Goal: Task Accomplishment & Management: Complete application form

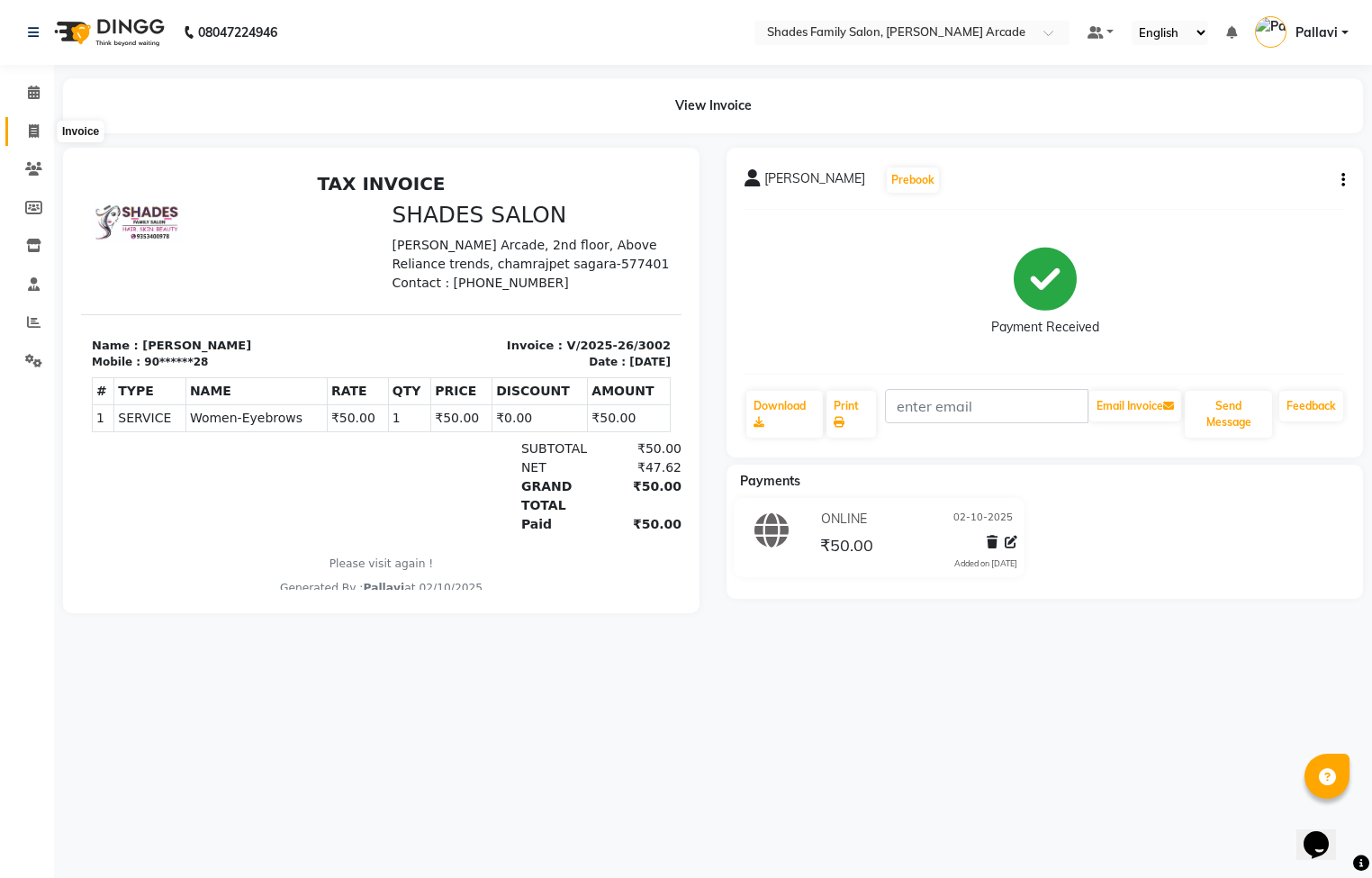
click at [30, 128] on icon at bounding box center [33, 131] width 10 height 14
select select "service"
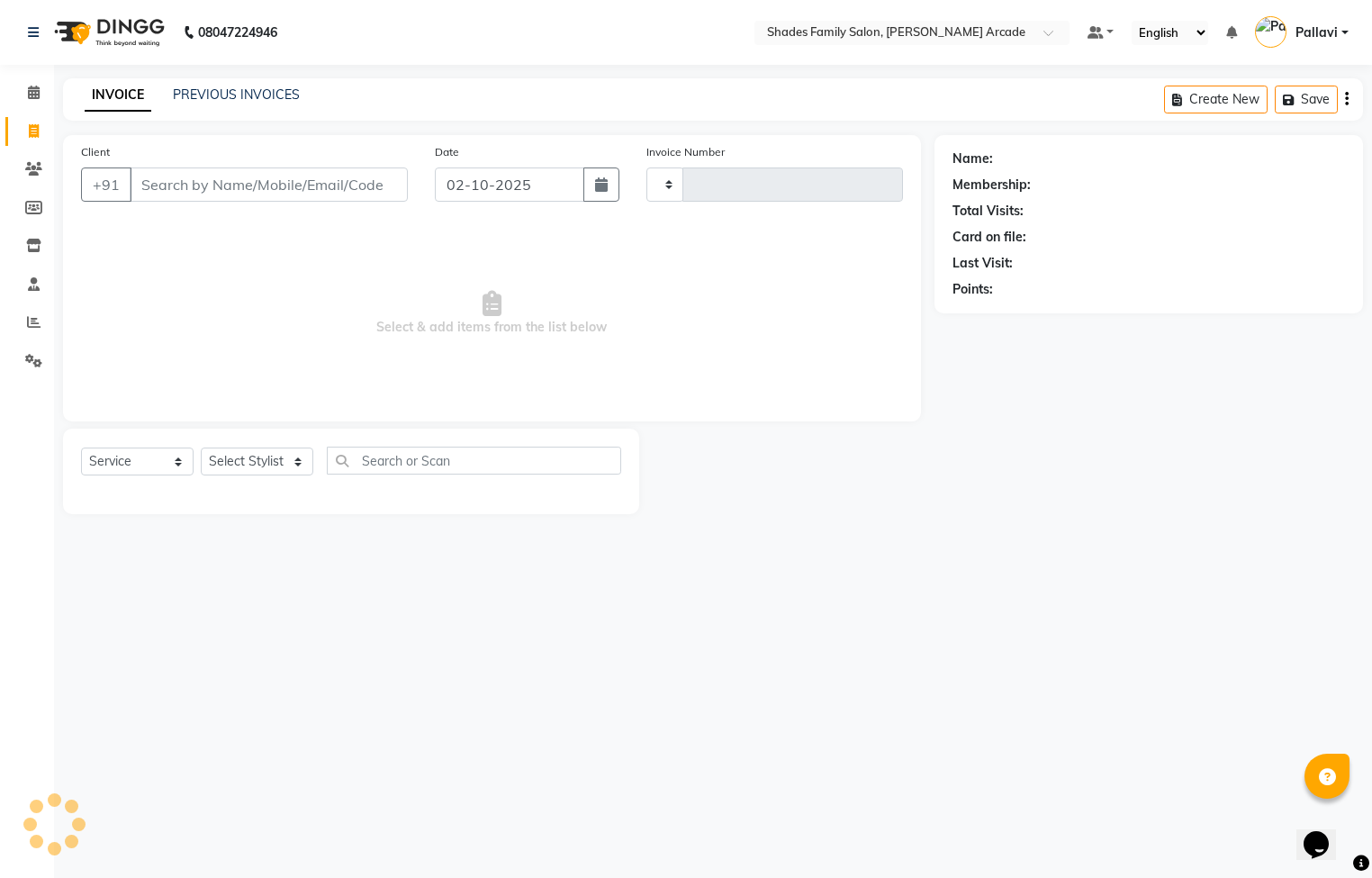
type input "3003"
select select "5538"
click at [224, 181] on input "Client" at bounding box center [269, 184] width 278 height 34
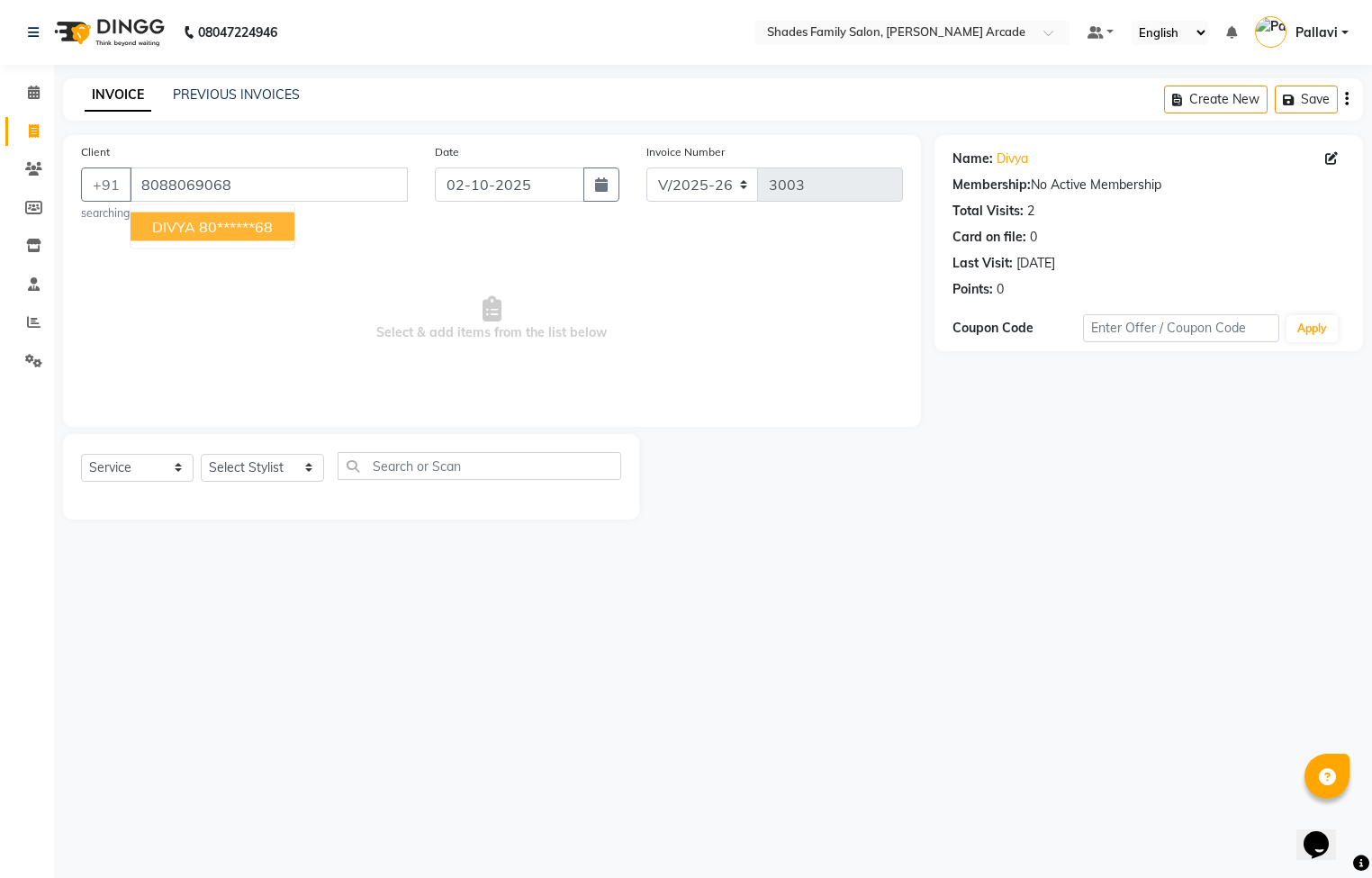
click at [227, 228] on ngb-highlight "80******68" at bounding box center [236, 228] width 74 height 18
type input "80******68"
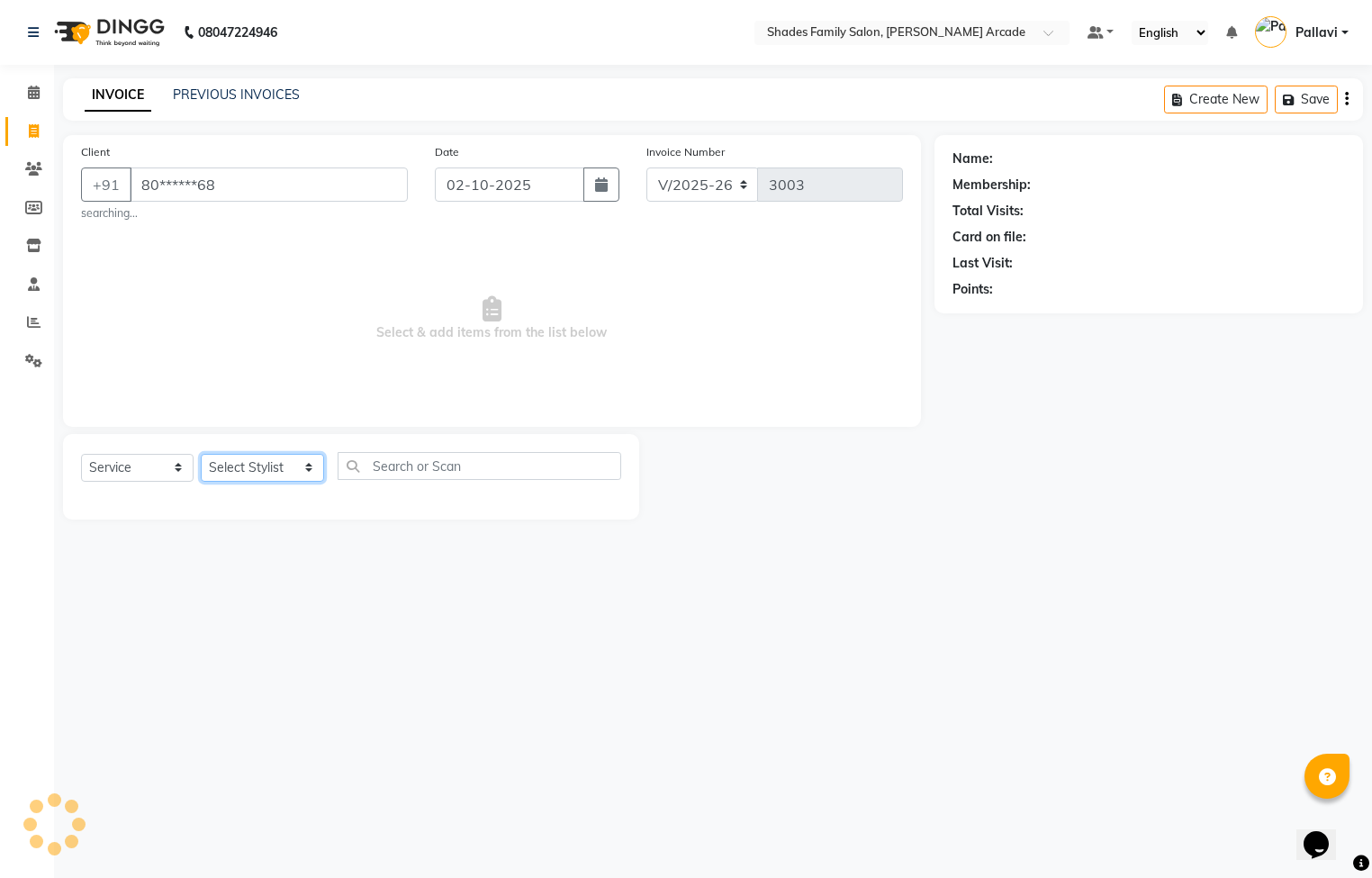
click at [243, 465] on select "Select Stylist Admin [PERSON_NAME] [PERSON_NAME] Anuradha Ashwini Ayesha [PERSO…" at bounding box center [262, 468] width 123 height 28
select select "84156"
click at [201, 455] on select "Select Stylist Admin [PERSON_NAME] [PERSON_NAME] Anuradha Ashwini Ayesha [PERSO…" at bounding box center [262, 468] width 123 height 28
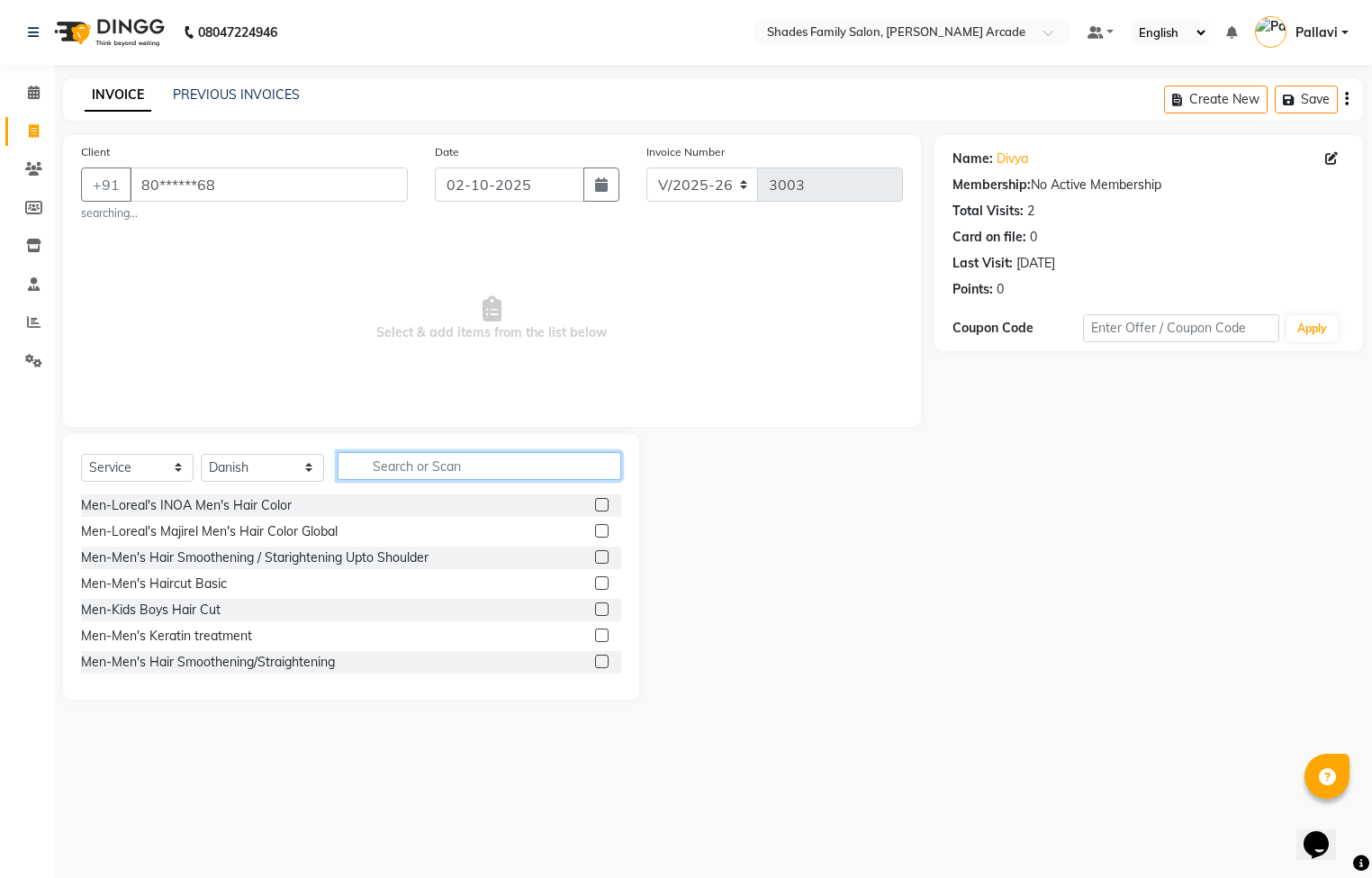
click at [510, 461] on input "text" at bounding box center [480, 466] width 284 height 28
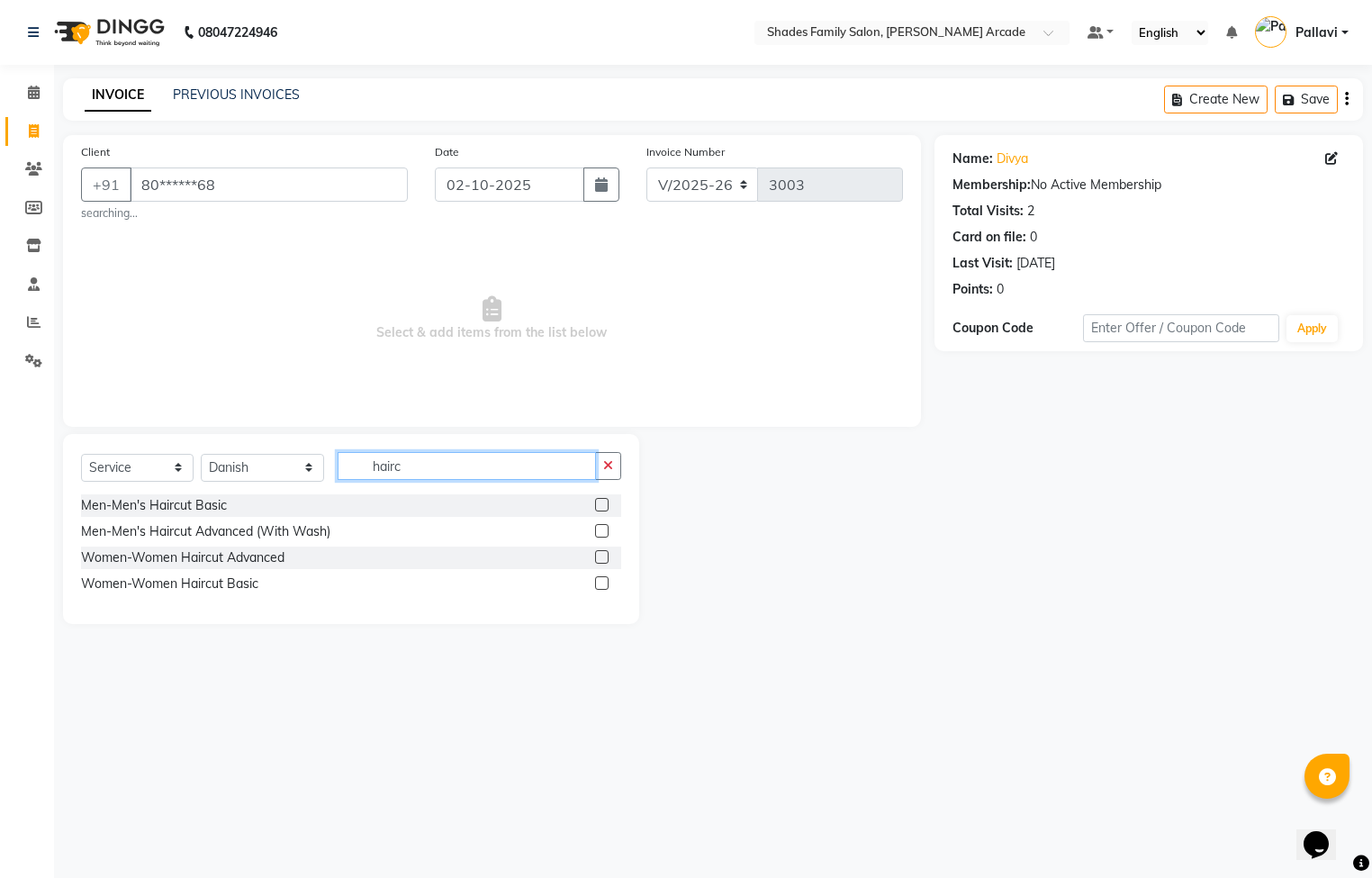
type input "hairc"
click at [602, 560] on label at bounding box center [601, 556] width 14 height 14
click at [602, 560] on input "checkbox" at bounding box center [600, 557] width 12 height 12
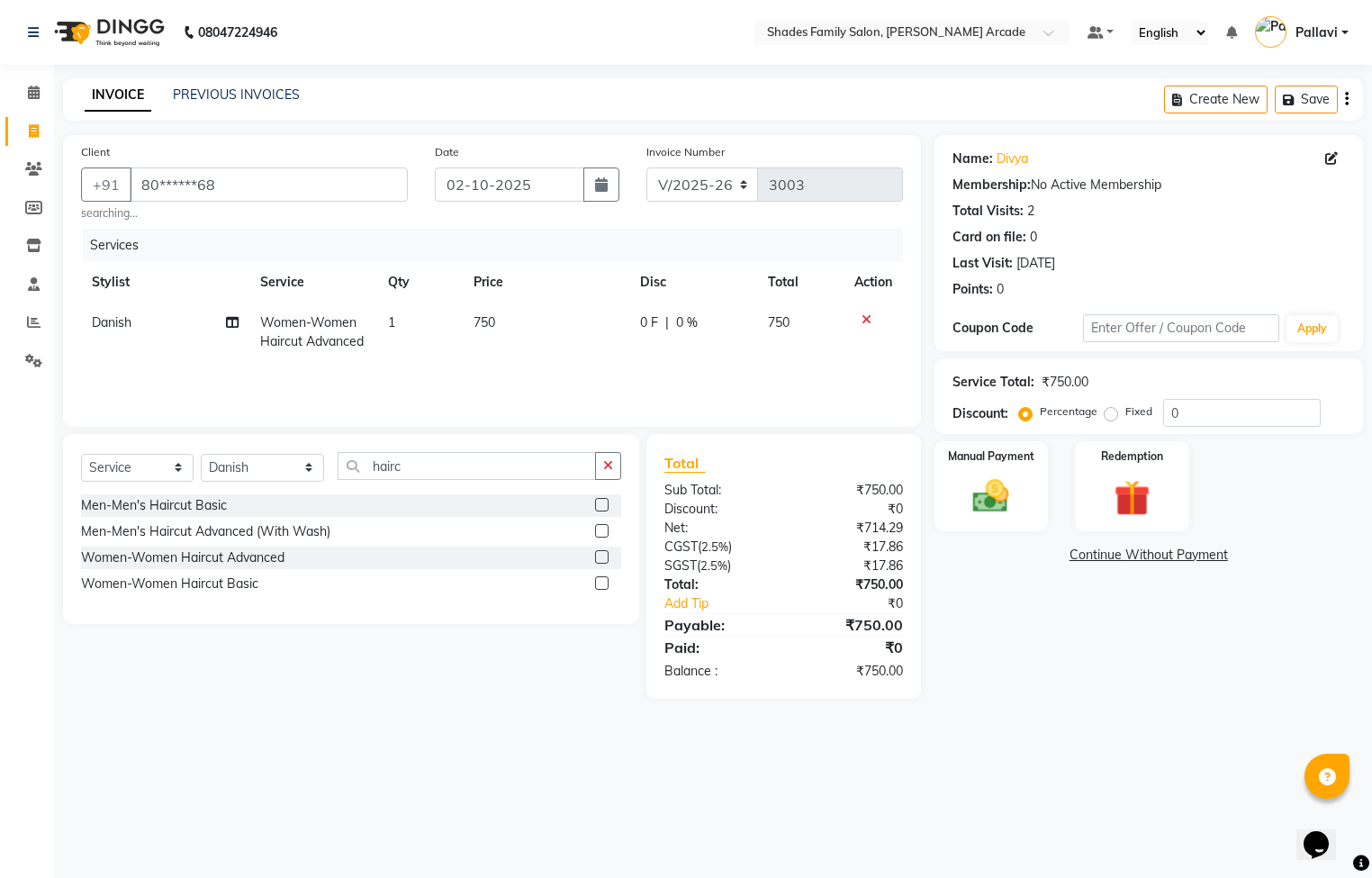
click at [602, 562] on label at bounding box center [601, 556] width 14 height 14
click at [602, 562] on input "checkbox" at bounding box center [600, 557] width 12 height 12
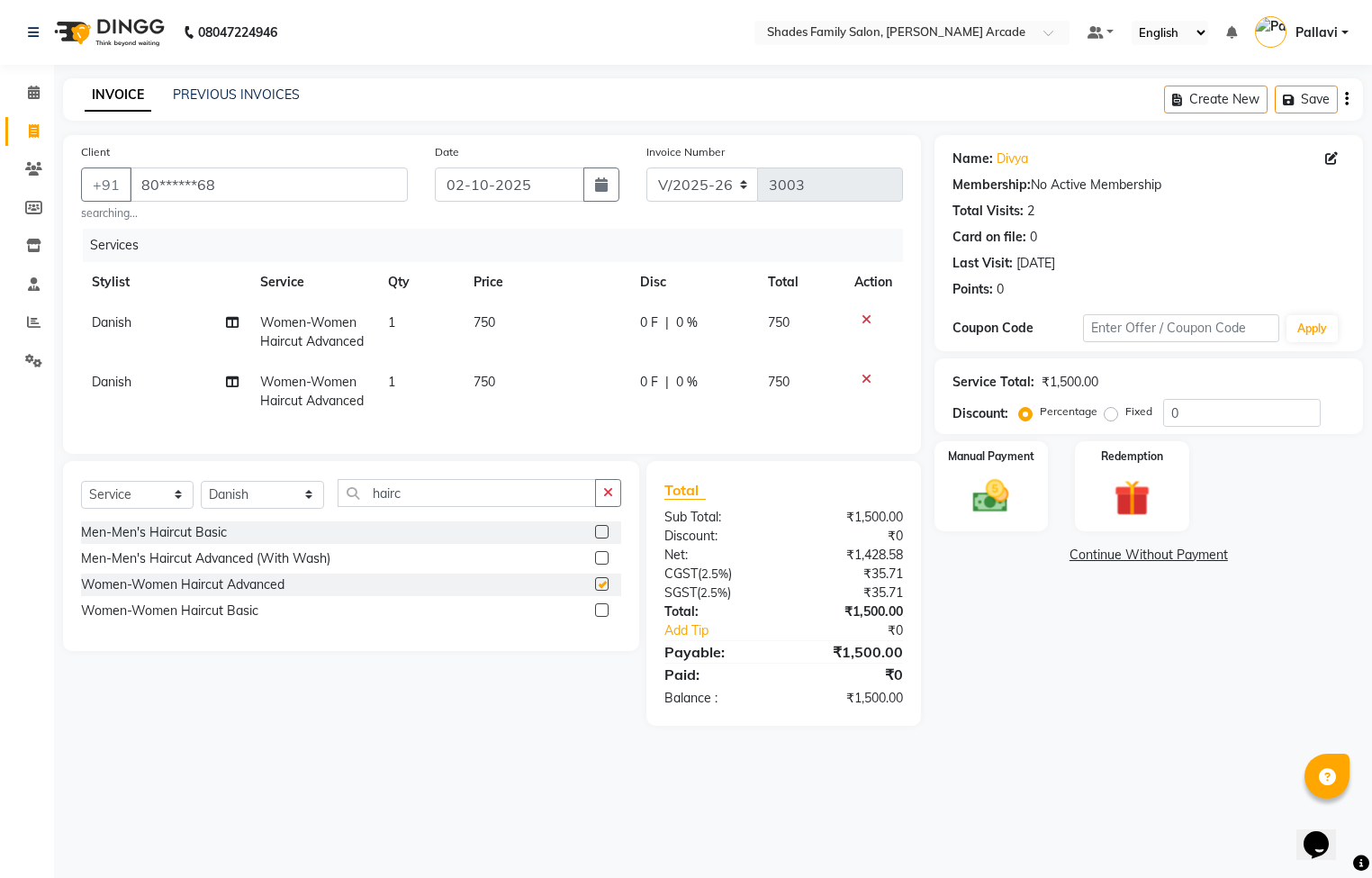
checkbox input "false"
click at [487, 327] on span "750" at bounding box center [483, 322] width 21 height 17
select select "84156"
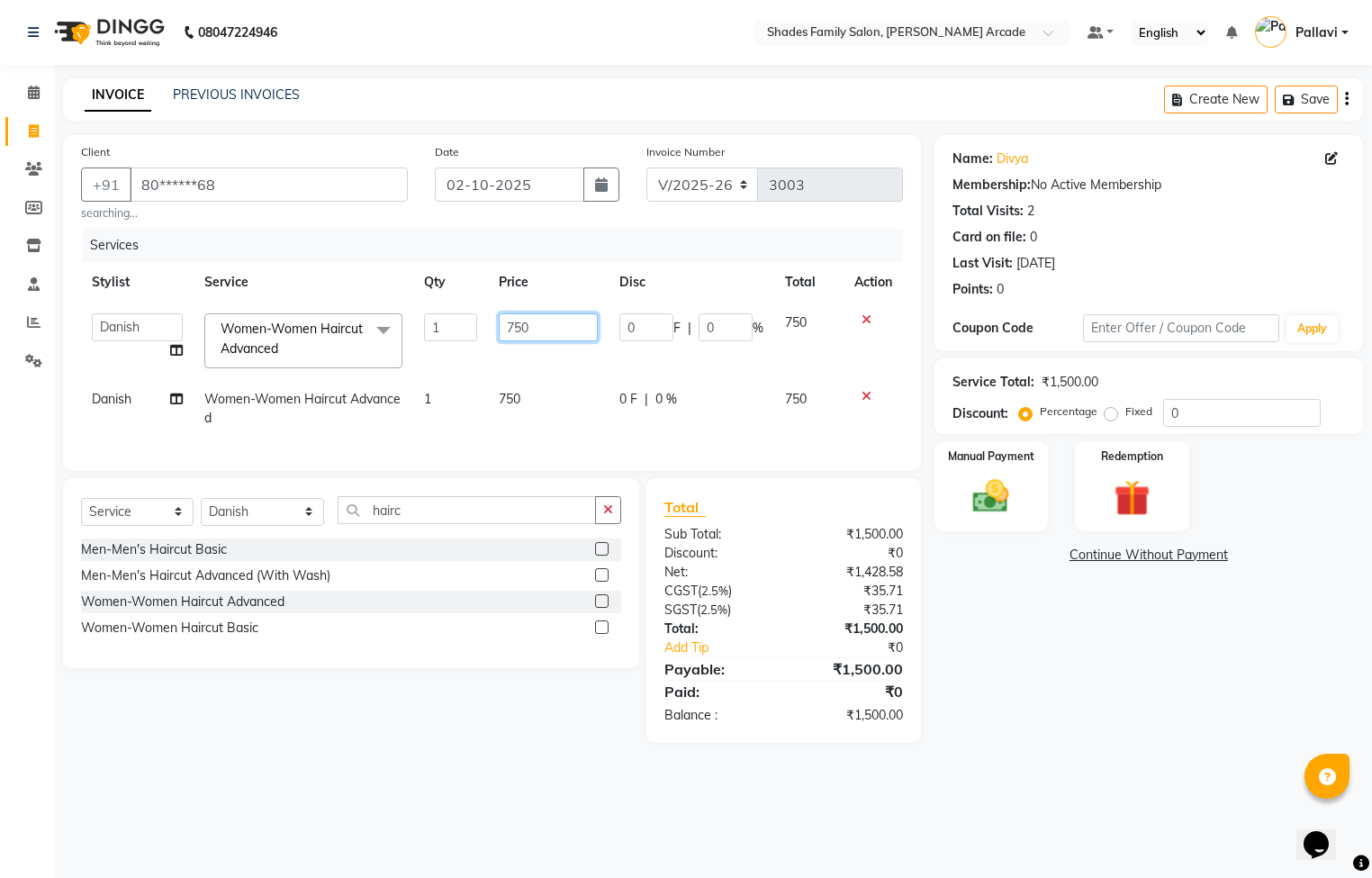
click at [548, 333] on input "750" at bounding box center [549, 327] width 99 height 28
type input "7"
type input "850"
click at [542, 397] on td "750" at bounding box center [548, 409] width 121 height 60
select select "84156"
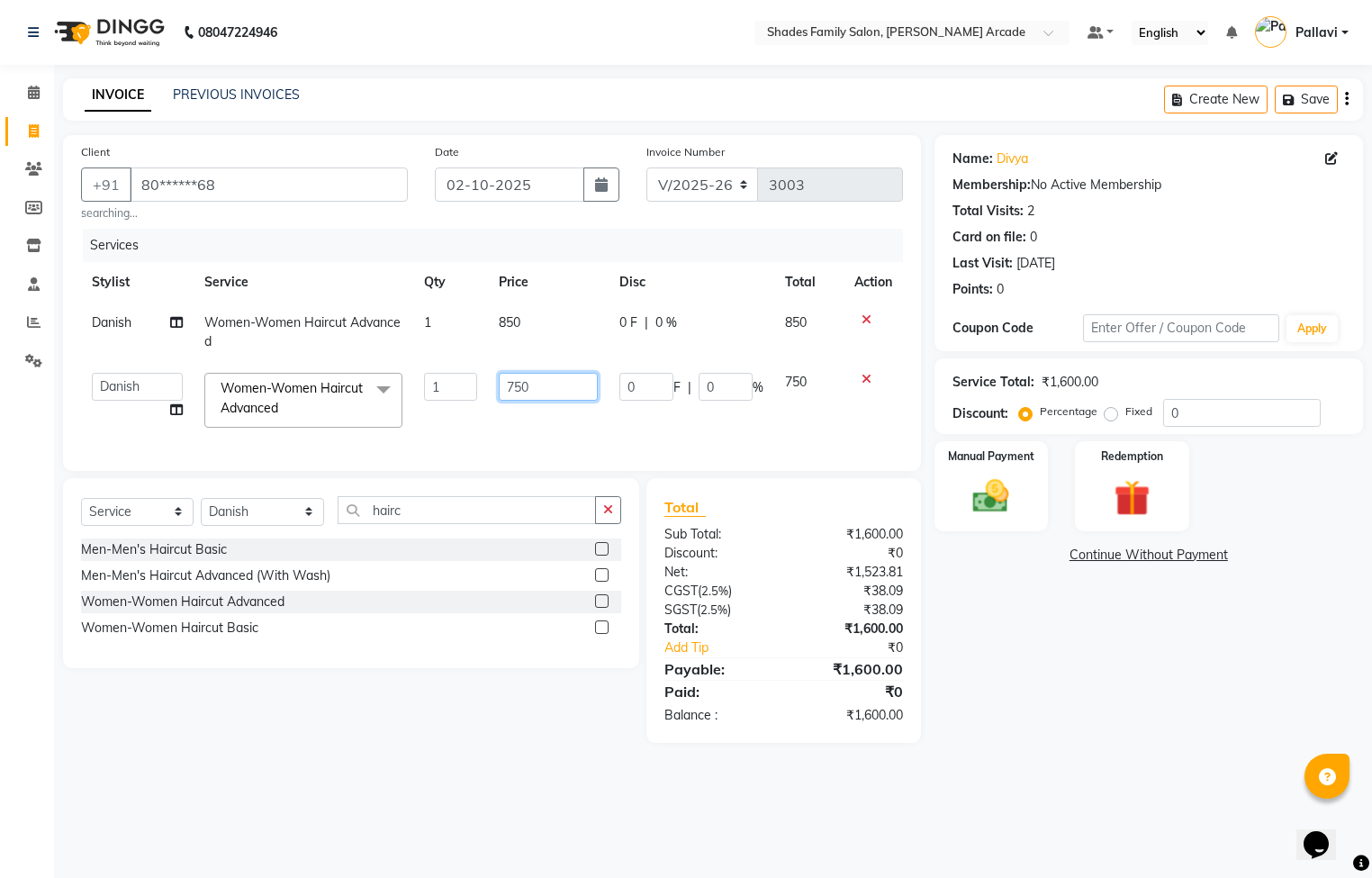
click at [542, 392] on input "750" at bounding box center [549, 387] width 99 height 28
type input "7"
type input "850"
click at [606, 544] on div "Select Service Product Membership Package Voucher Prepaid Gift Card Select Styl…" at bounding box center [351, 573] width 576 height 190
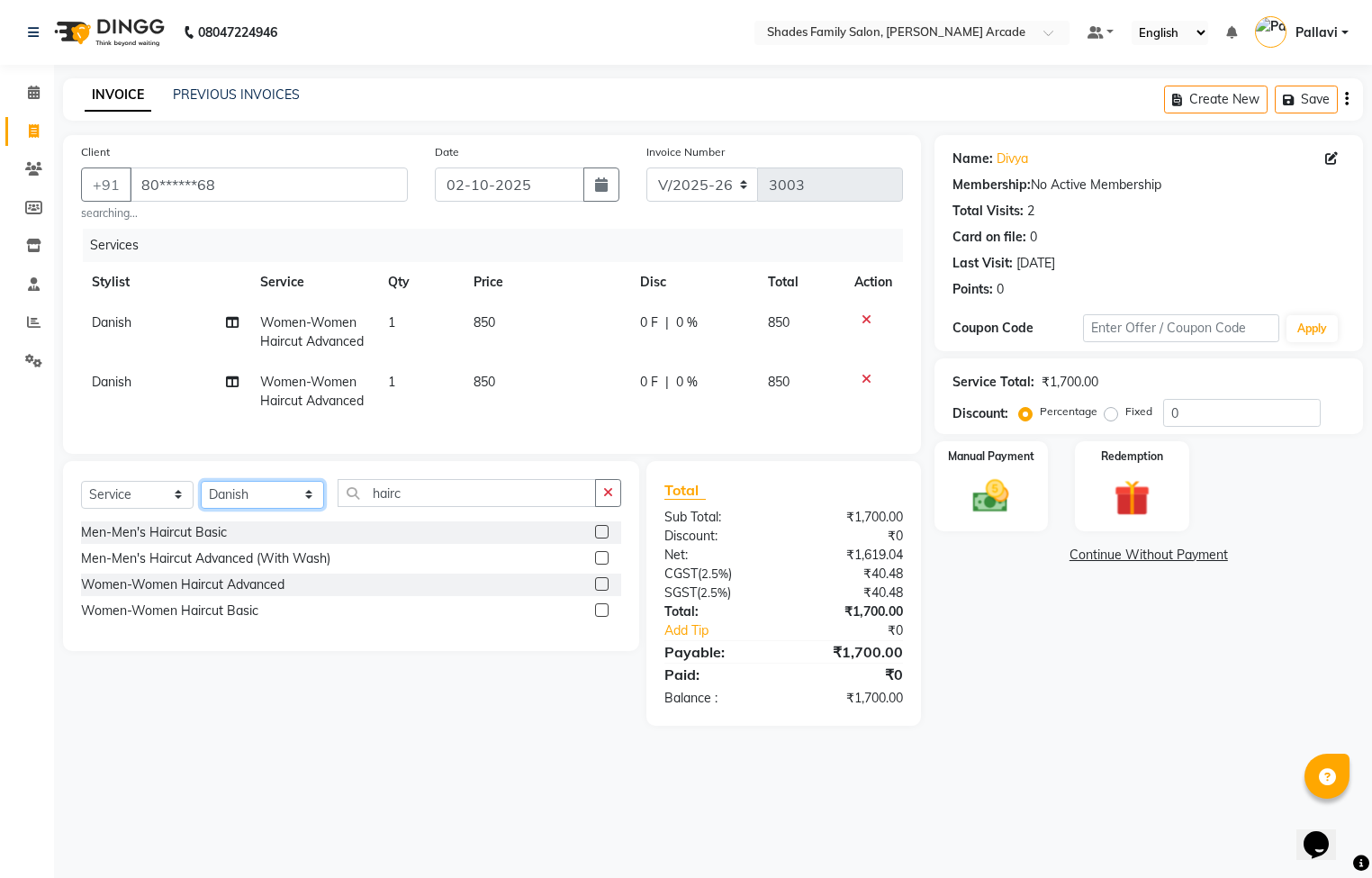
click at [255, 509] on select "Select Stylist Admin [PERSON_NAME] [PERSON_NAME] Anuradha Ashwini Ayesha [PERSO…" at bounding box center [262, 495] width 123 height 28
select select "92335"
click at [201, 502] on select "Select Stylist Admin [PERSON_NAME] [PERSON_NAME] Anuradha Ashwini Ayesha [PERSO…" at bounding box center [262, 495] width 123 height 28
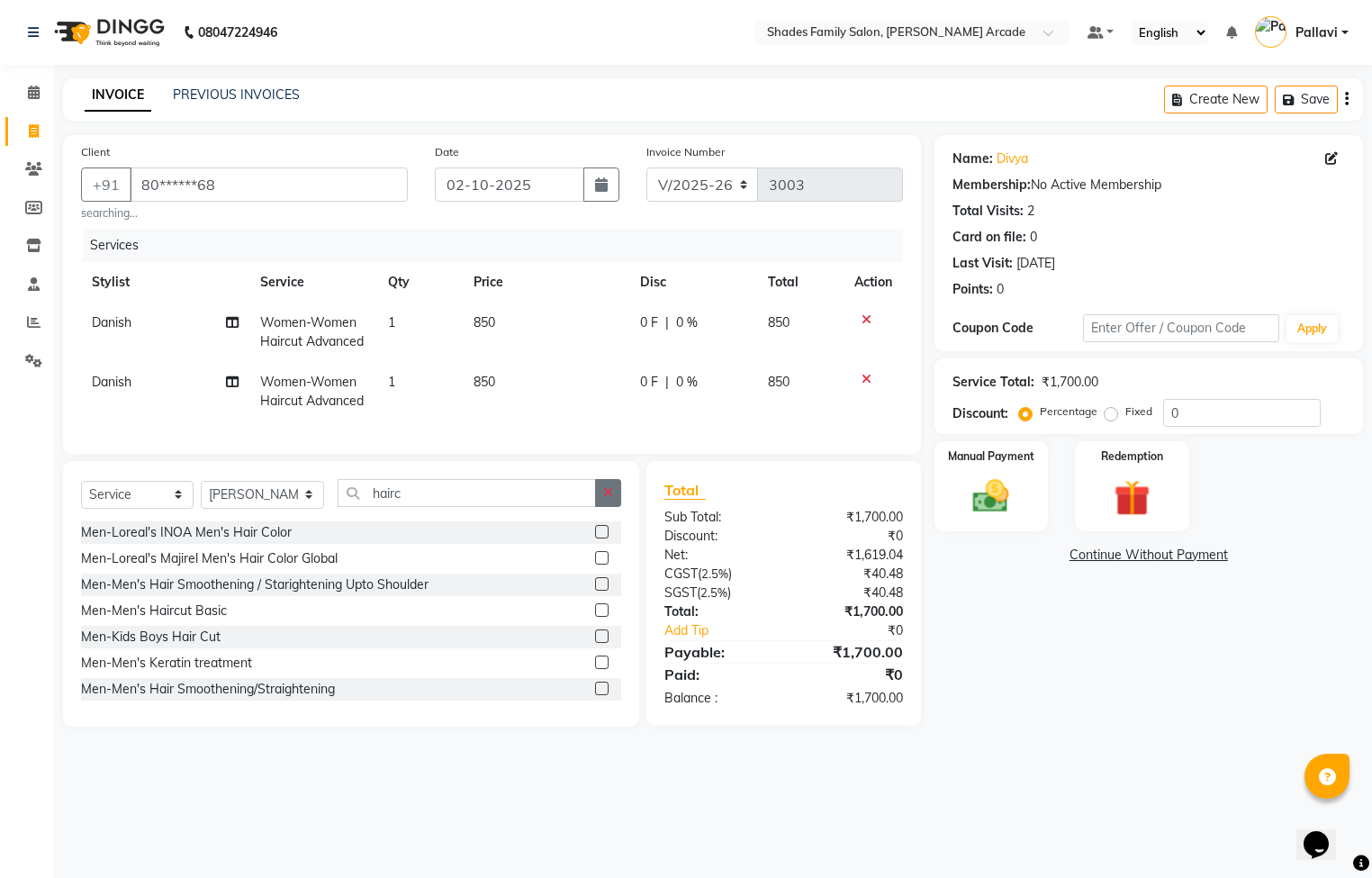
click at [609, 499] on icon "button" at bounding box center [608, 493] width 10 height 13
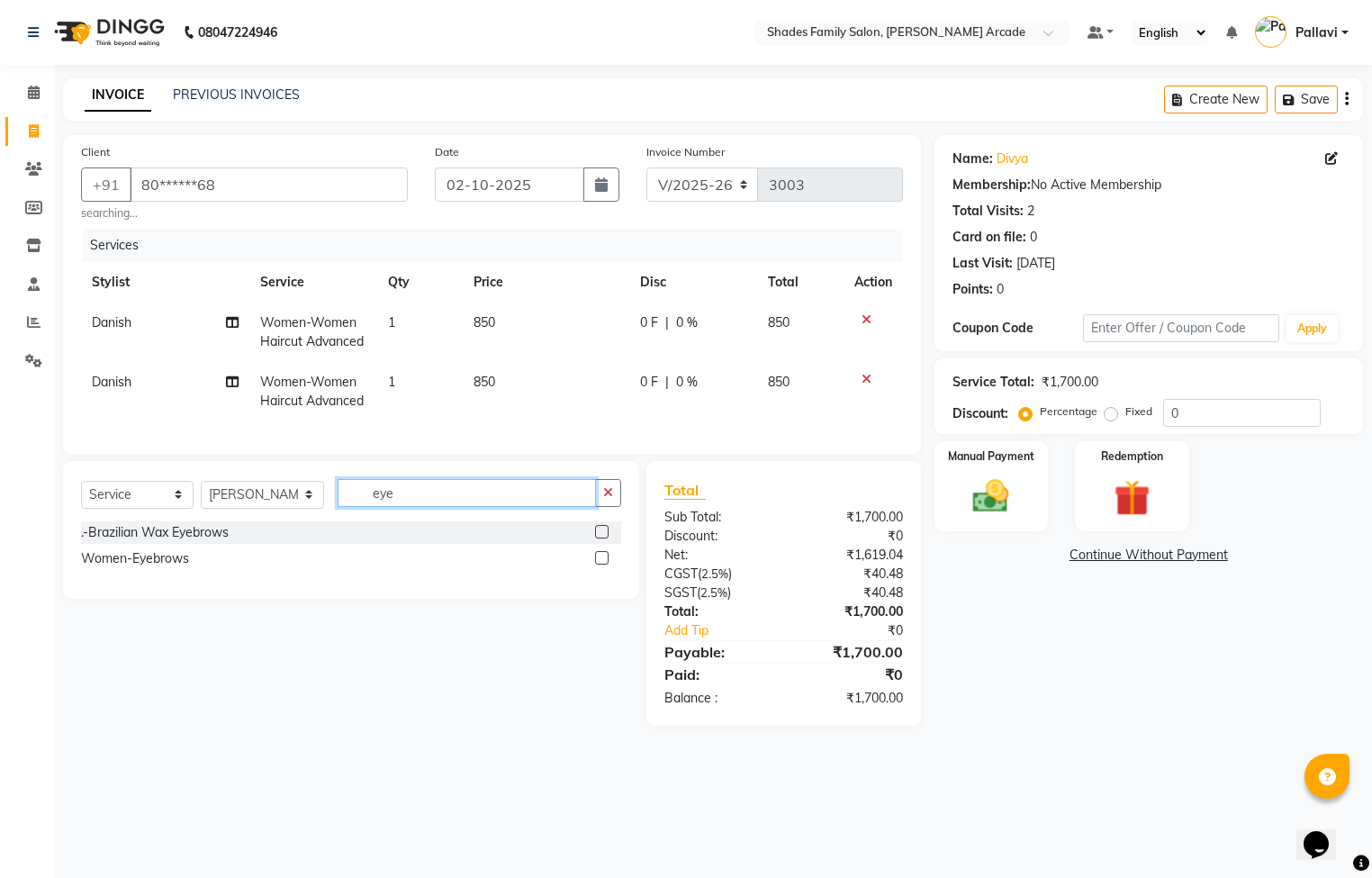
type input "eye"
click at [614, 570] on div at bounding box center [608, 558] width 26 height 22
click at [603, 565] on label at bounding box center [601, 557] width 14 height 14
click at [603, 565] on input "checkbox" at bounding box center [600, 558] width 12 height 12
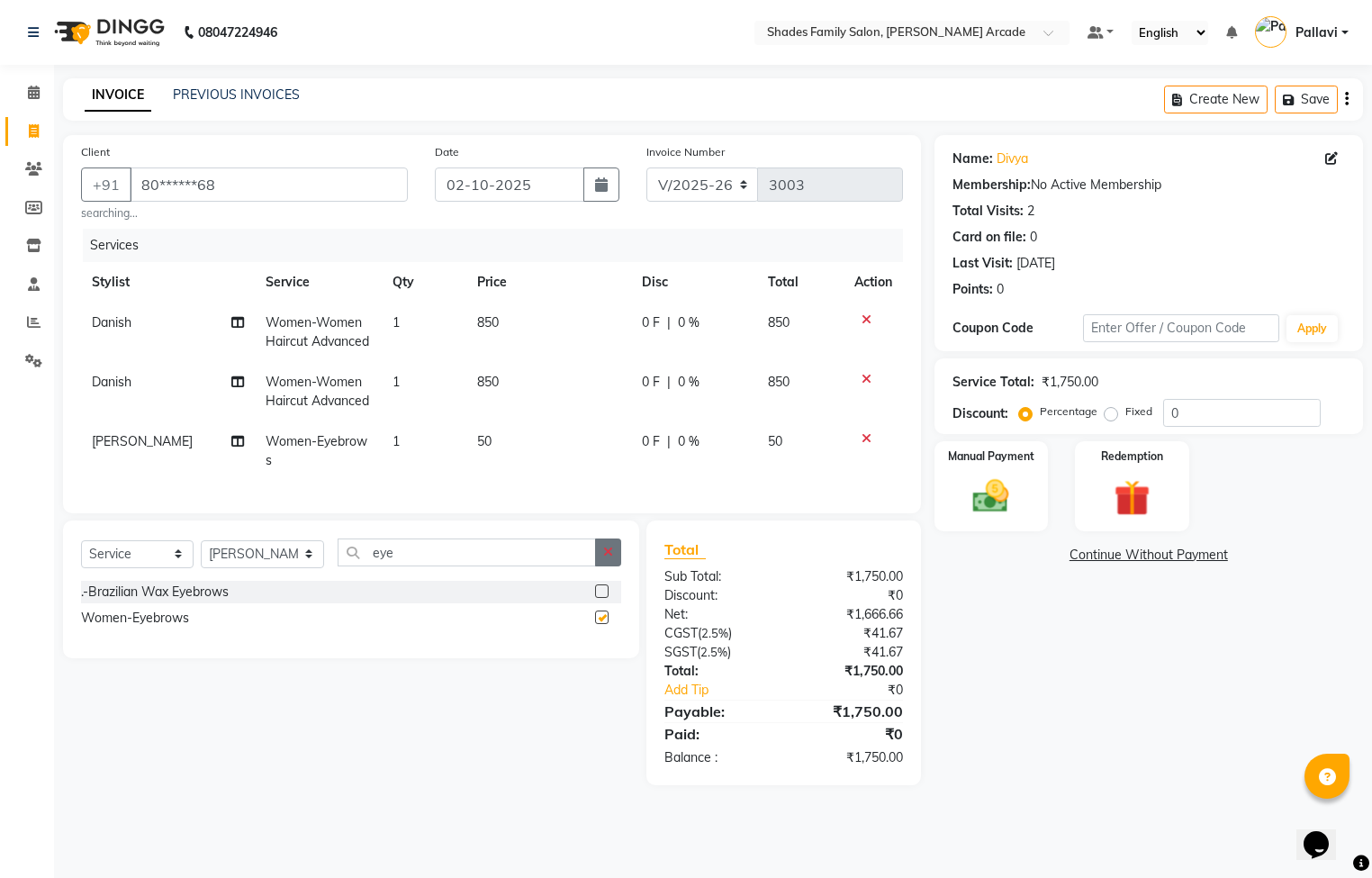
checkbox input "false"
click at [611, 563] on button "button" at bounding box center [608, 553] width 26 height 28
type input "fore"
click at [599, 598] on label at bounding box center [601, 591] width 14 height 14
click at [599, 598] on input "checkbox" at bounding box center [600, 591] width 12 height 12
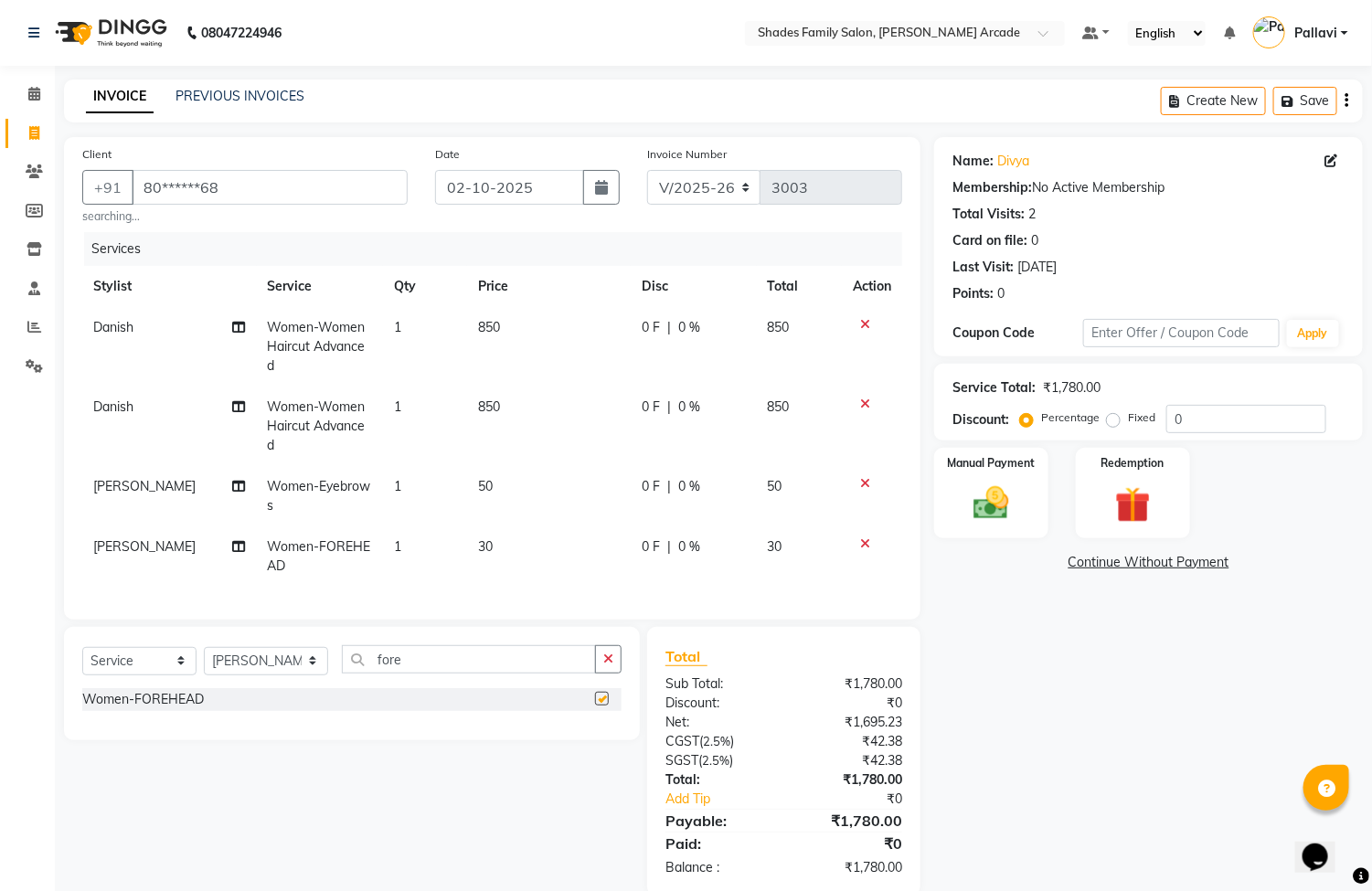
checkbox input "false"
click at [972, 539] on div "Name: [PERSON_NAME] Membership: No Active Membership Total Visits: 2 Card on fi…" at bounding box center [1155, 516] width 442 height 758
click at [974, 469] on label "Manual Payment" at bounding box center [992, 462] width 92 height 18
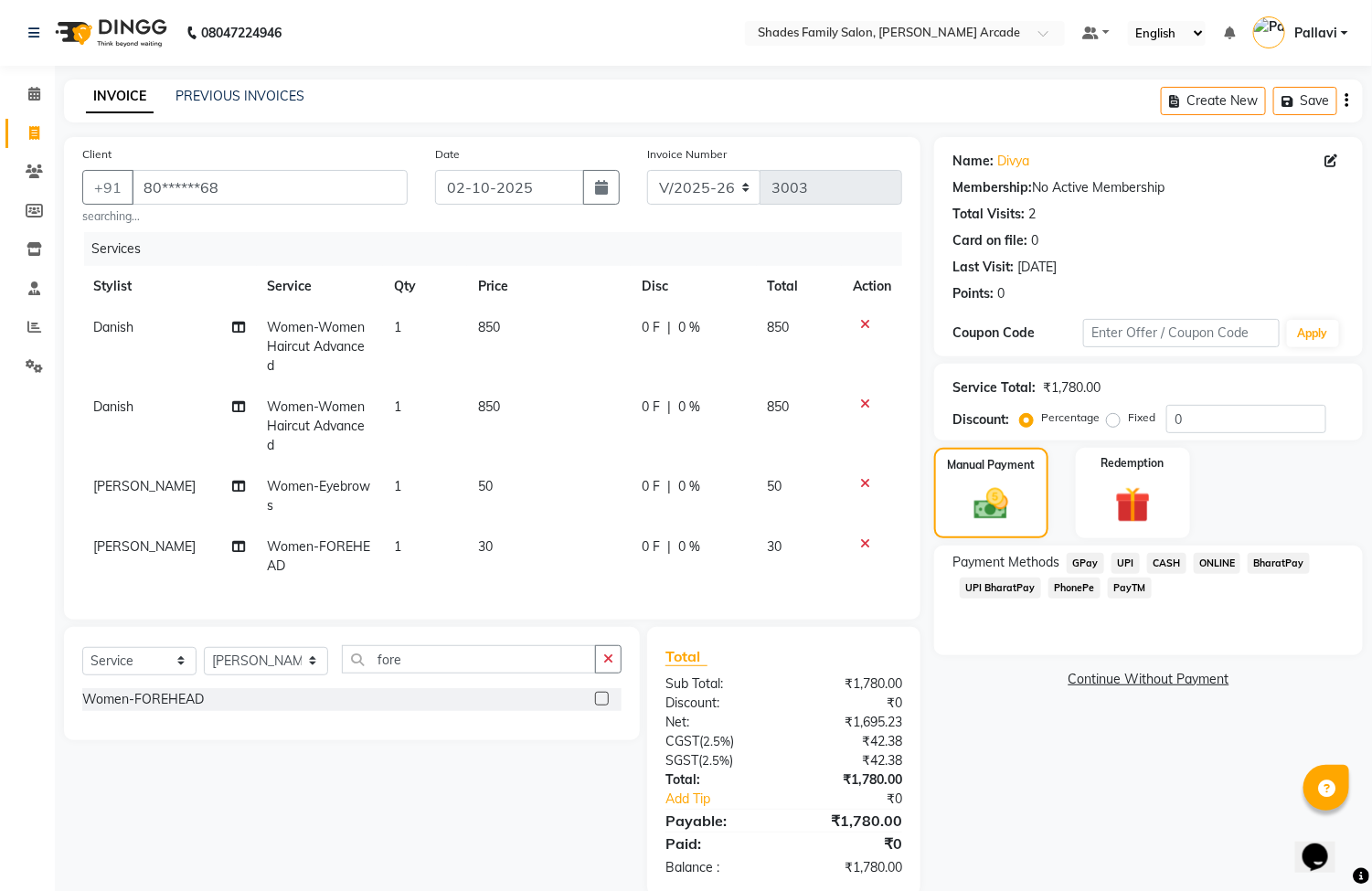
click at [1216, 560] on span "ONLINE" at bounding box center [1218, 563] width 48 height 21
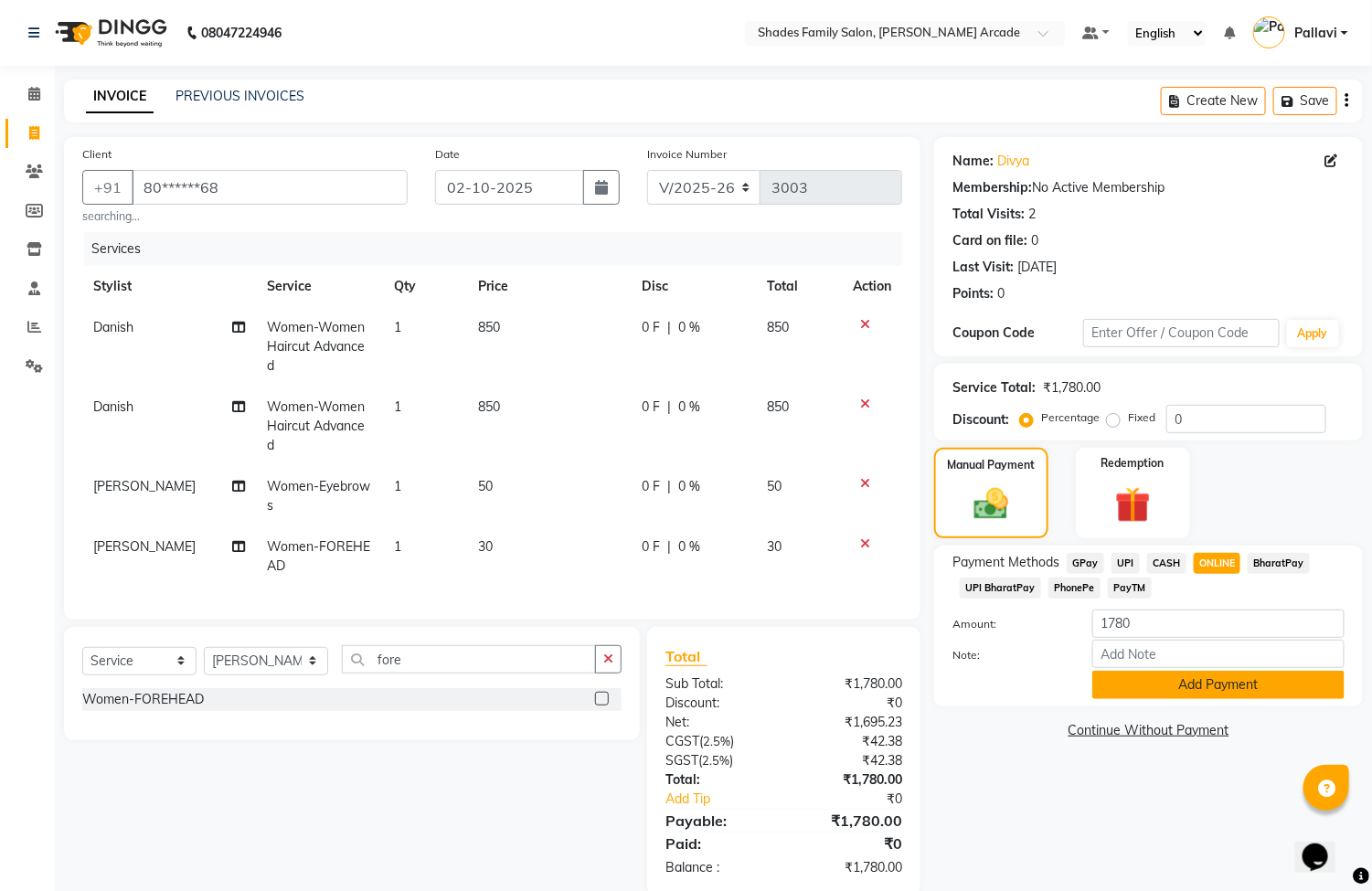
click at [1218, 680] on button "Add Payment" at bounding box center [1219, 685] width 253 height 28
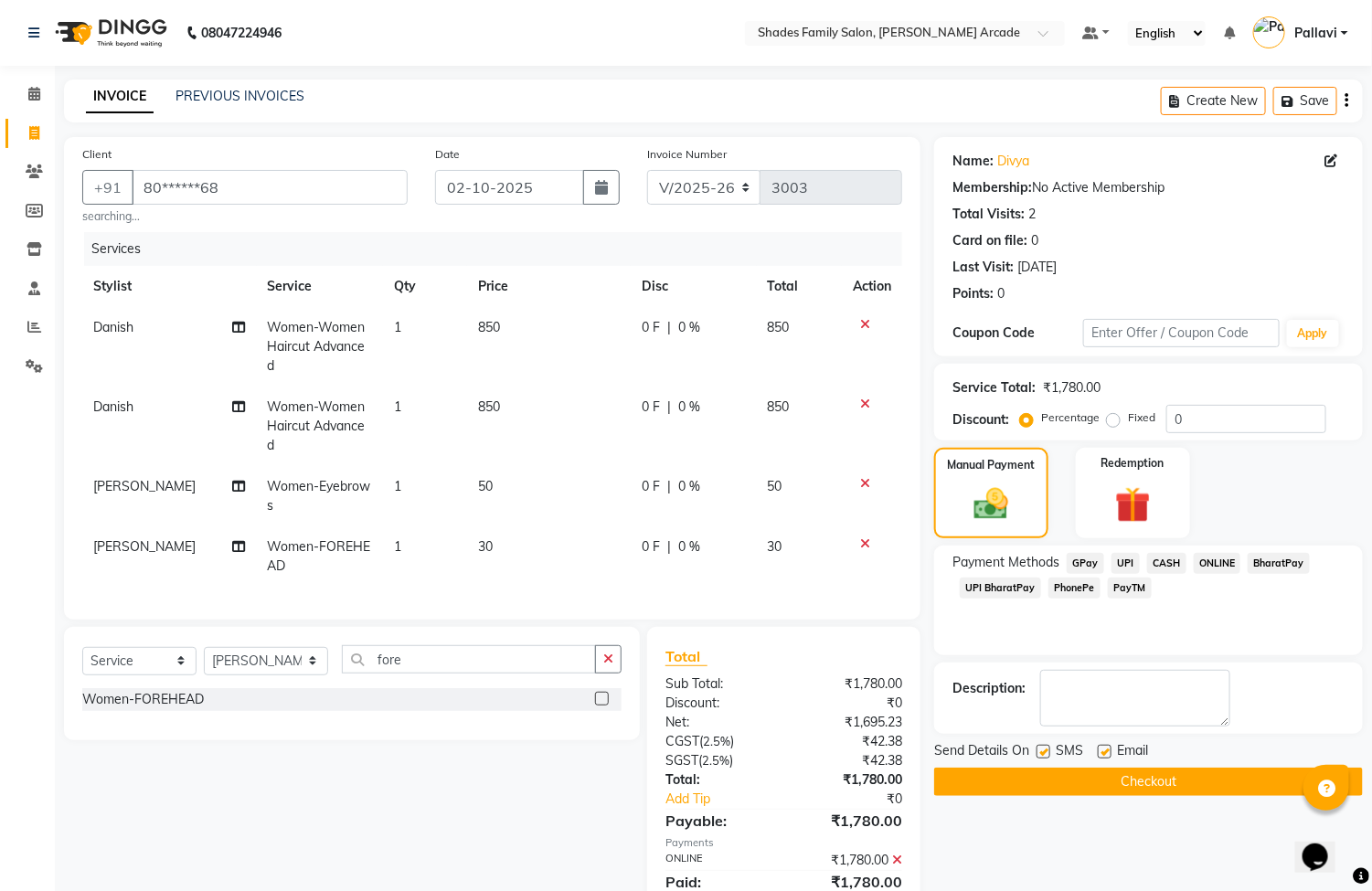
click at [1194, 776] on button "Checkout" at bounding box center [1148, 782] width 428 height 28
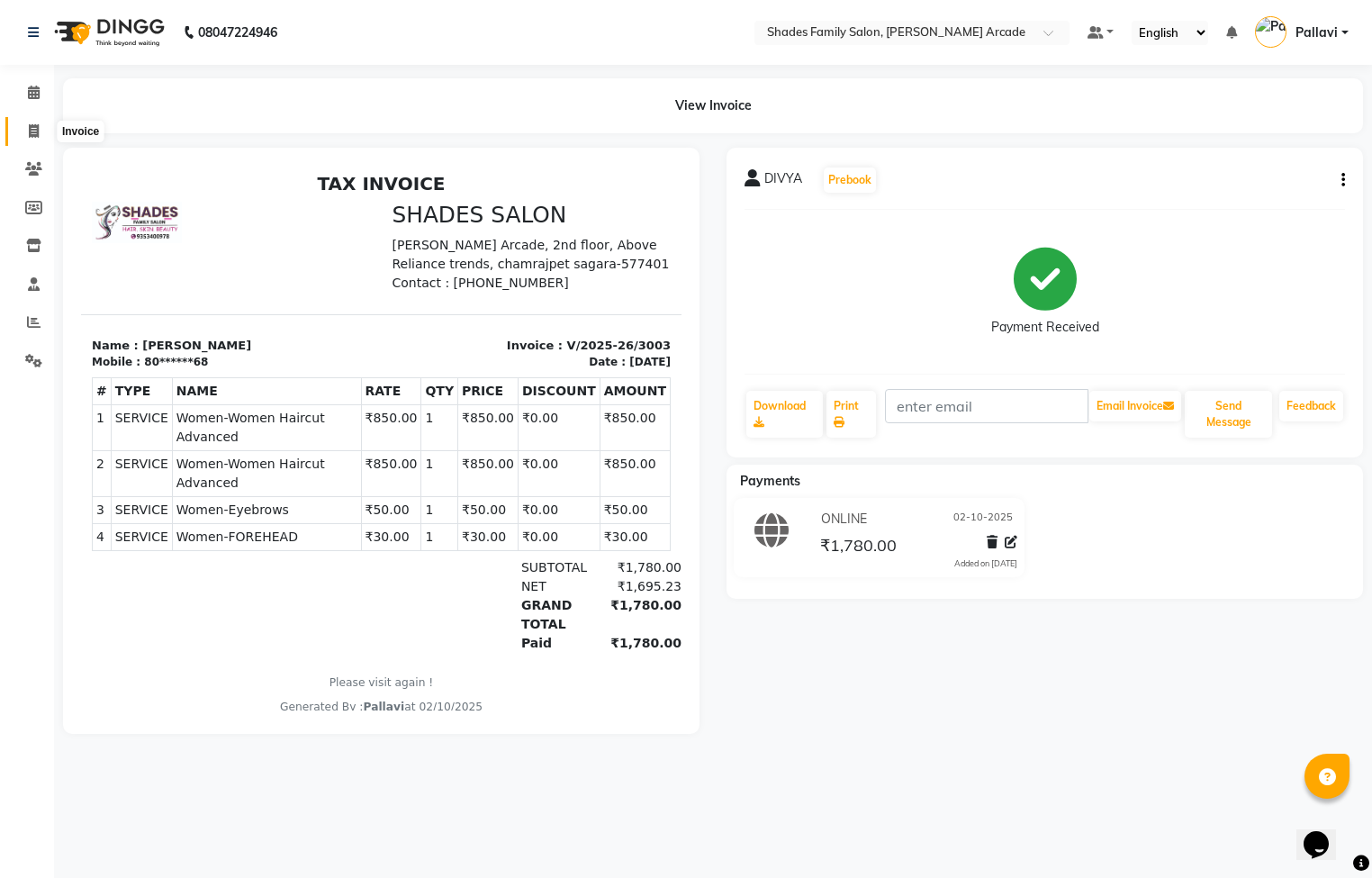
click at [33, 134] on icon at bounding box center [33, 131] width 10 height 14
select select "service"
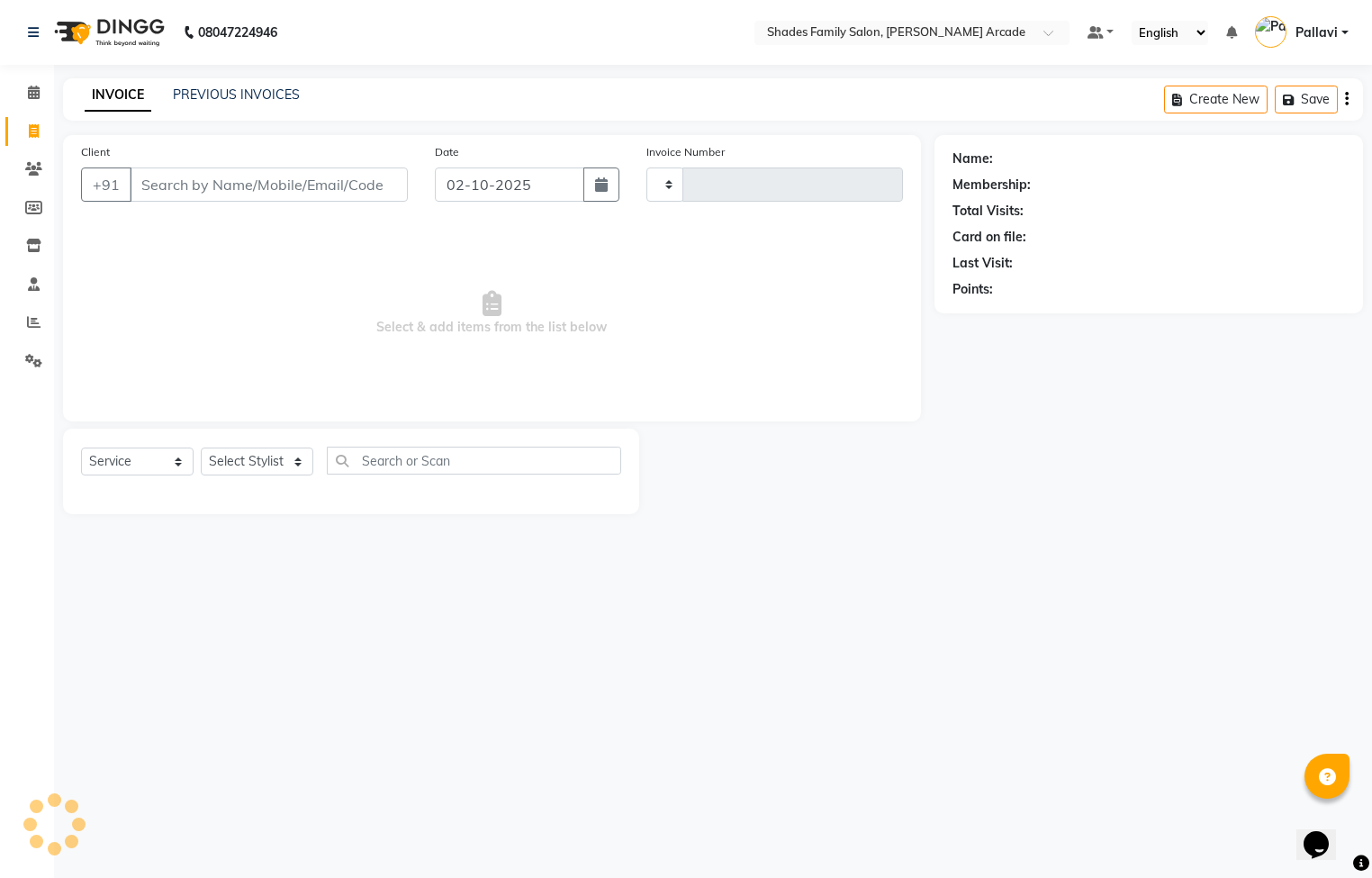
type input "3004"
select select "5538"
click at [216, 99] on link "PREVIOUS INVOICES" at bounding box center [237, 95] width 127 height 17
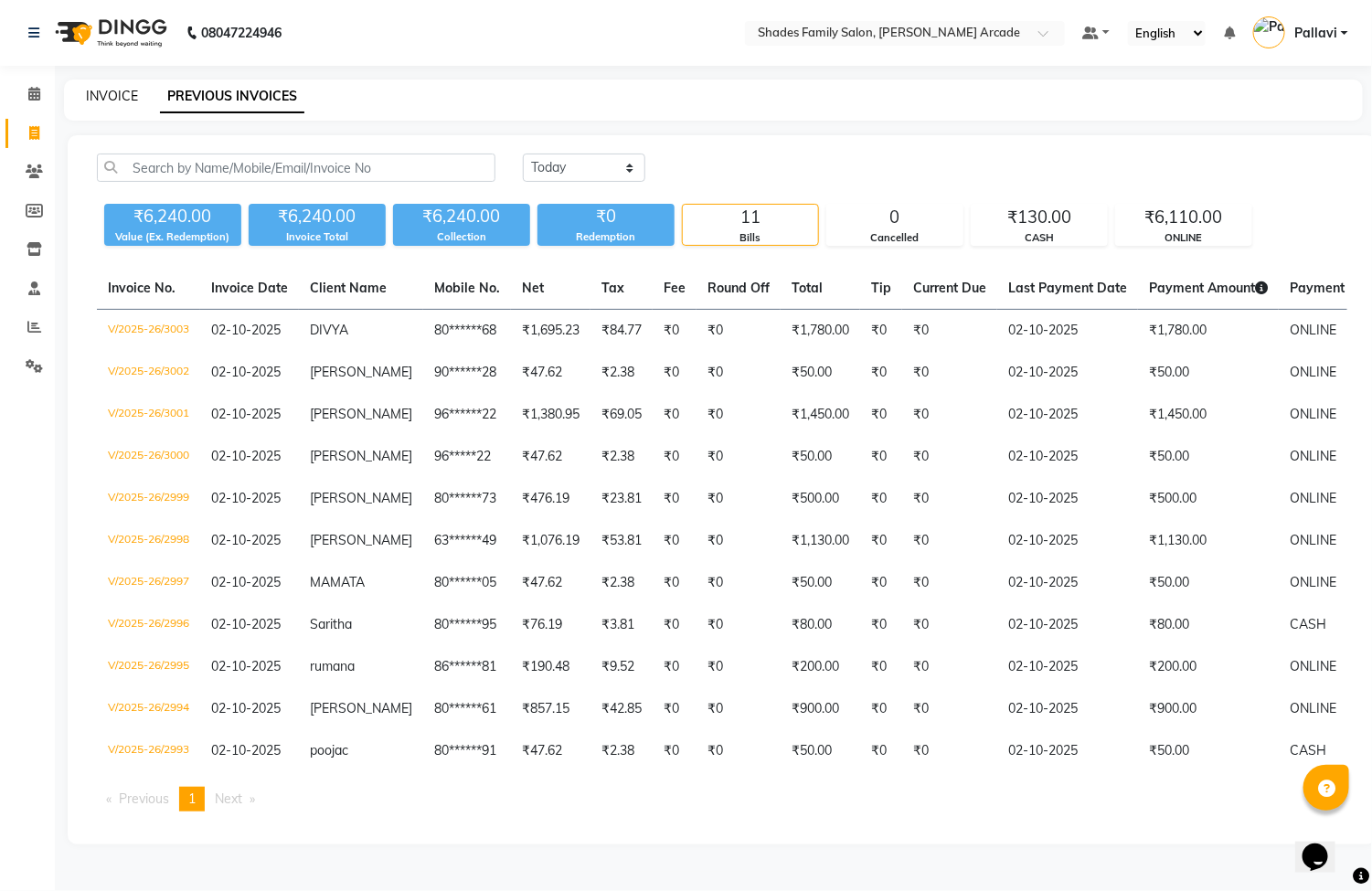
click at [99, 92] on link "INVOICE" at bounding box center [112, 96] width 52 height 17
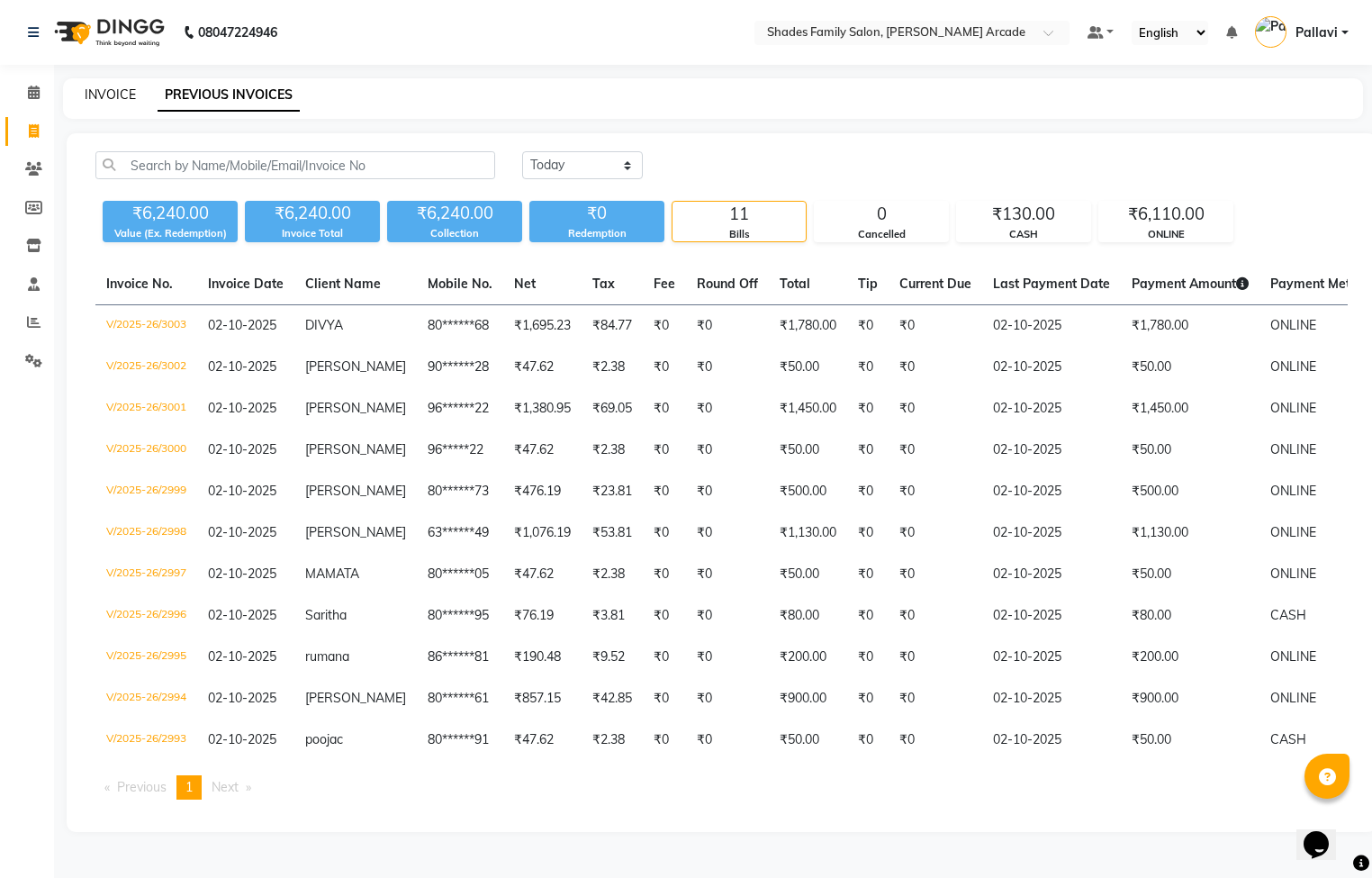
select select "service"
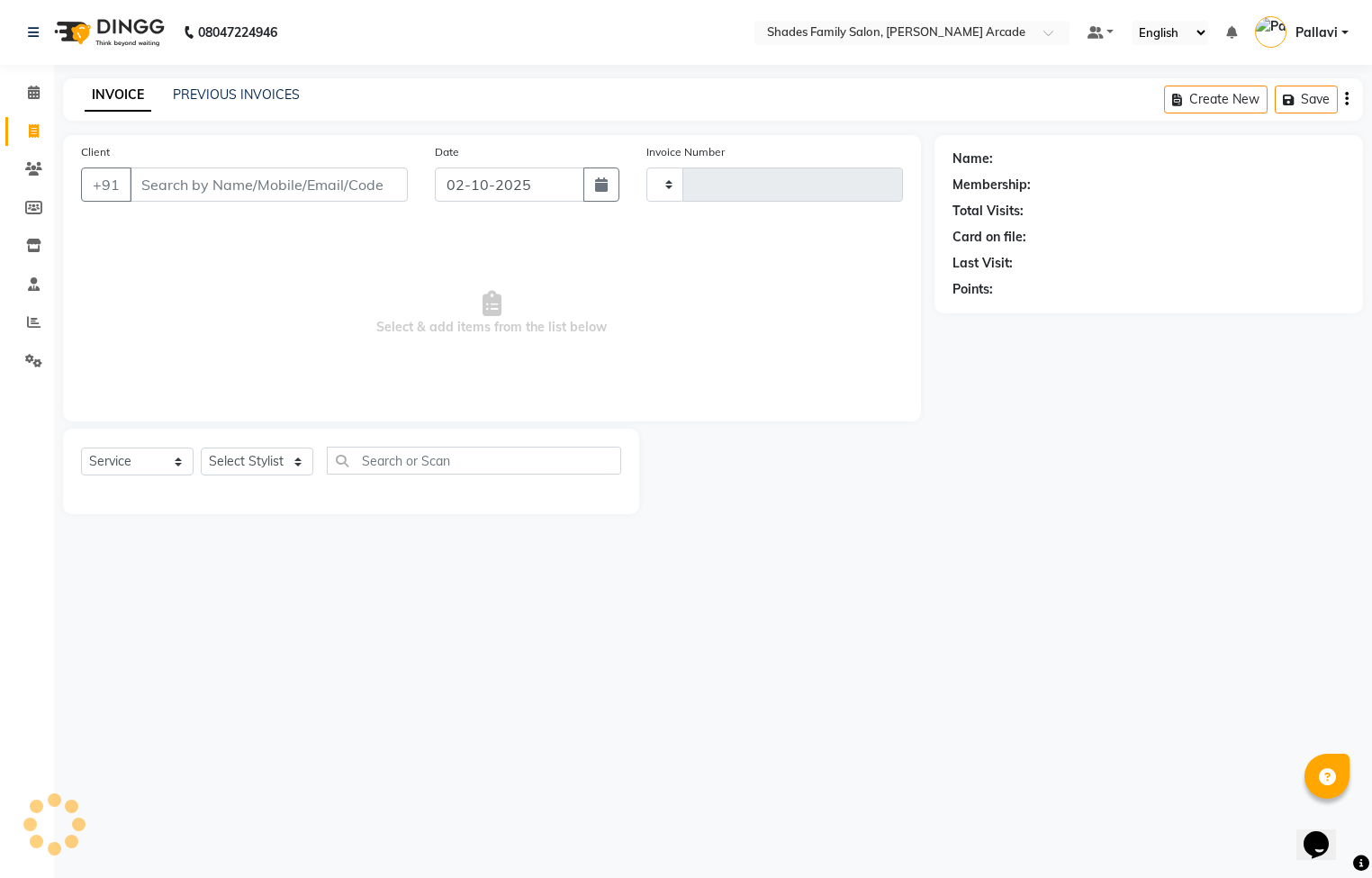
type input "3004"
select select "5538"
click at [219, 87] on link "PREVIOUS INVOICES" at bounding box center [237, 95] width 127 height 17
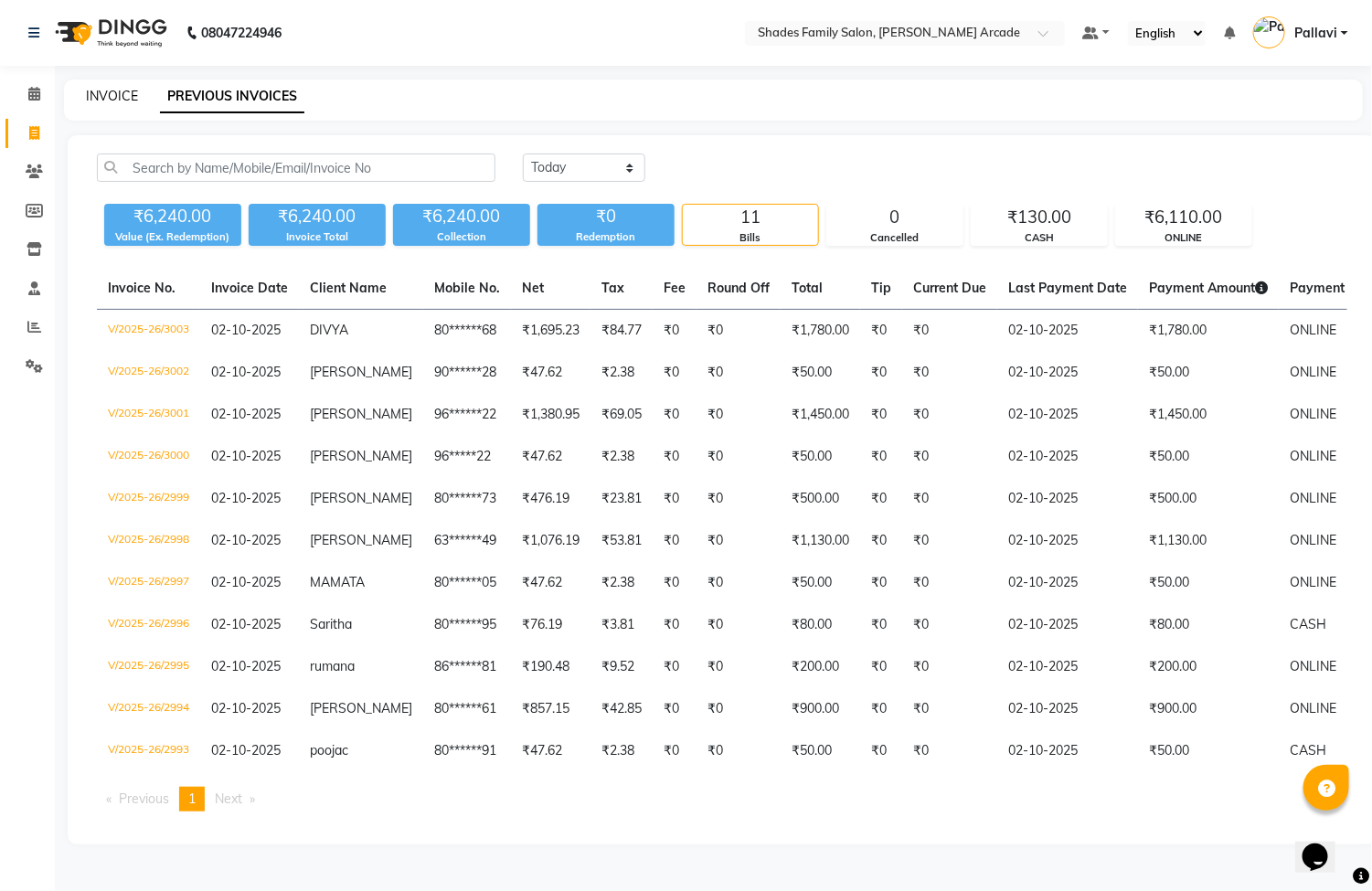
click at [126, 94] on link "INVOICE" at bounding box center [112, 96] width 52 height 17
select select "service"
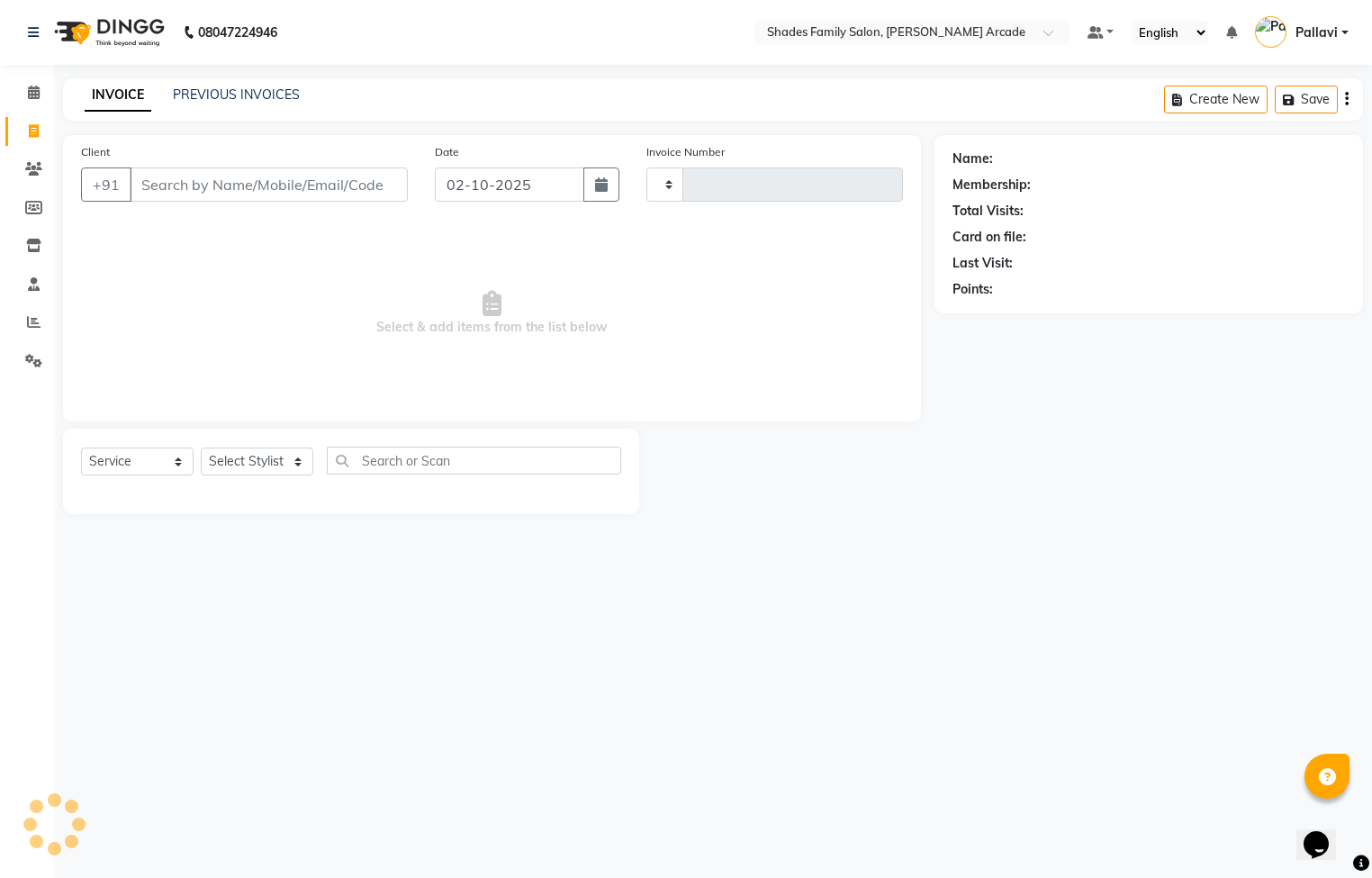
type input "3004"
select select "5538"
type input "8105154433"
click at [362, 192] on span "Add Client" at bounding box center [361, 185] width 71 height 18
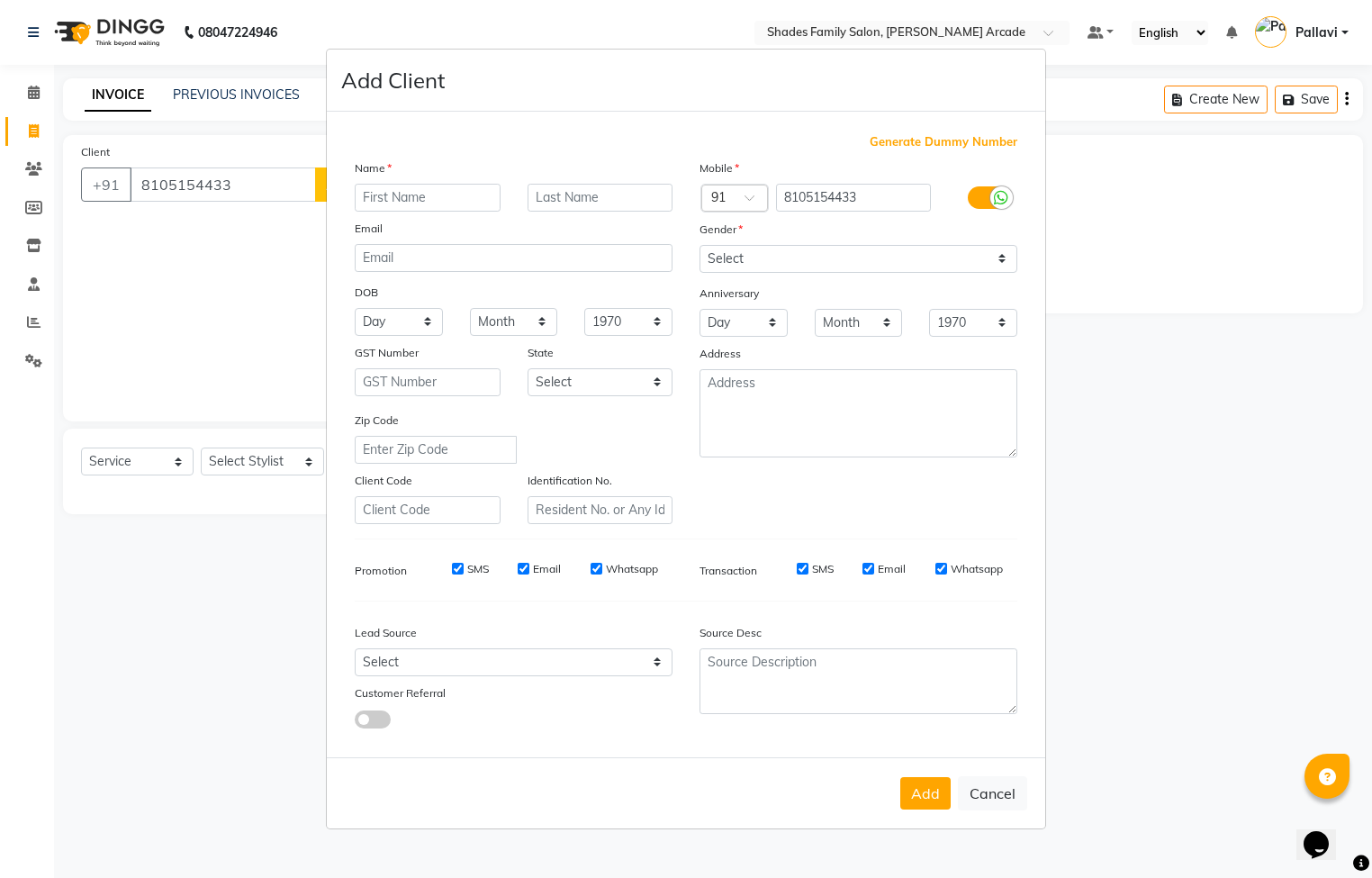
click at [414, 186] on input "text" at bounding box center [427, 197] width 145 height 28
type input "Naveen"
click at [811, 255] on select "Select [DEMOGRAPHIC_DATA] [DEMOGRAPHIC_DATA] Other Prefer Not To Say" at bounding box center [858, 259] width 318 height 28
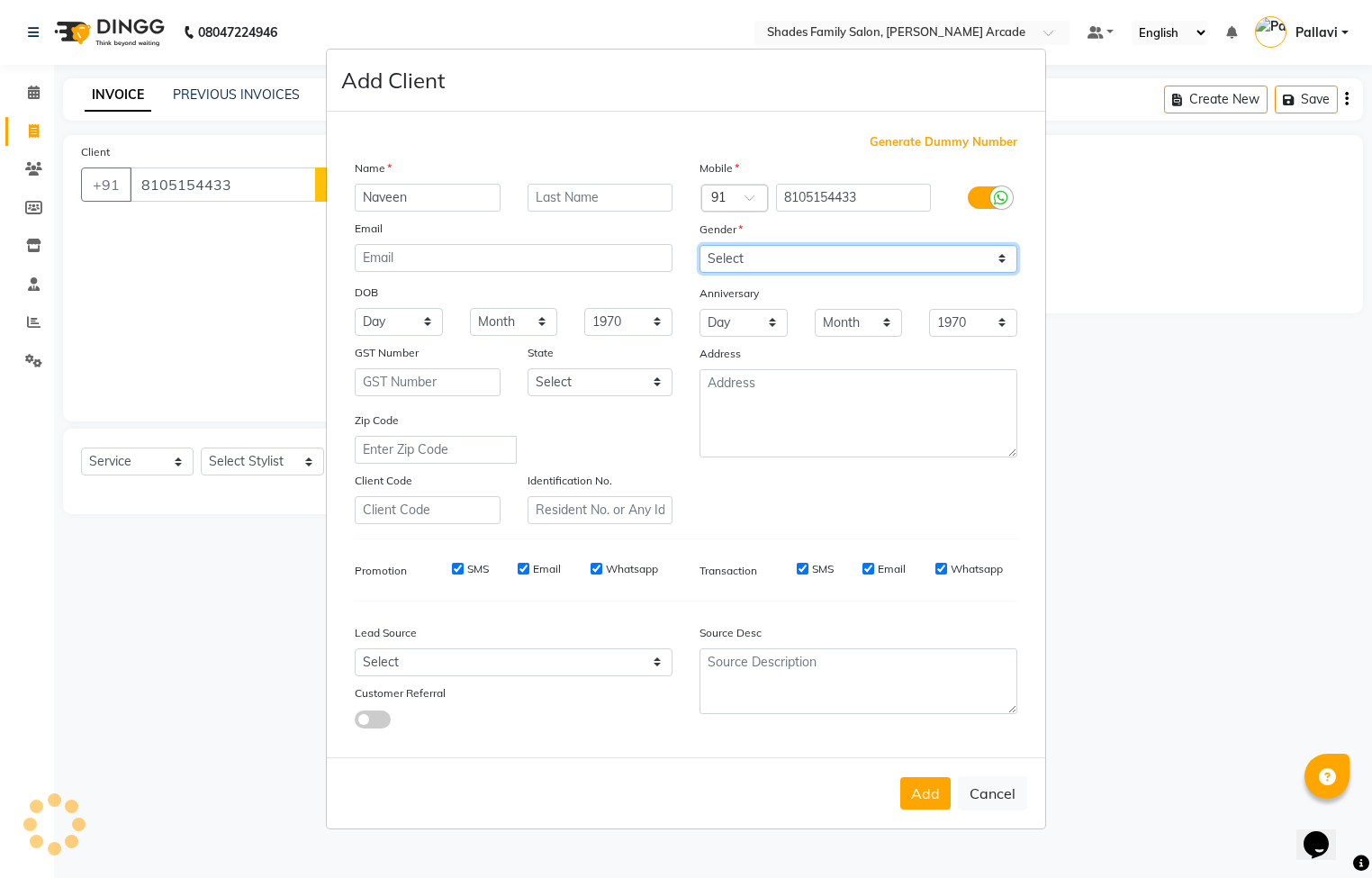
select select "[DEMOGRAPHIC_DATA]"
click at [700, 246] on select "Select [DEMOGRAPHIC_DATA] [DEMOGRAPHIC_DATA] Other Prefer Not To Say" at bounding box center [858, 259] width 318 height 28
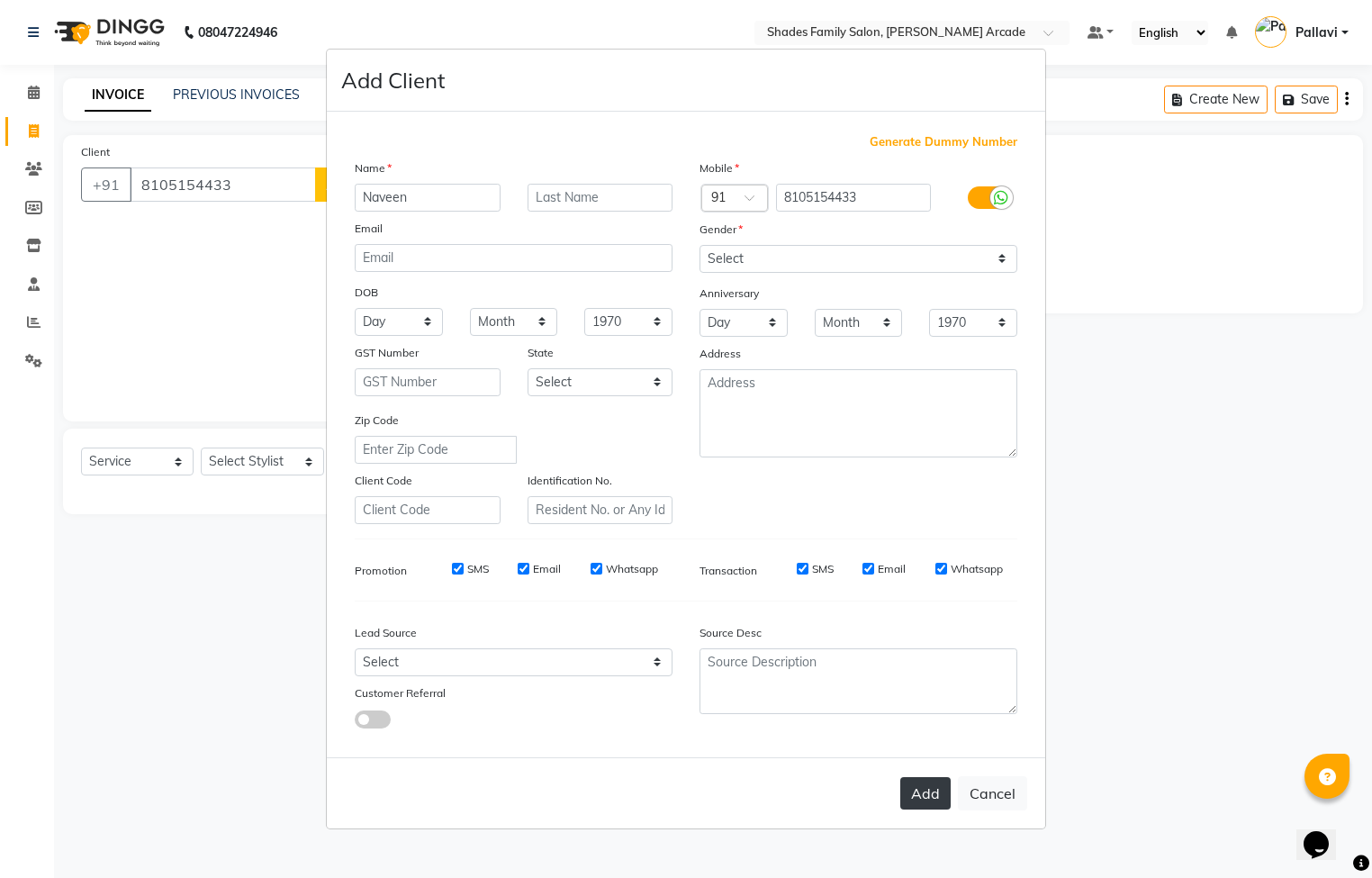
click at [940, 792] on button "Add" at bounding box center [925, 793] width 51 height 32
type input "81******33"
select select
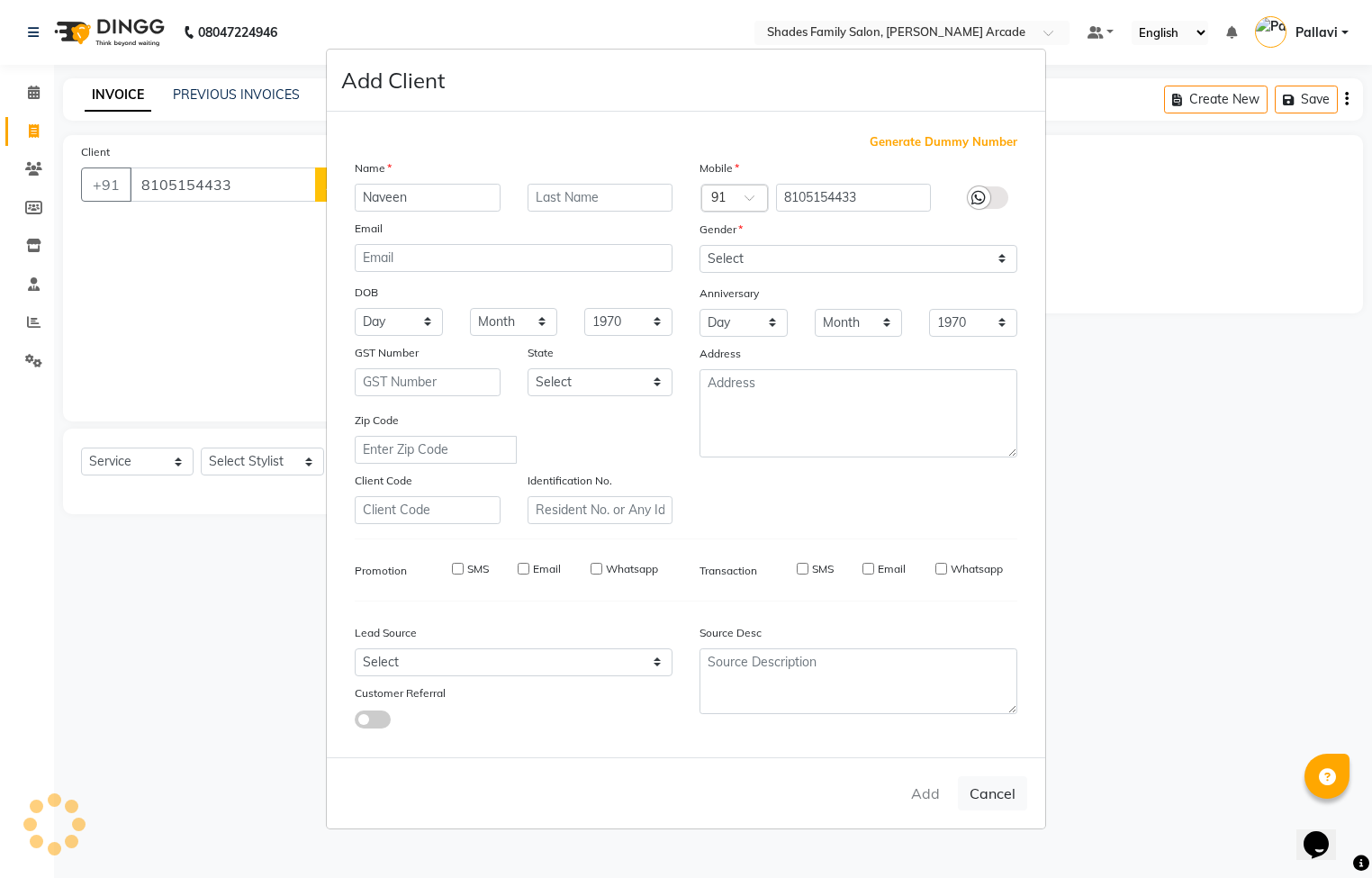
select select
checkbox input "false"
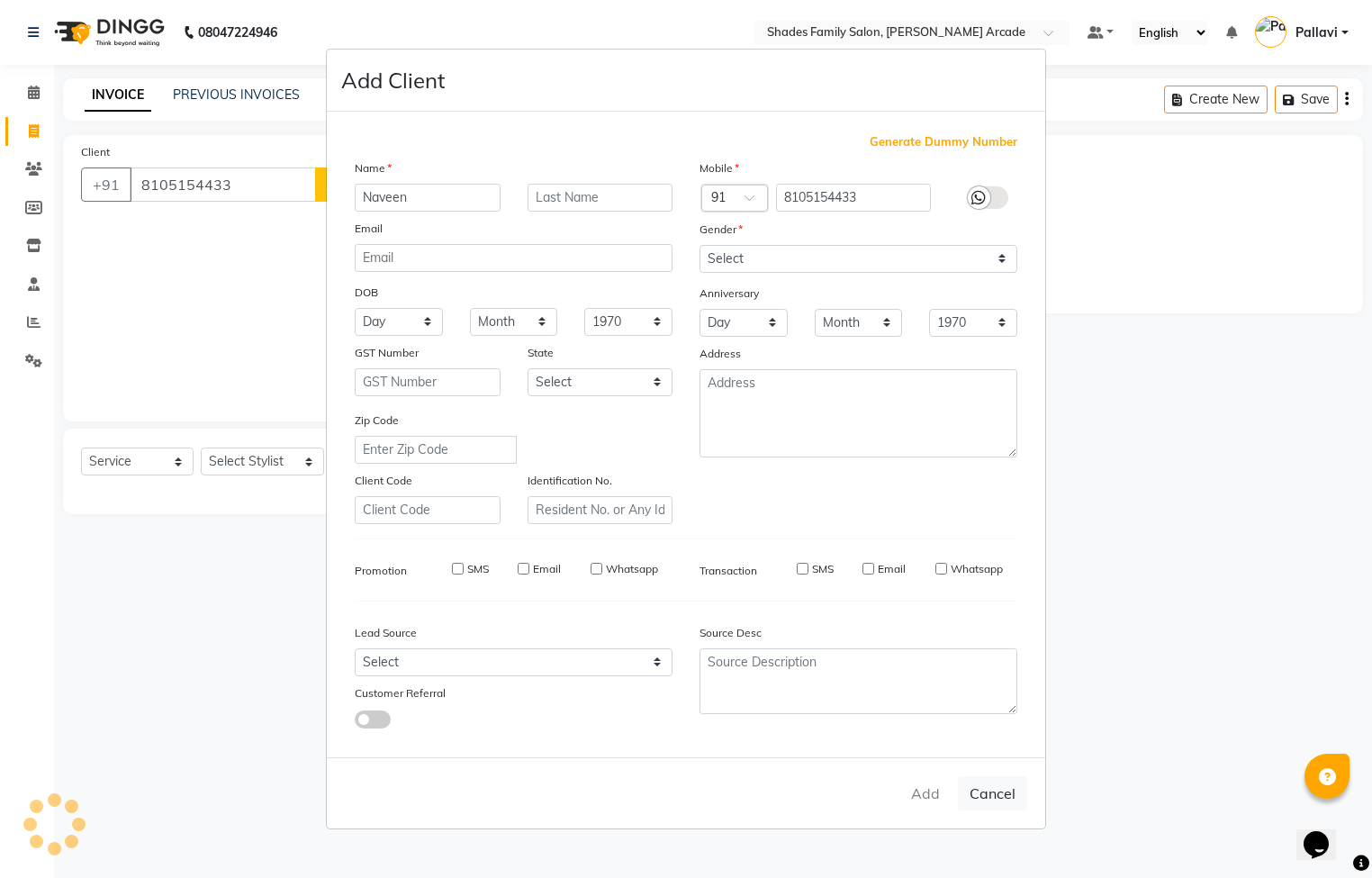
checkbox input "false"
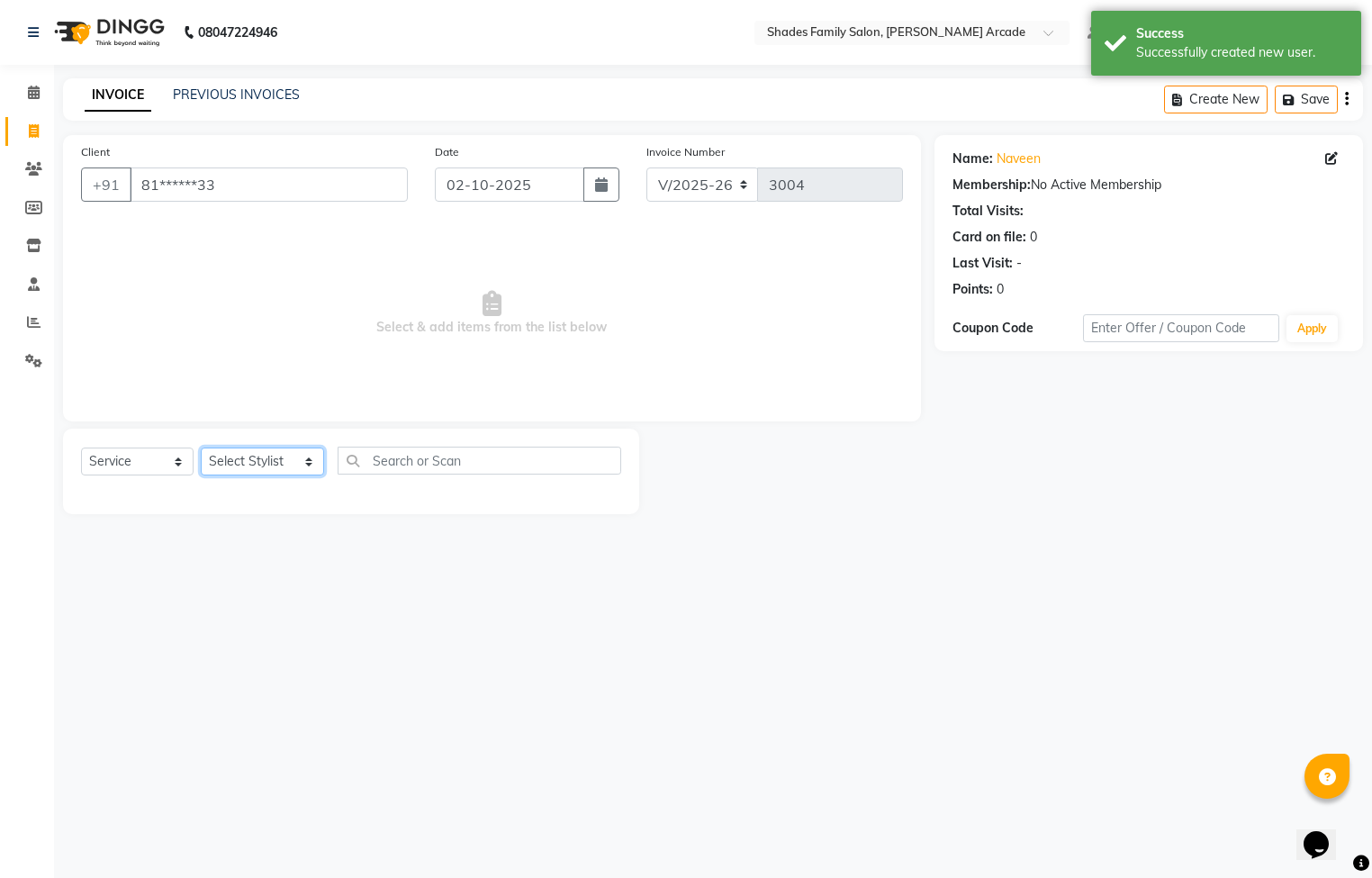
click at [284, 461] on select "Select Stylist Admin [PERSON_NAME] [PERSON_NAME] Anuradha Ashwini Ayesha [PERSO…" at bounding box center [262, 462] width 123 height 28
select select "92334"
click at [201, 449] on select "Select Stylist Admin [PERSON_NAME] [PERSON_NAME] Anuradha Ashwini Ayesha [PERSO…" at bounding box center [262, 462] width 123 height 28
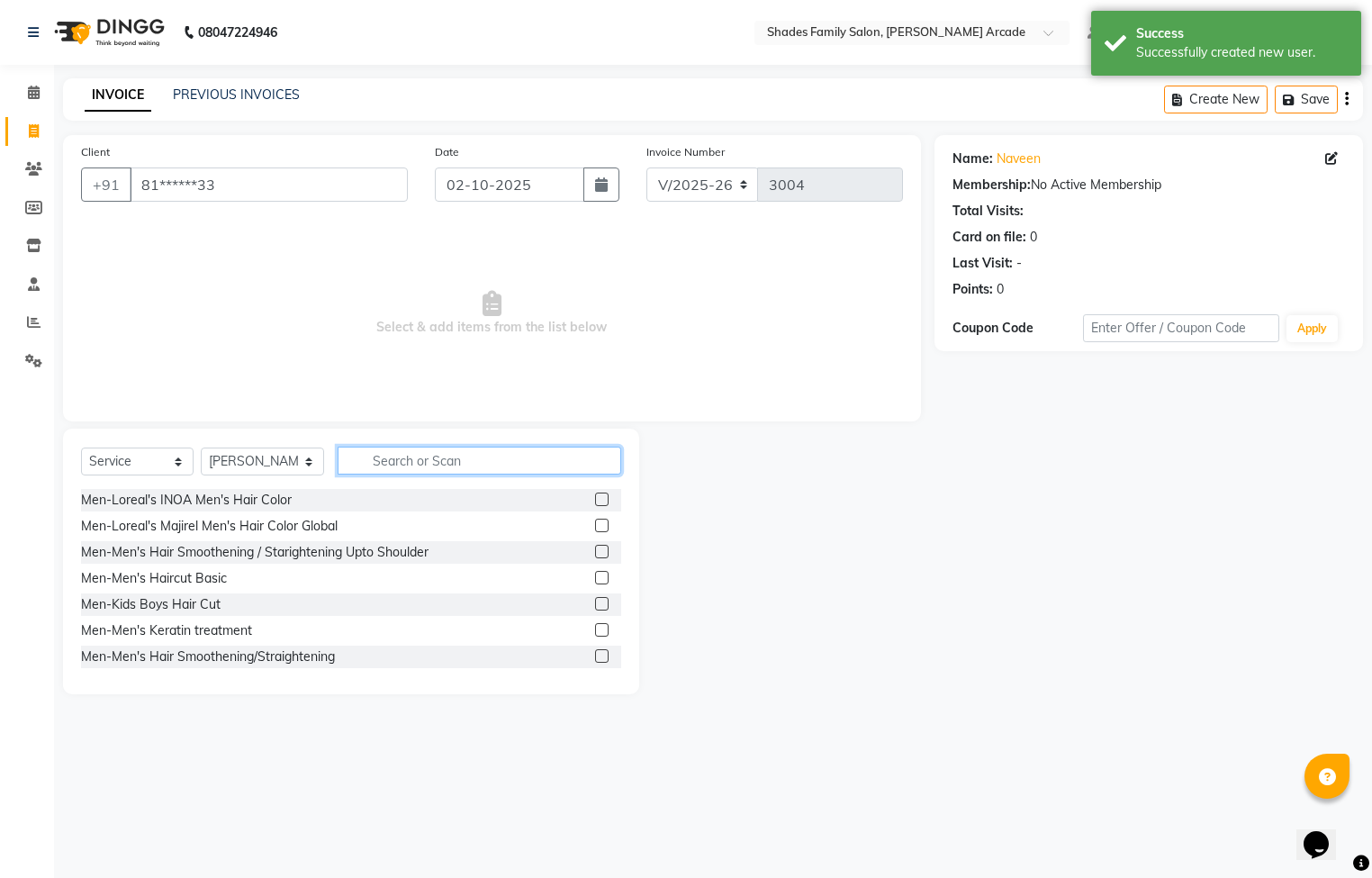
click at [458, 470] on input "text" at bounding box center [480, 461] width 284 height 28
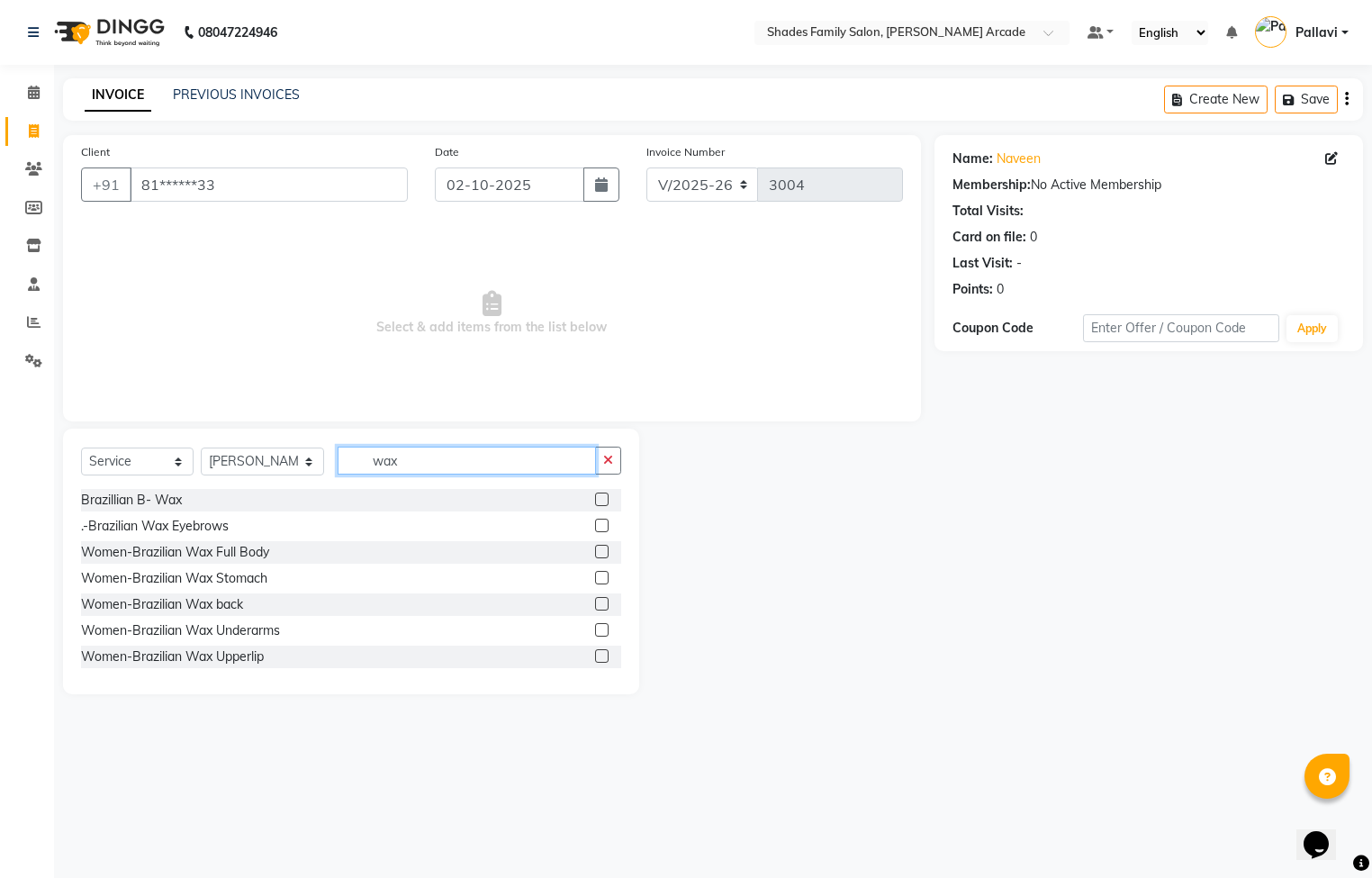
type input "wax"
click at [595, 605] on label at bounding box center [601, 603] width 14 height 14
click at [595, 605] on input "checkbox" at bounding box center [600, 604] width 12 height 12
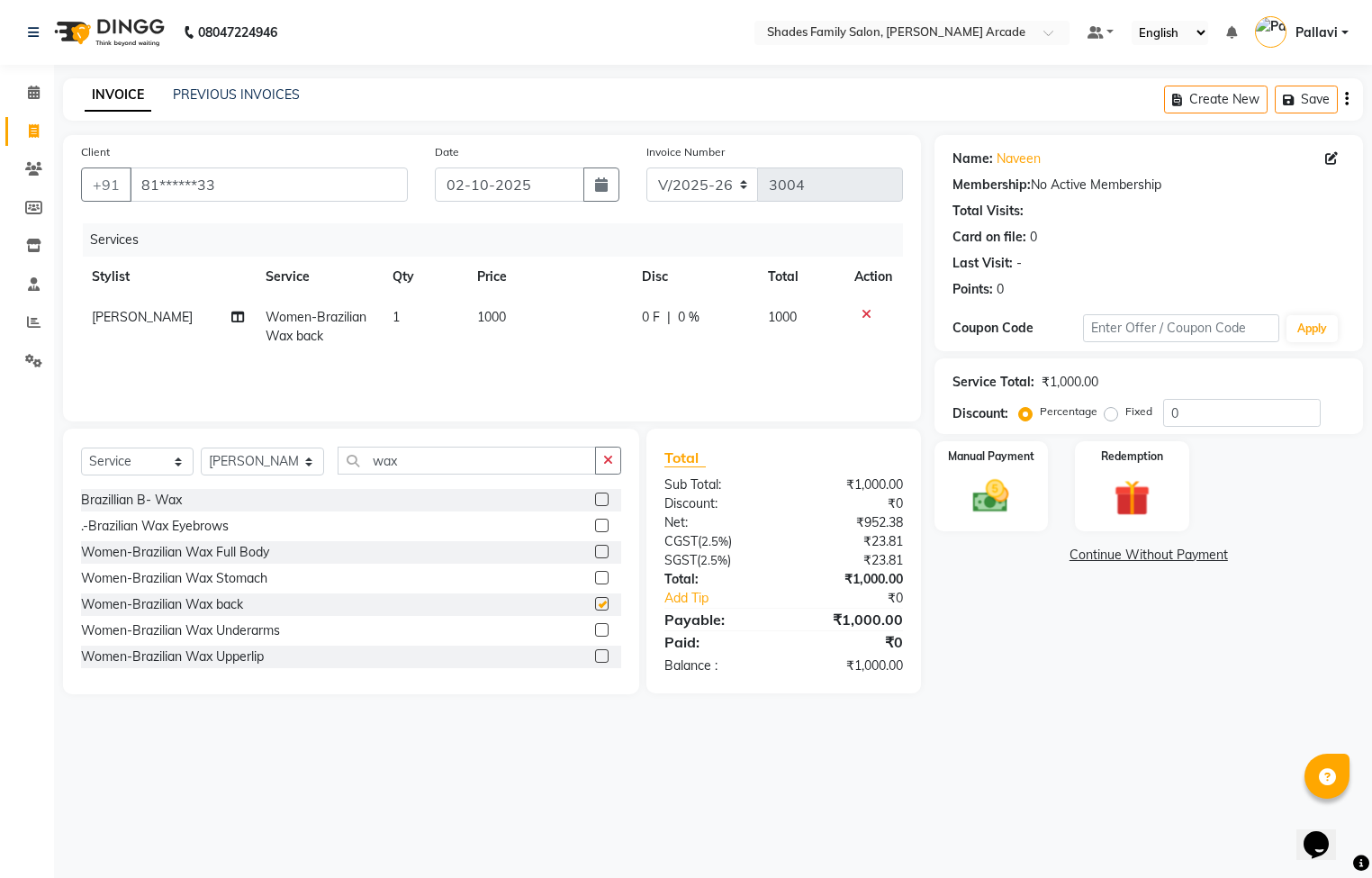
checkbox input "false"
click at [595, 627] on label at bounding box center [601, 630] width 14 height 14
click at [595, 627] on input "checkbox" at bounding box center [600, 630] width 12 height 12
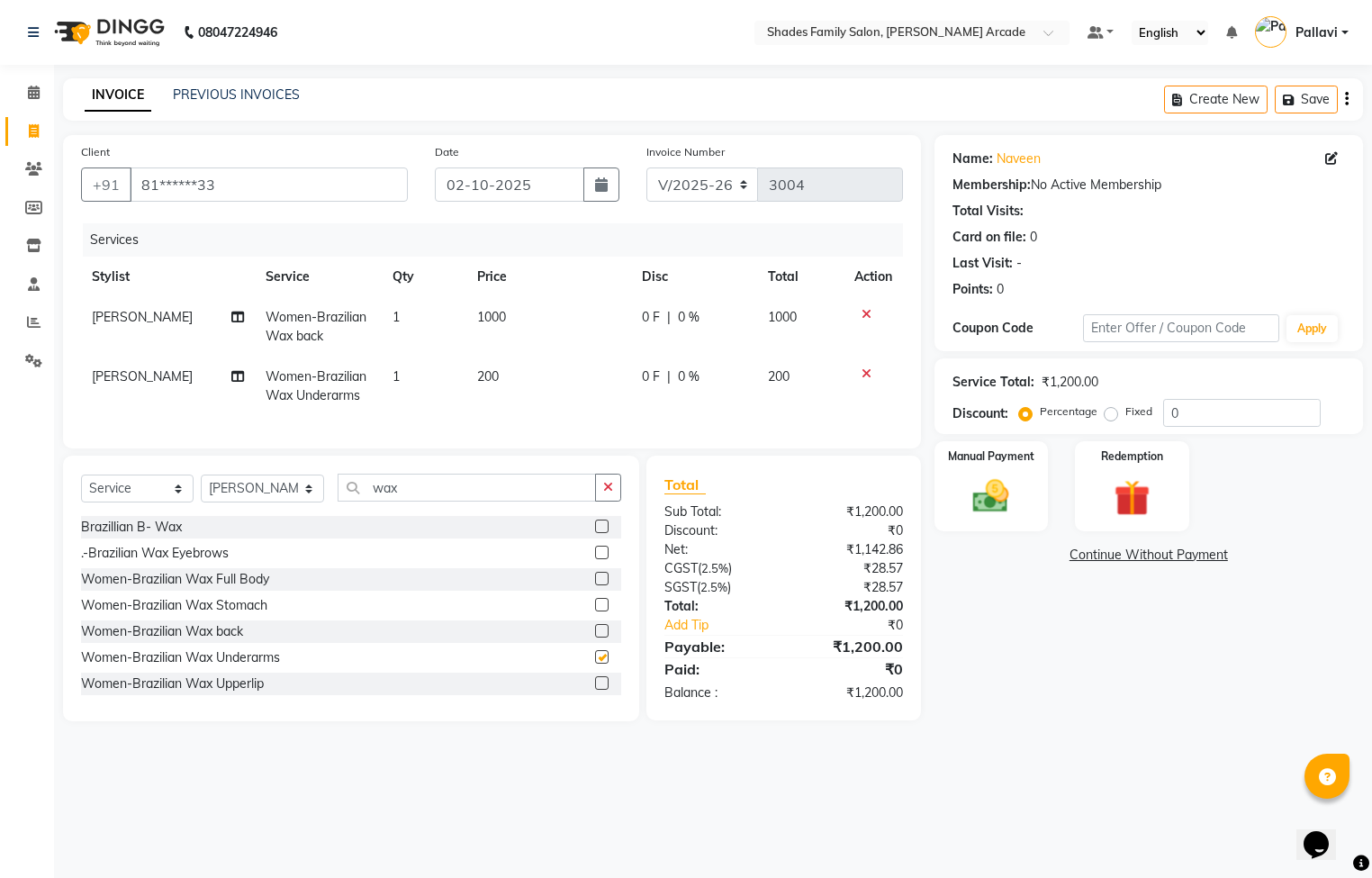
checkbox input "false"
click at [505, 319] on td "1000" at bounding box center [549, 327] width 166 height 60
select select "92334"
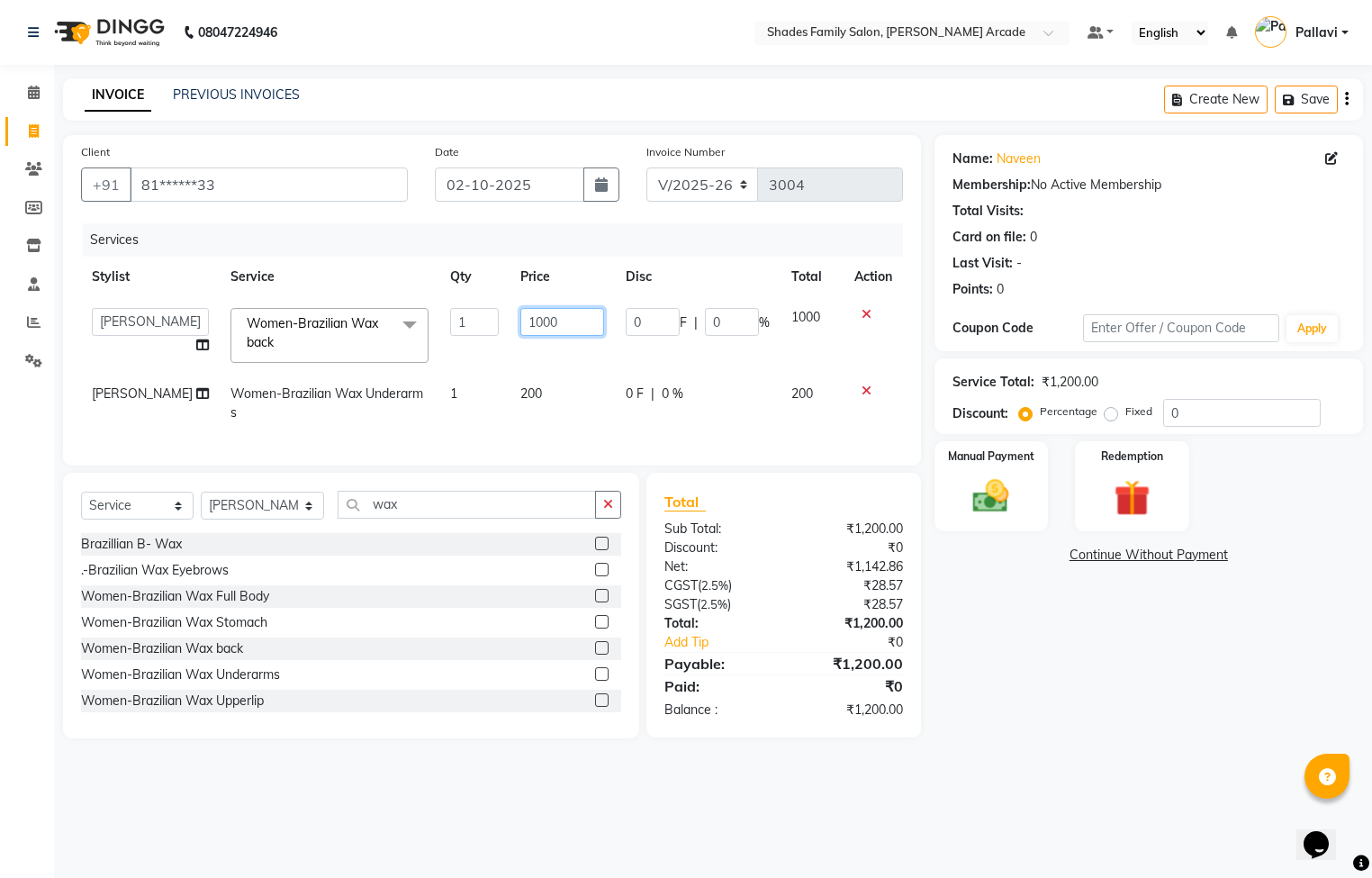
click at [571, 322] on input "1000" at bounding box center [562, 322] width 84 height 28
type input "1250"
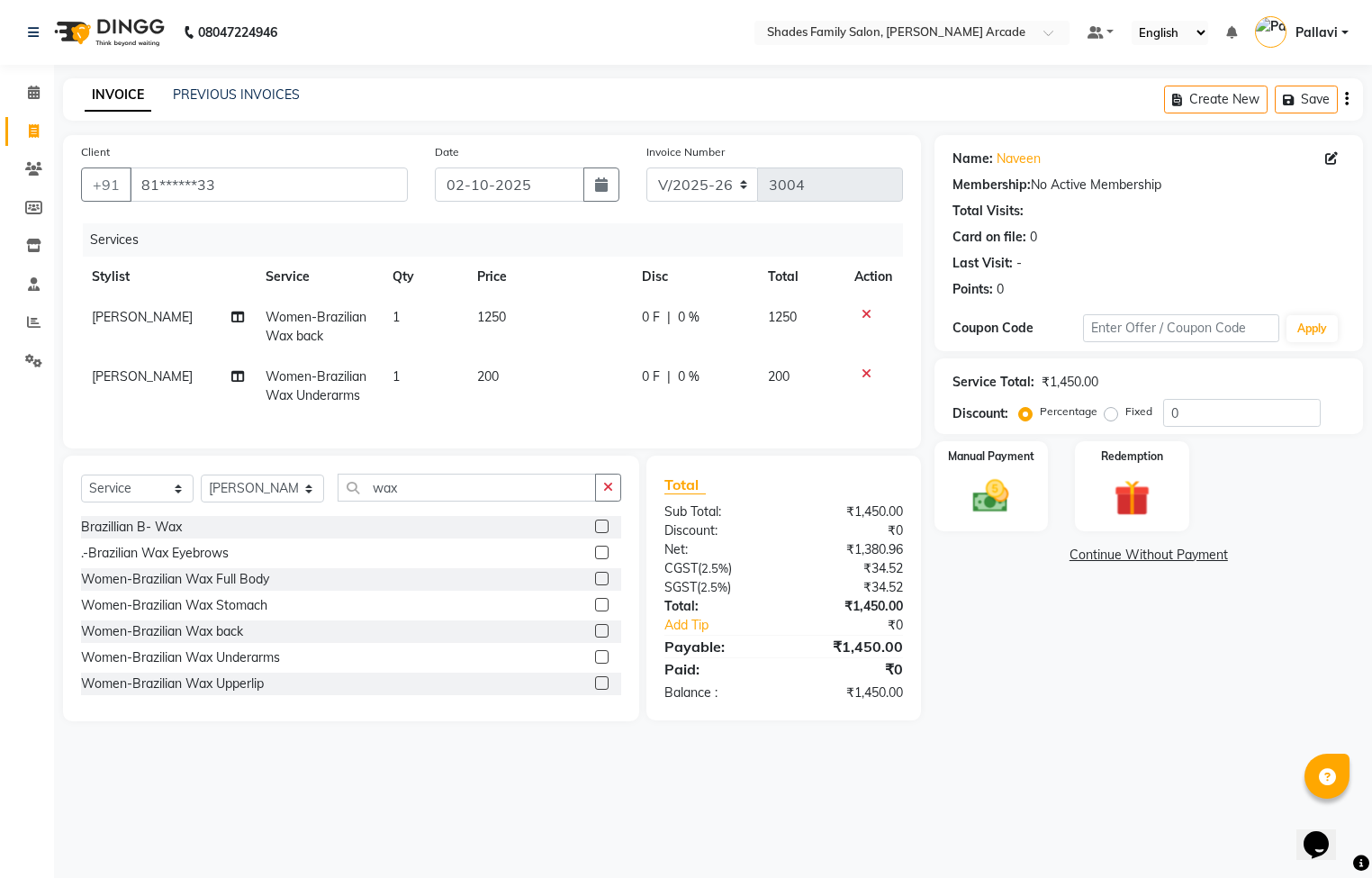
click at [528, 395] on td "200" at bounding box center [549, 386] width 166 height 60
select select "92334"
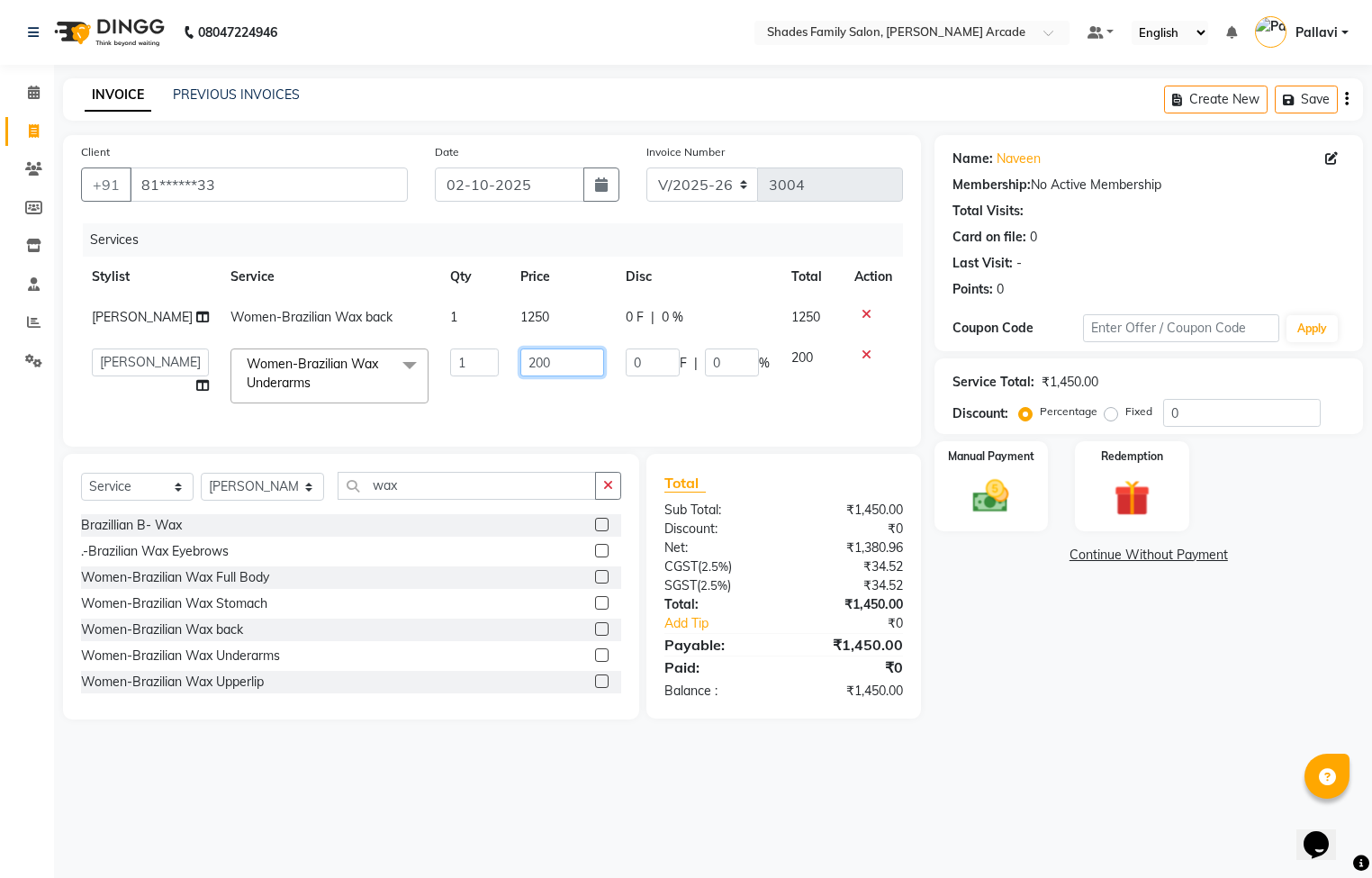
click at [552, 362] on input "200" at bounding box center [562, 362] width 84 height 28
type input "250"
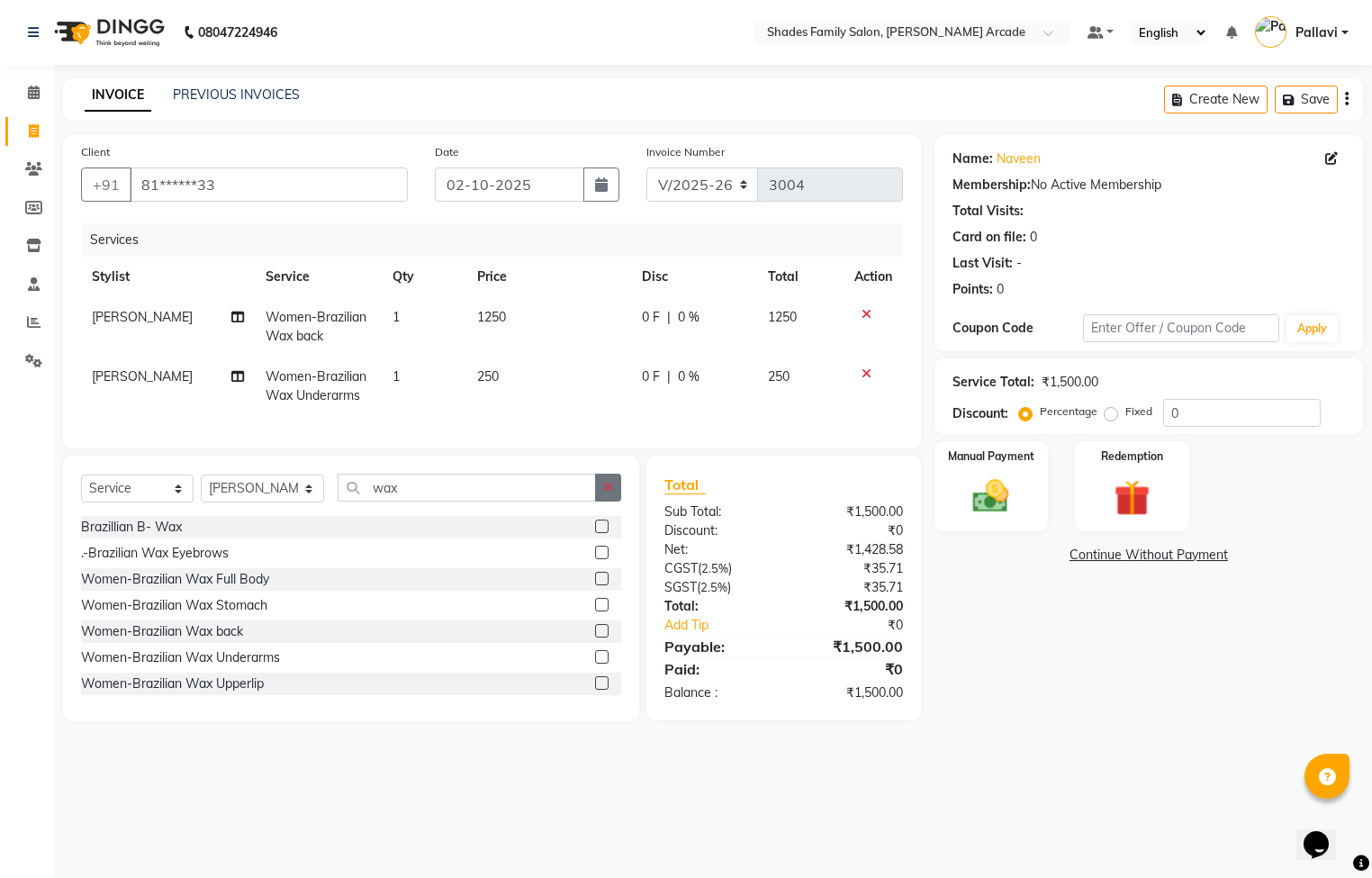
click at [609, 502] on button "button" at bounding box center [608, 487] width 26 height 28
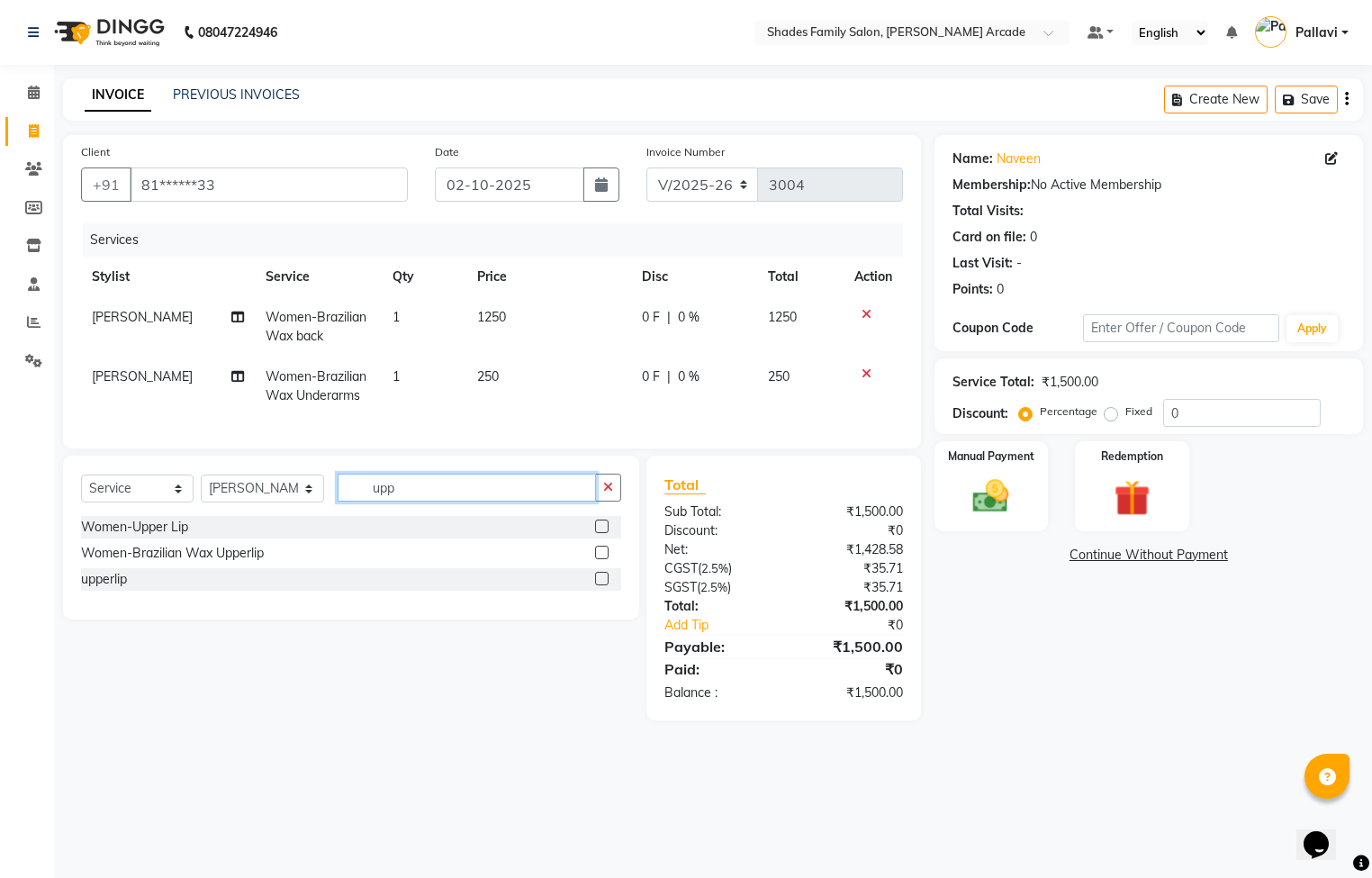
type input "upp"
click at [599, 585] on label at bounding box center [601, 579] width 14 height 14
click at [599, 585] on input "checkbox" at bounding box center [600, 579] width 12 height 12
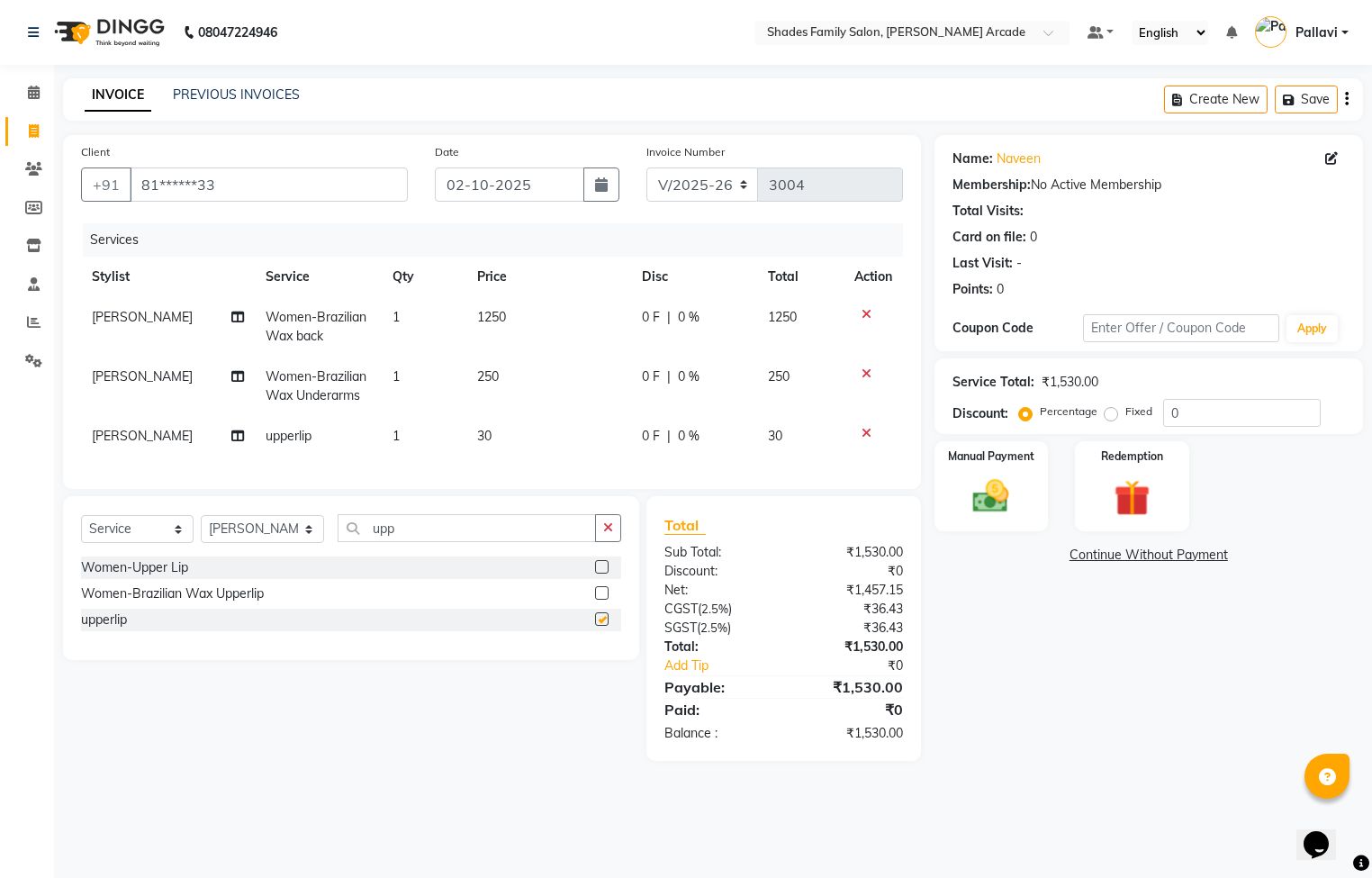
checkbox input "false"
click at [595, 543] on button "button" at bounding box center [608, 528] width 26 height 28
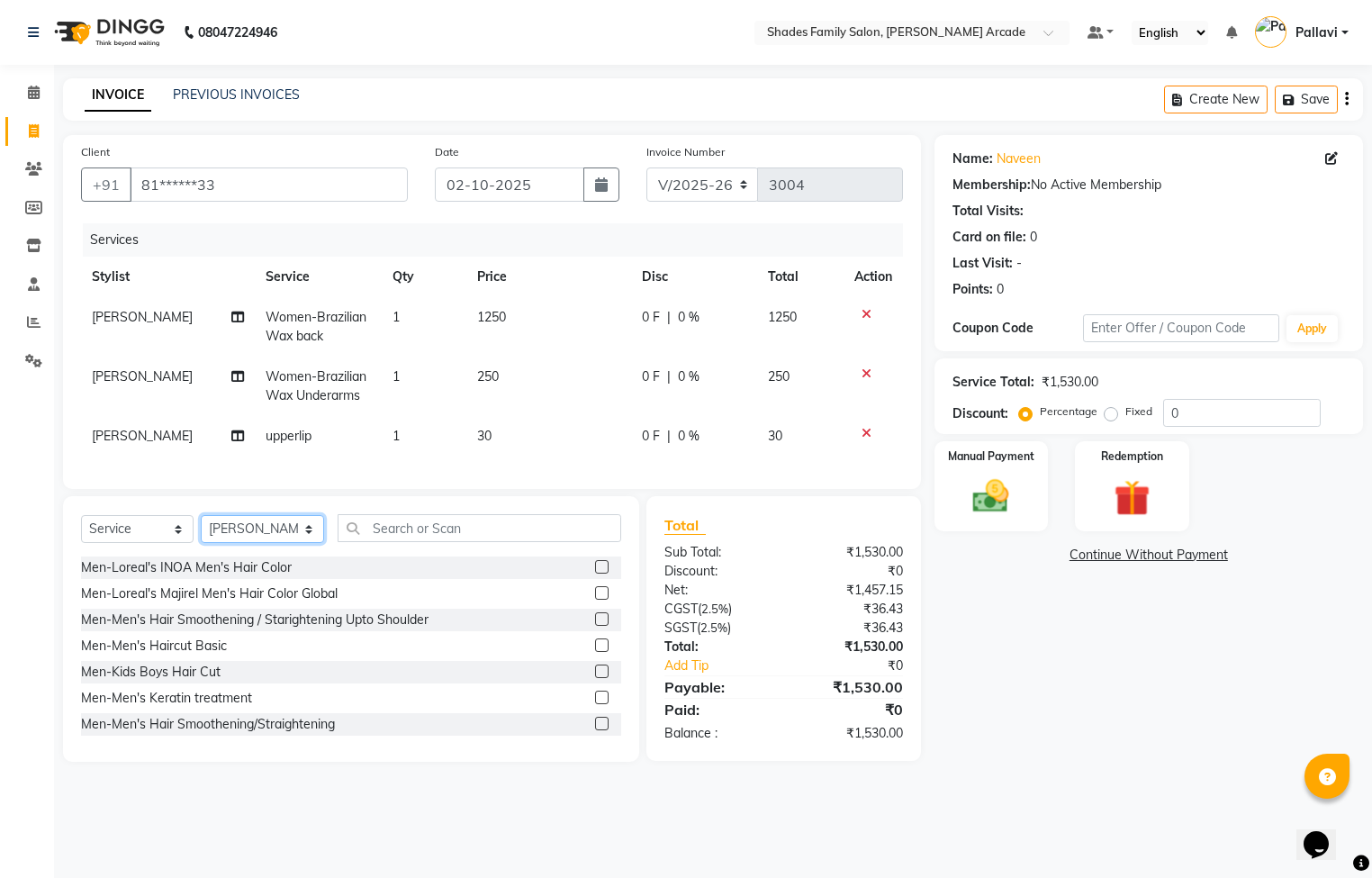
click at [289, 543] on select "Select Stylist Admin [PERSON_NAME] [PERSON_NAME] Anuradha Ashwini Ayesha [PERSO…" at bounding box center [262, 529] width 123 height 28
select select "89300"
click at [201, 536] on select "Select Stylist Admin [PERSON_NAME] [PERSON_NAME] Anuradha Ashwini Ayesha [PERSO…" at bounding box center [262, 529] width 123 height 28
click at [409, 543] on input "text" at bounding box center [480, 528] width 284 height 28
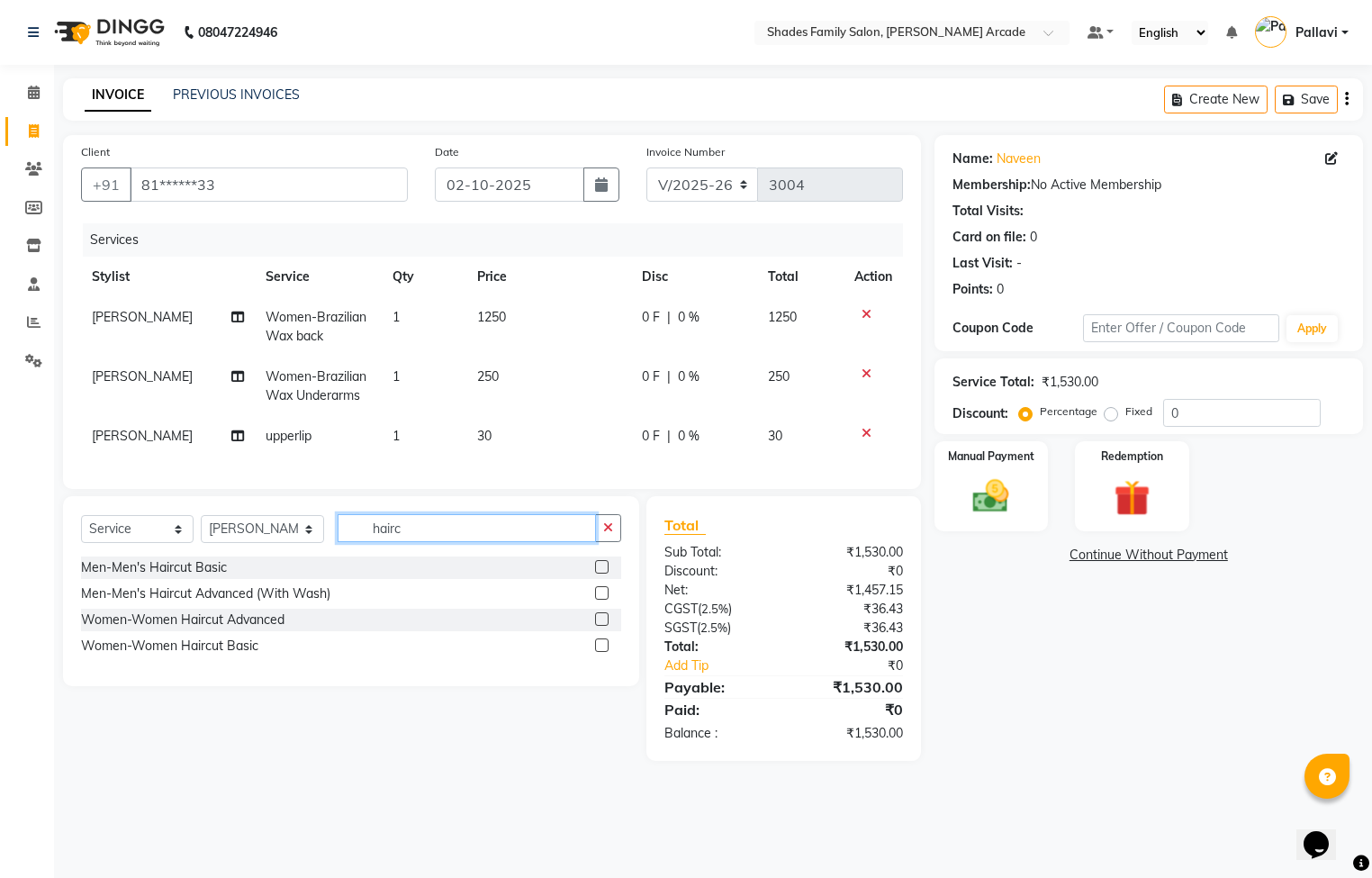
type input "hairc"
click at [603, 600] on label at bounding box center [601, 592] width 14 height 14
click at [603, 600] on input "checkbox" at bounding box center [600, 593] width 12 height 12
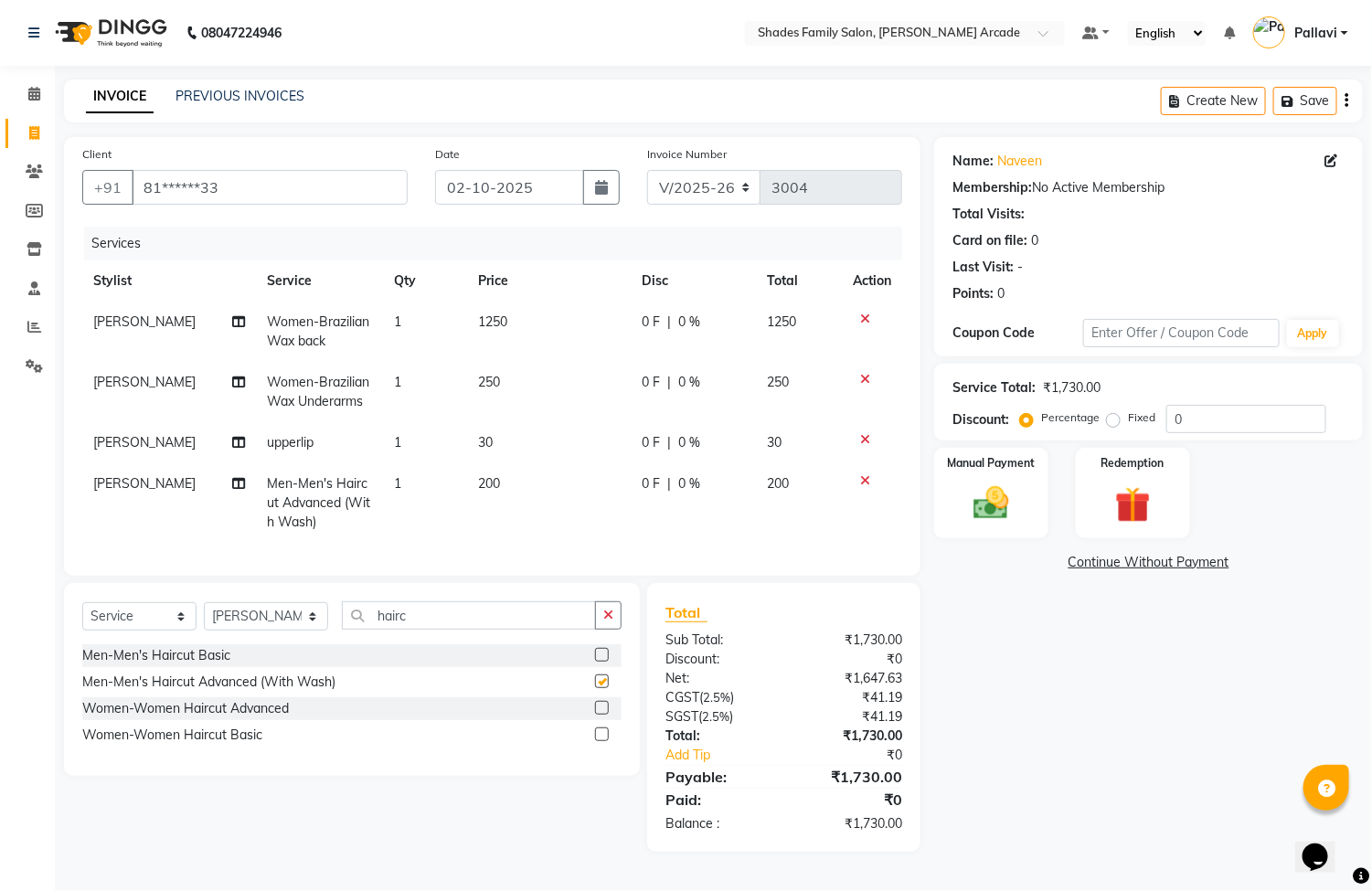
checkbox input "false"
click at [598, 625] on button "button" at bounding box center [608, 615] width 26 height 28
type input "bear"
click at [598, 714] on label at bounding box center [601, 708] width 14 height 14
click at [598, 714] on input "checkbox" at bounding box center [600, 709] width 12 height 12
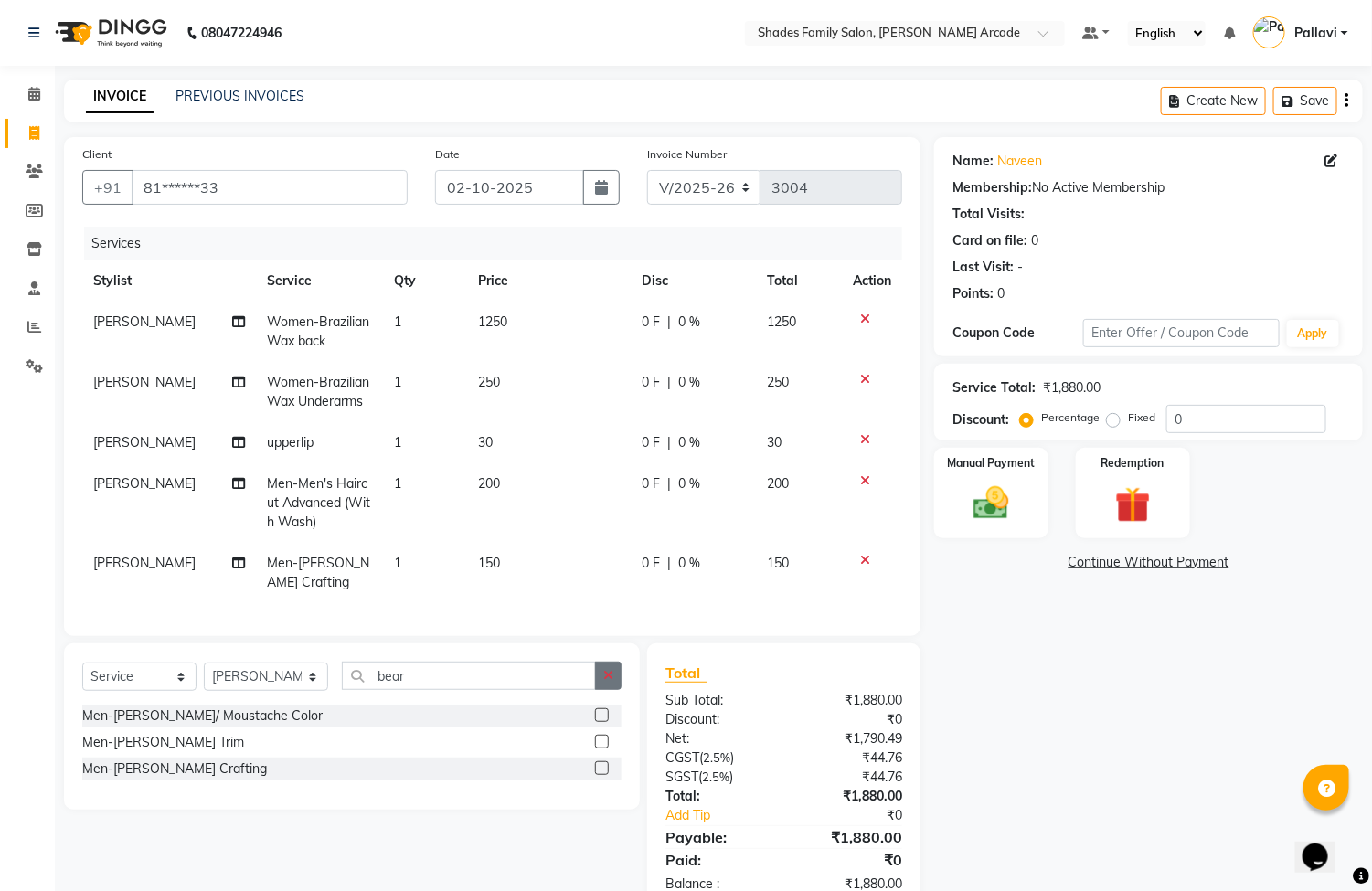
checkbox input "false"
click at [601, 690] on button "button" at bounding box center [608, 676] width 26 height 28
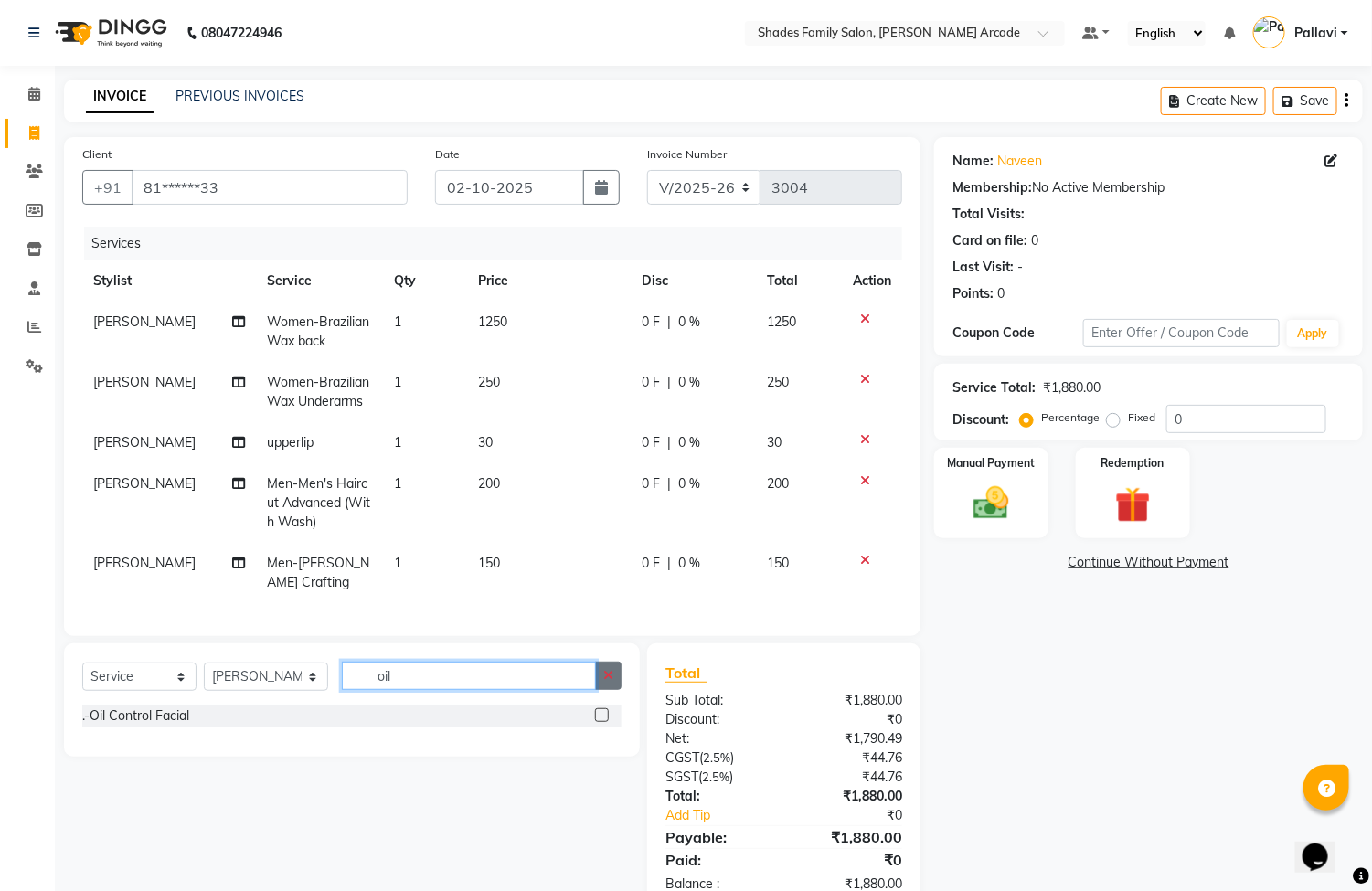
type input "oil"
click at [598, 690] on button "button" at bounding box center [608, 676] width 26 height 28
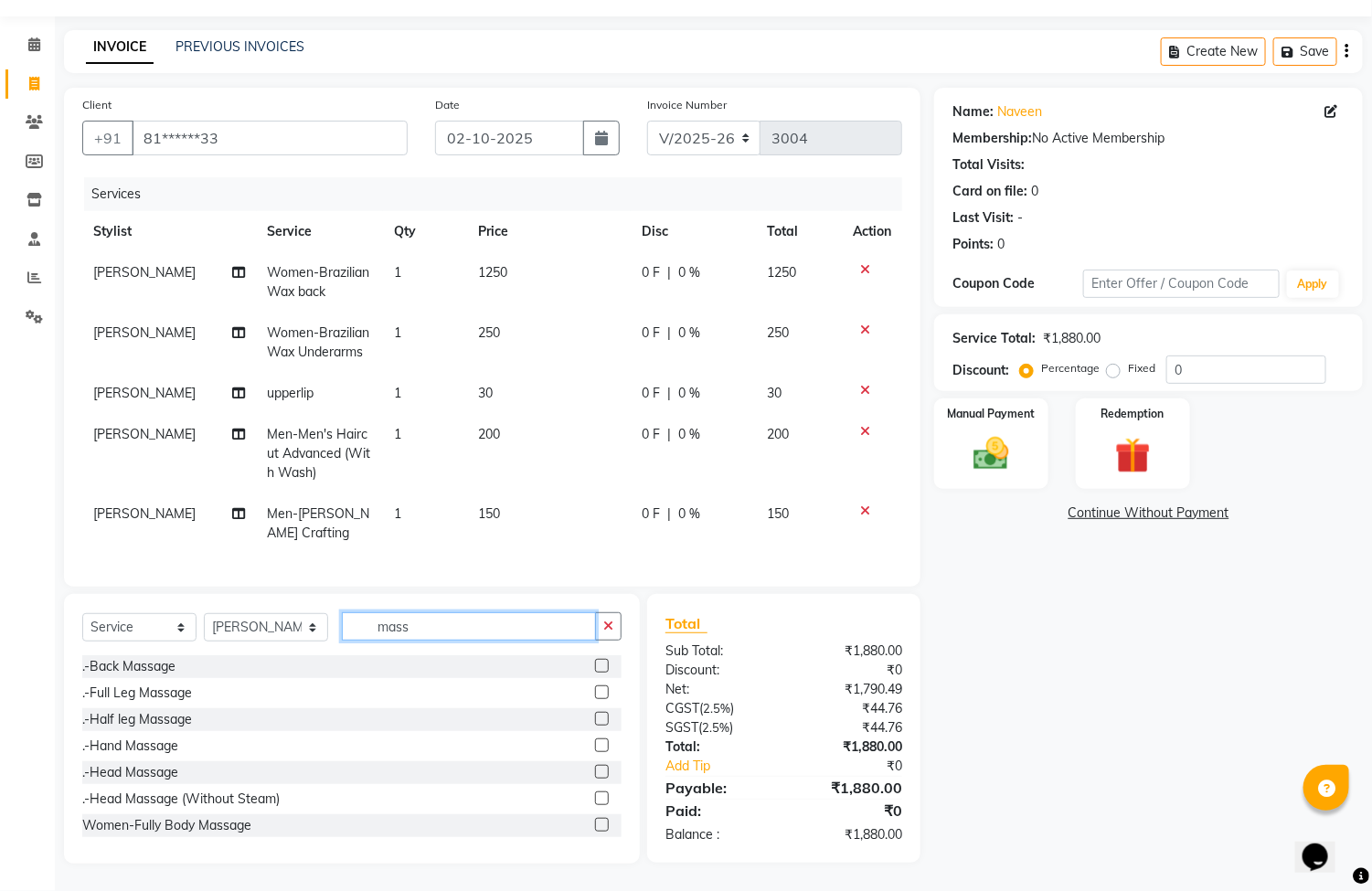
scroll to position [71, 0]
type input "mass"
click at [595, 766] on label at bounding box center [601, 771] width 14 height 14
click at [595, 767] on input "checkbox" at bounding box center [600, 772] width 12 height 12
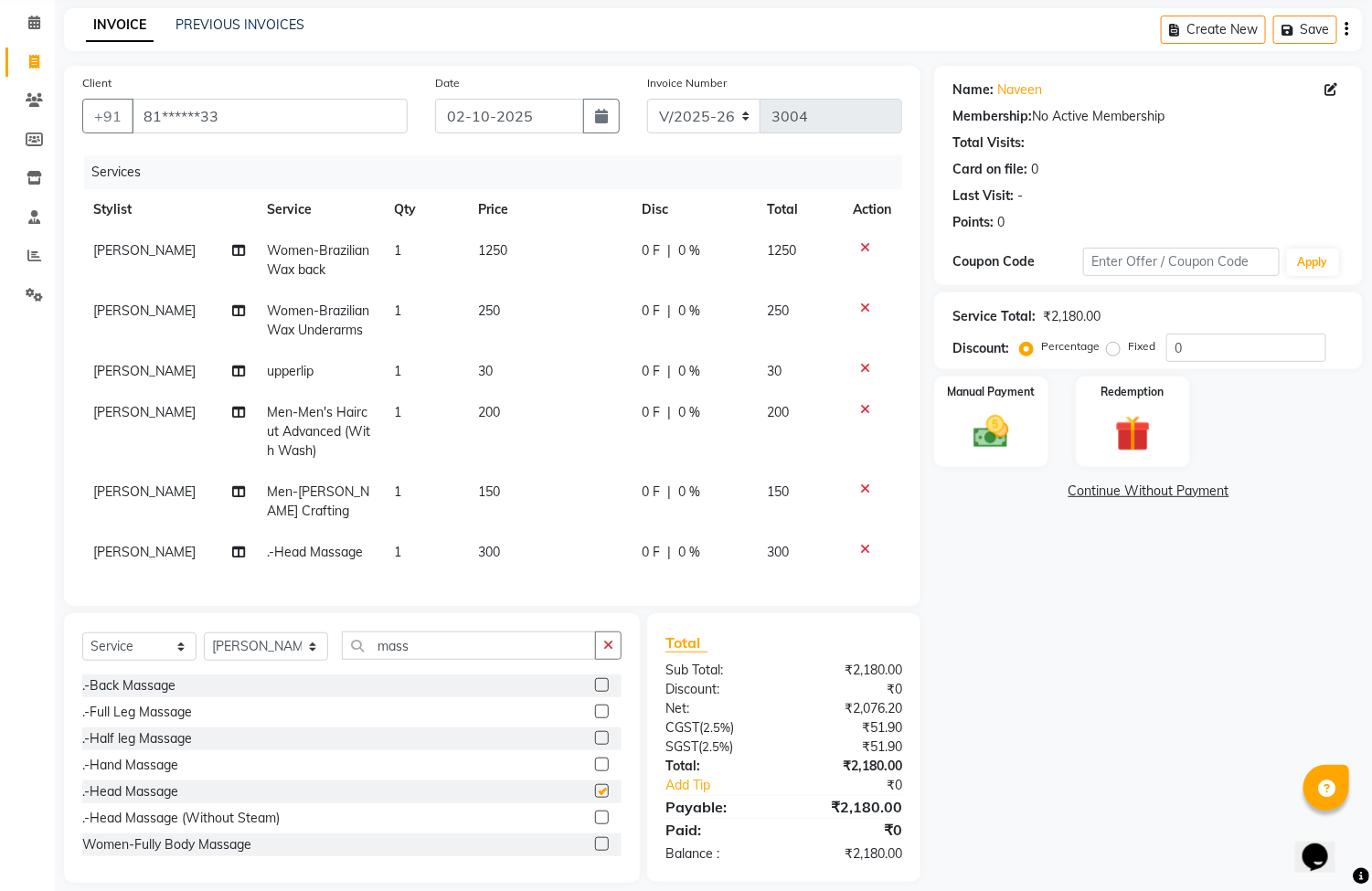
checkbox input "false"
click at [468, 540] on td "300" at bounding box center [549, 553] width 164 height 41
select select "89300"
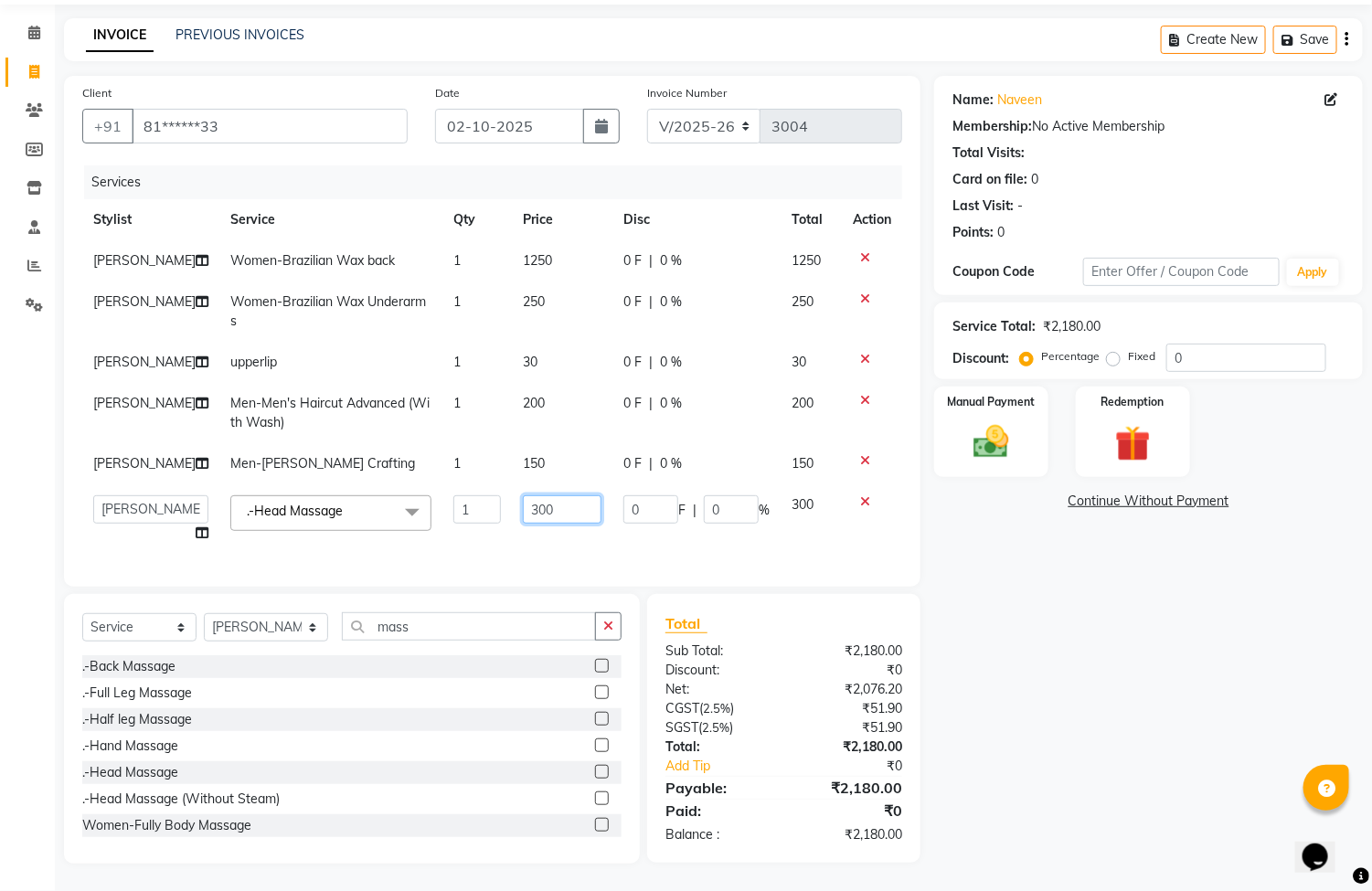
click at [524, 524] on input "300" at bounding box center [562, 510] width 79 height 28
type input "3"
type input "400"
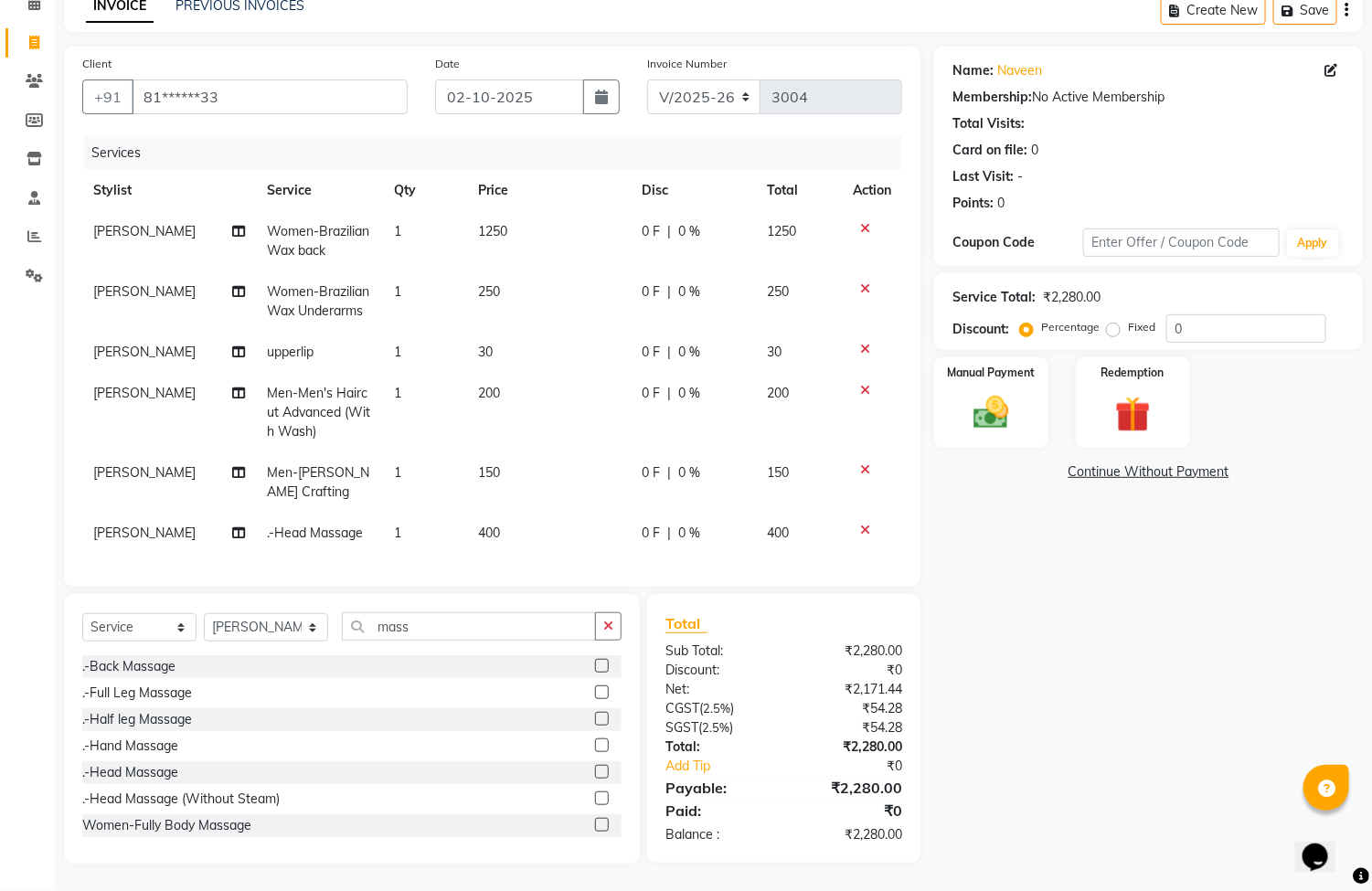
scroll to position [92, 0]
click at [1046, 633] on div "Name: [PERSON_NAME] Membership: No Active Membership Total Visits: Card on file…" at bounding box center [1155, 455] width 442 height 817
click at [1001, 414] on img at bounding box center [991, 413] width 61 height 43
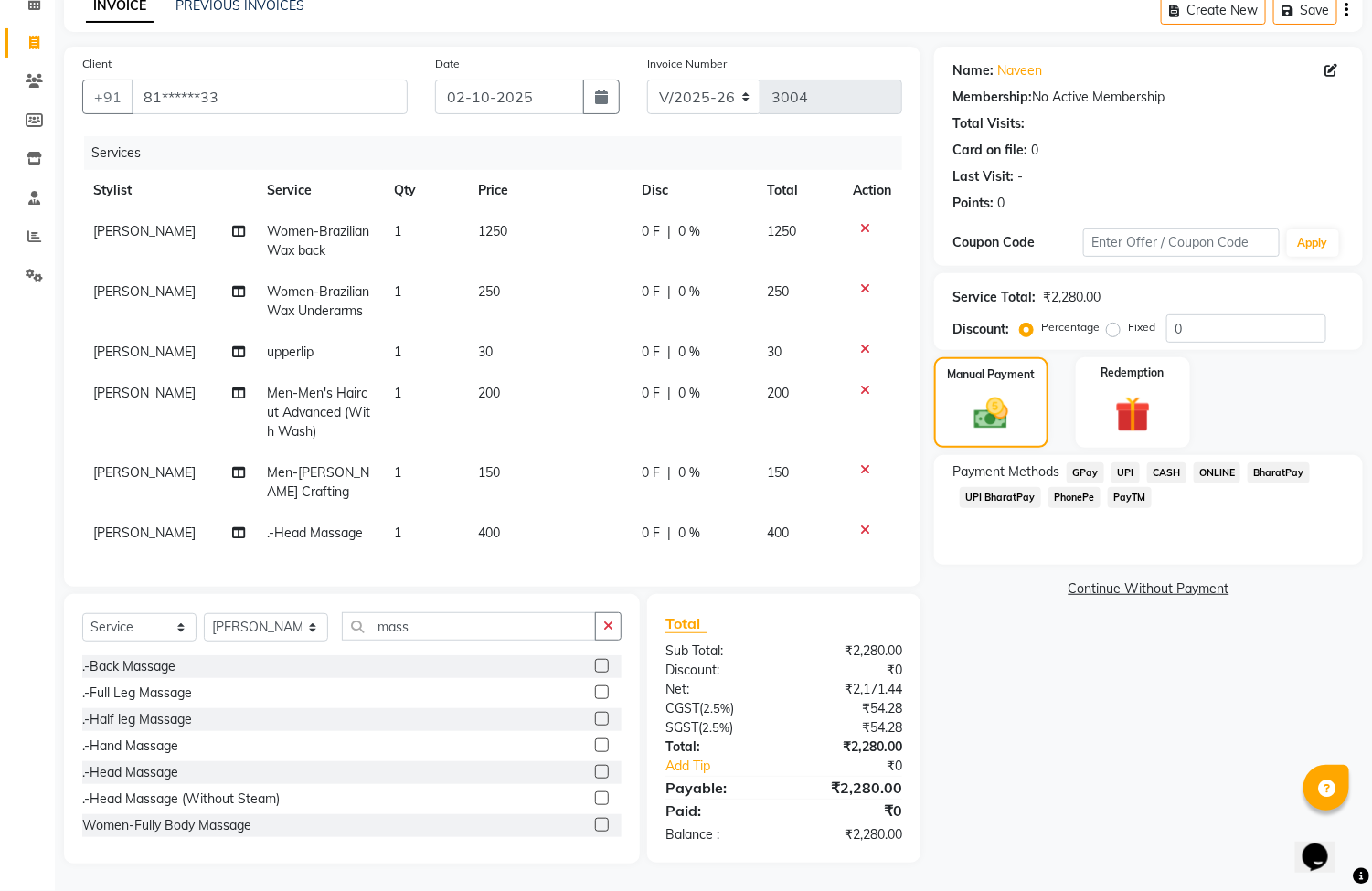
click at [1212, 469] on span "ONLINE" at bounding box center [1218, 473] width 48 height 21
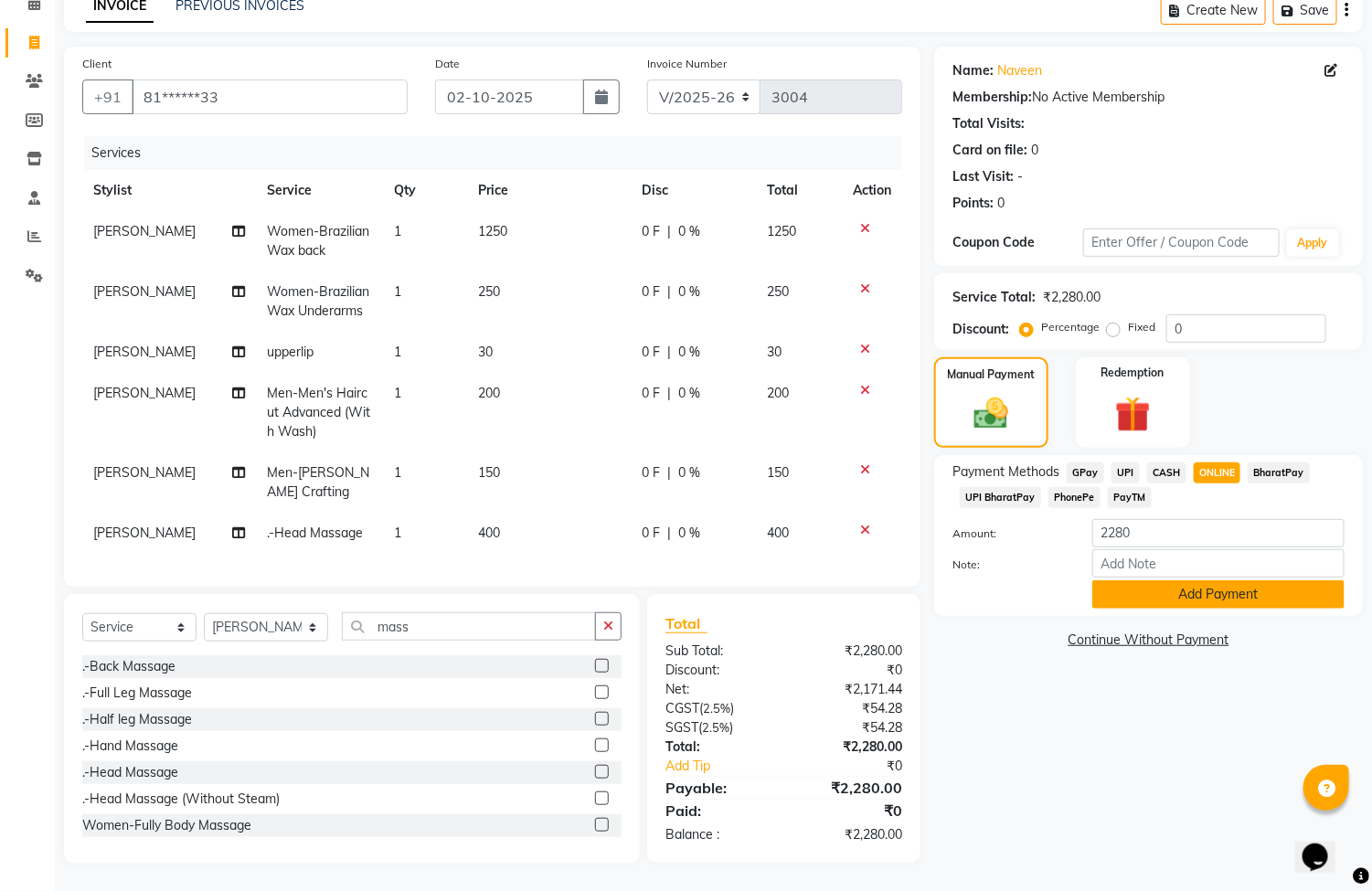
click at [1246, 593] on button "Add Payment" at bounding box center [1219, 595] width 253 height 28
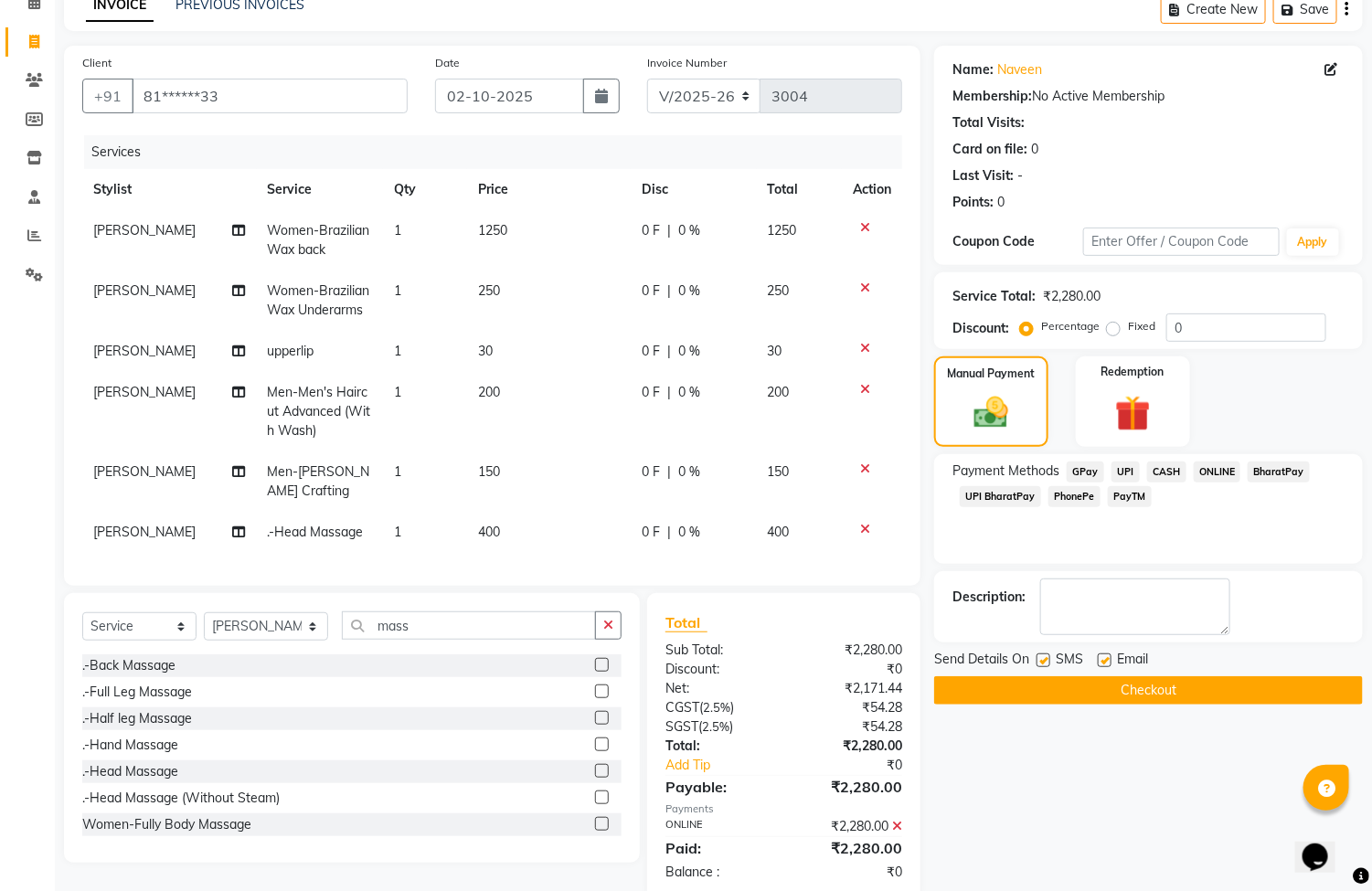
click at [1207, 683] on button "Checkout" at bounding box center [1148, 690] width 428 height 28
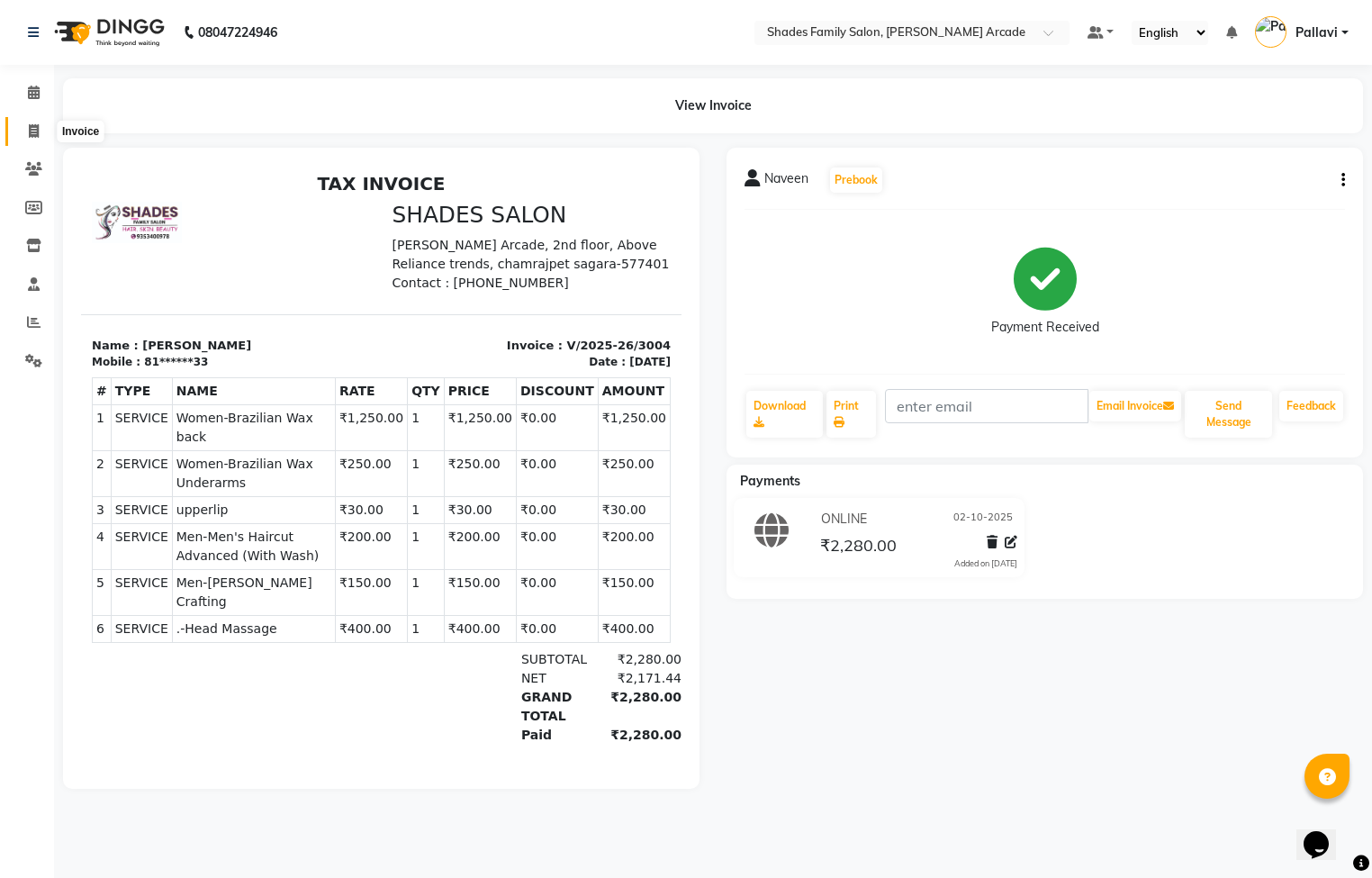
click at [30, 138] on span at bounding box center [34, 132] width 31 height 20
select select "service"
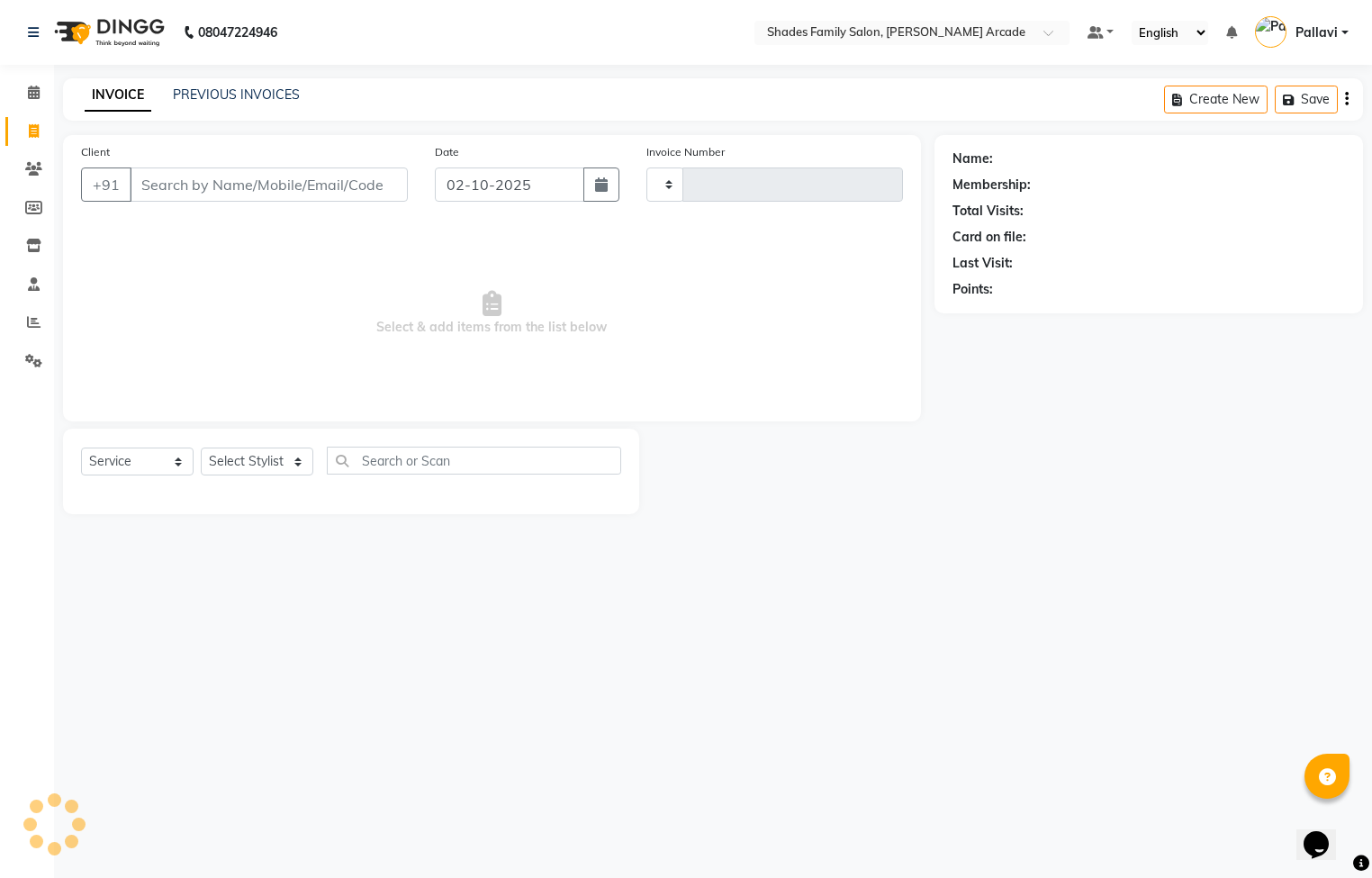
type input "3005"
select select "5538"
click at [282, 87] on link "PREVIOUS INVOICES" at bounding box center [237, 95] width 127 height 17
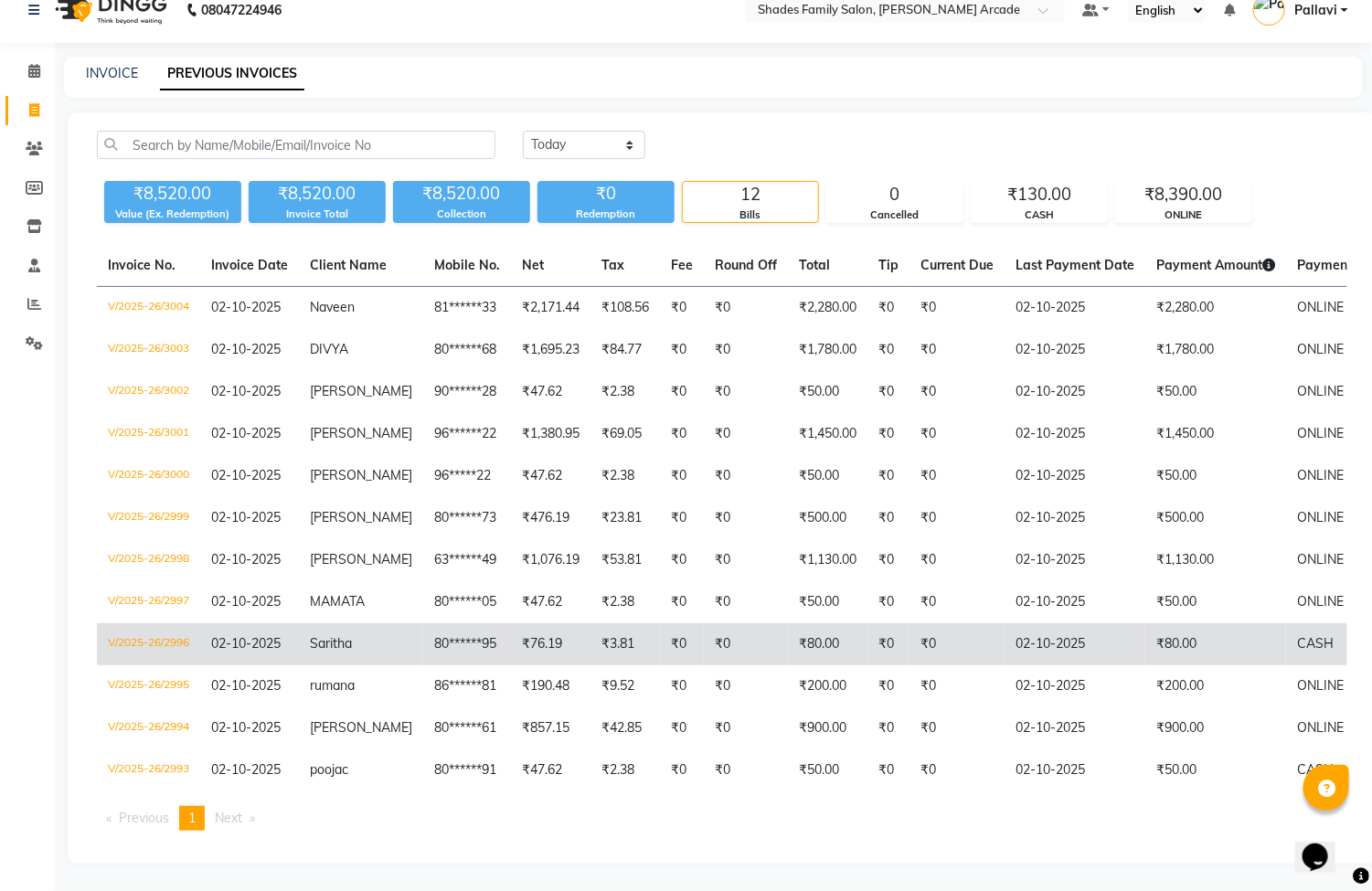
scroll to position [50, 0]
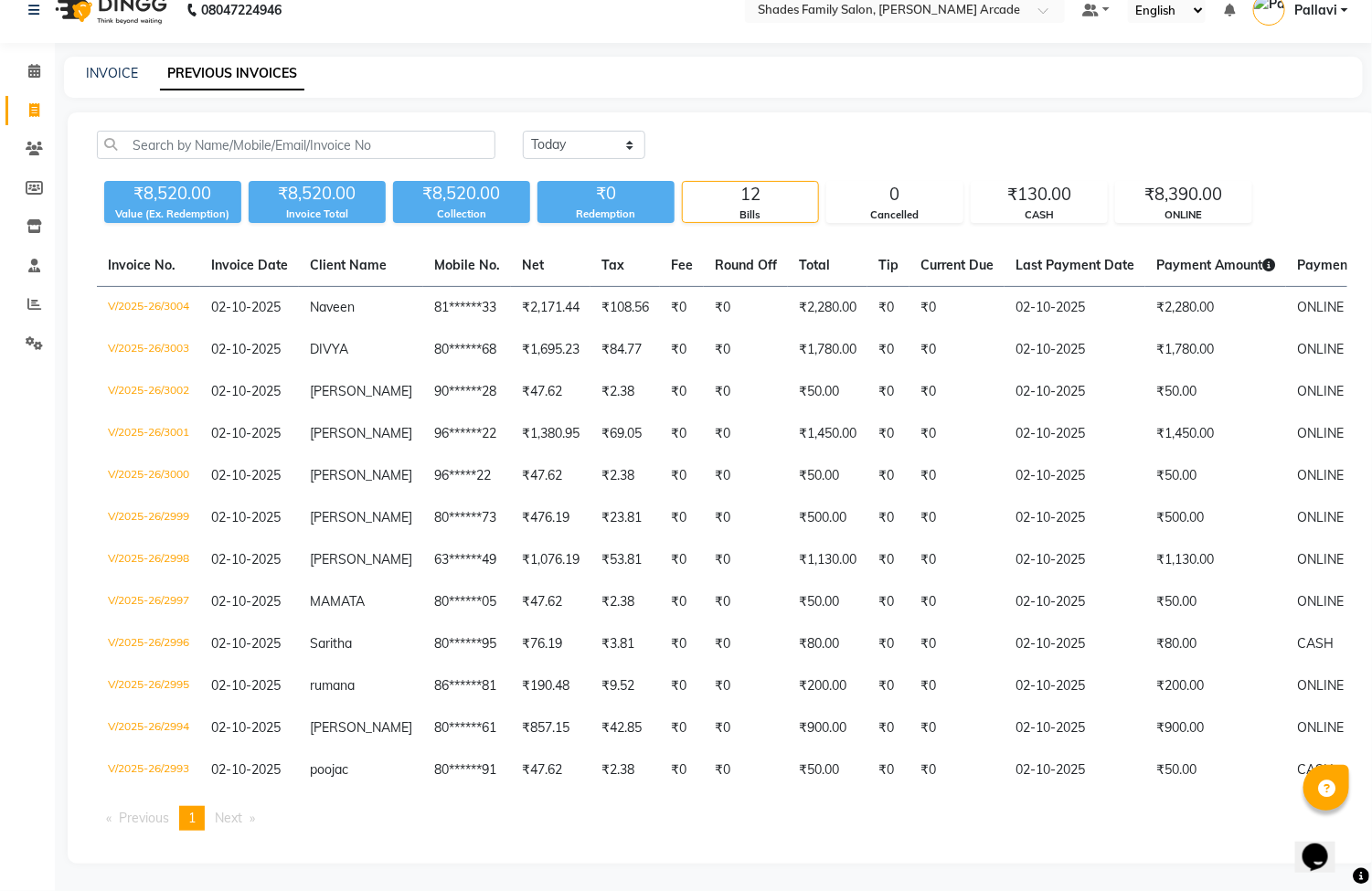
click at [848, 837] on div "Invoice No. Invoice Date Client Name Mobile No. Net Tax Fee Round Off Total Tip…" at bounding box center [722, 545] width 1273 height 600
